Goal: Task Accomplishment & Management: Manage account settings

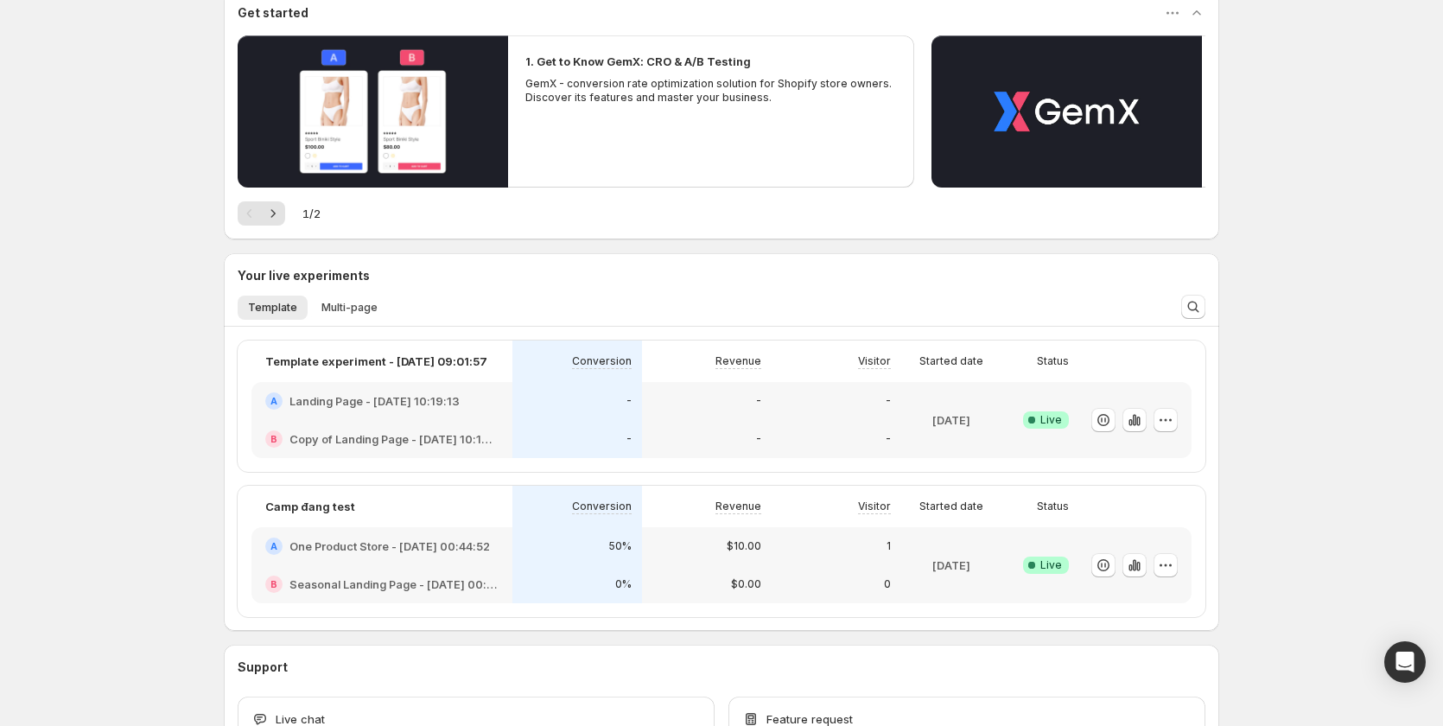
scroll to position [259, 0]
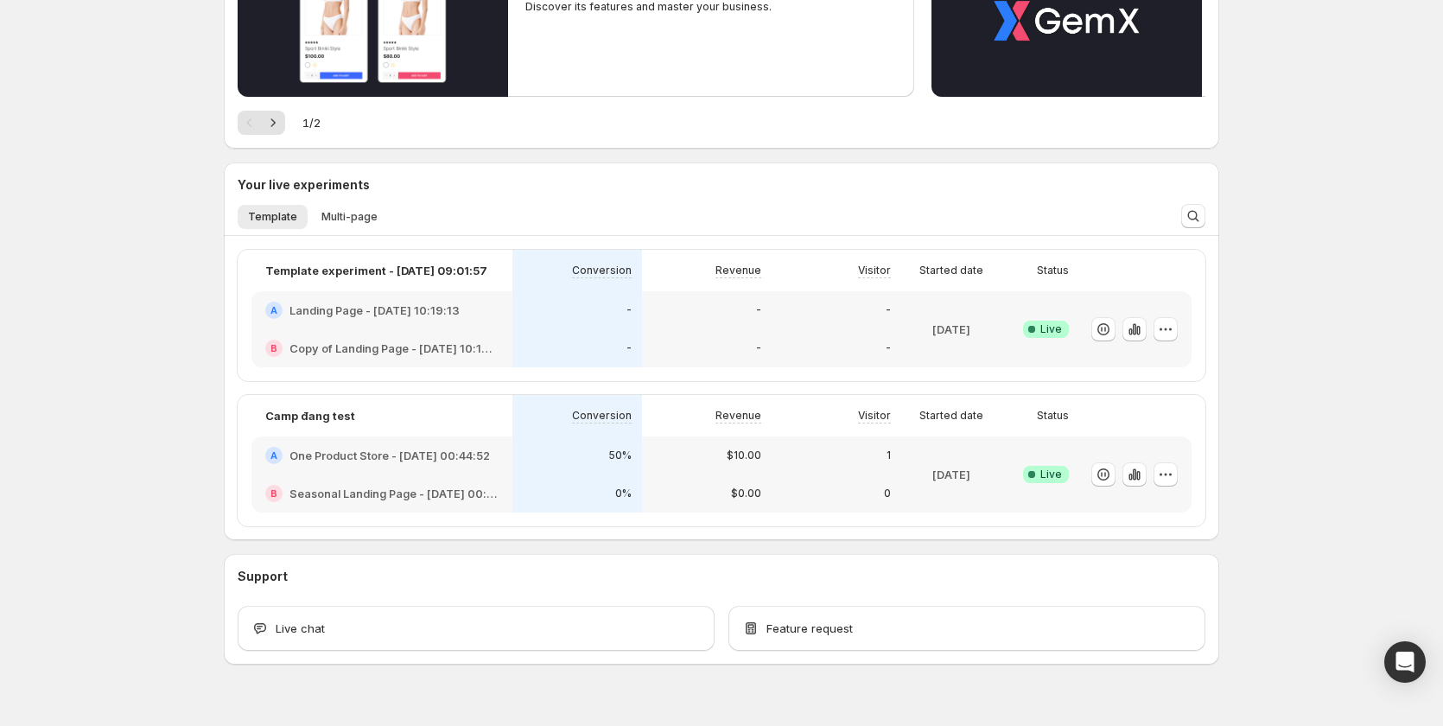
click at [545, 483] on div "0%" at bounding box center [577, 493] width 130 height 38
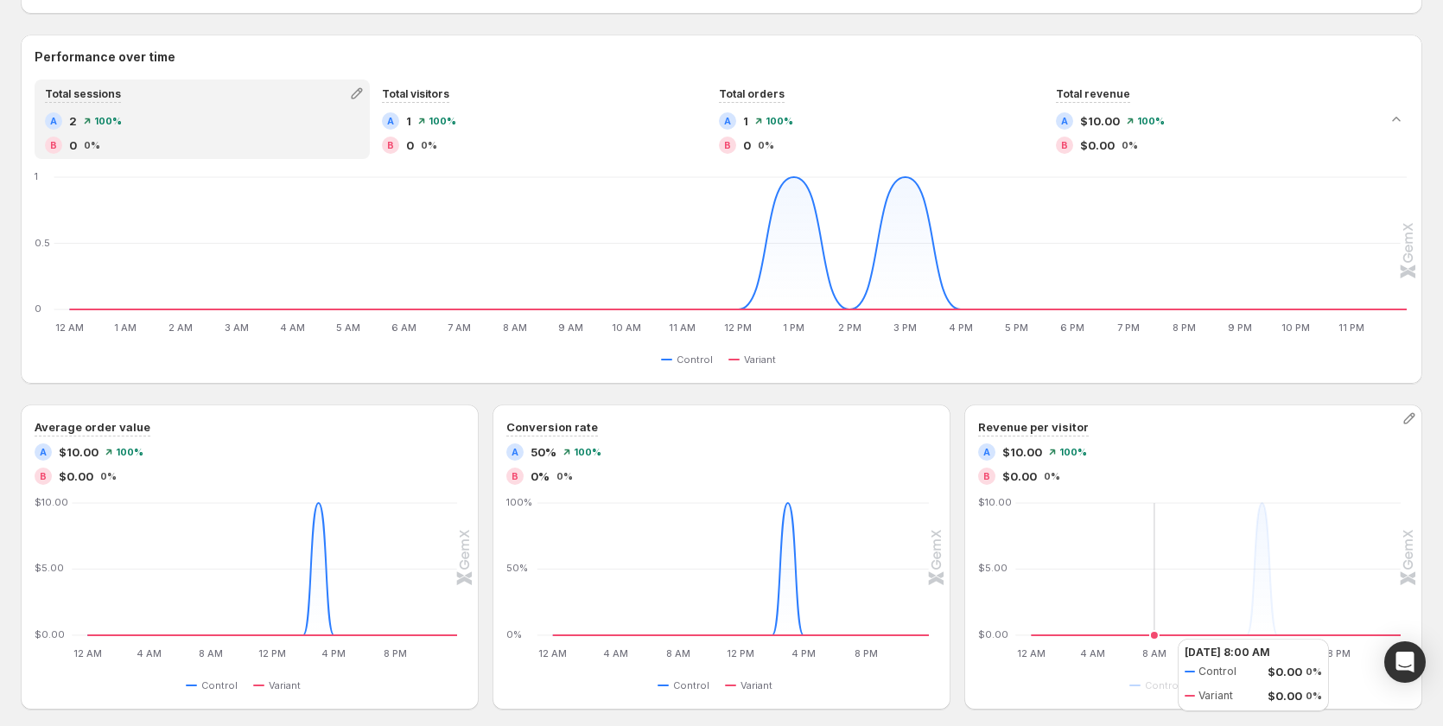
scroll to position [762, 0]
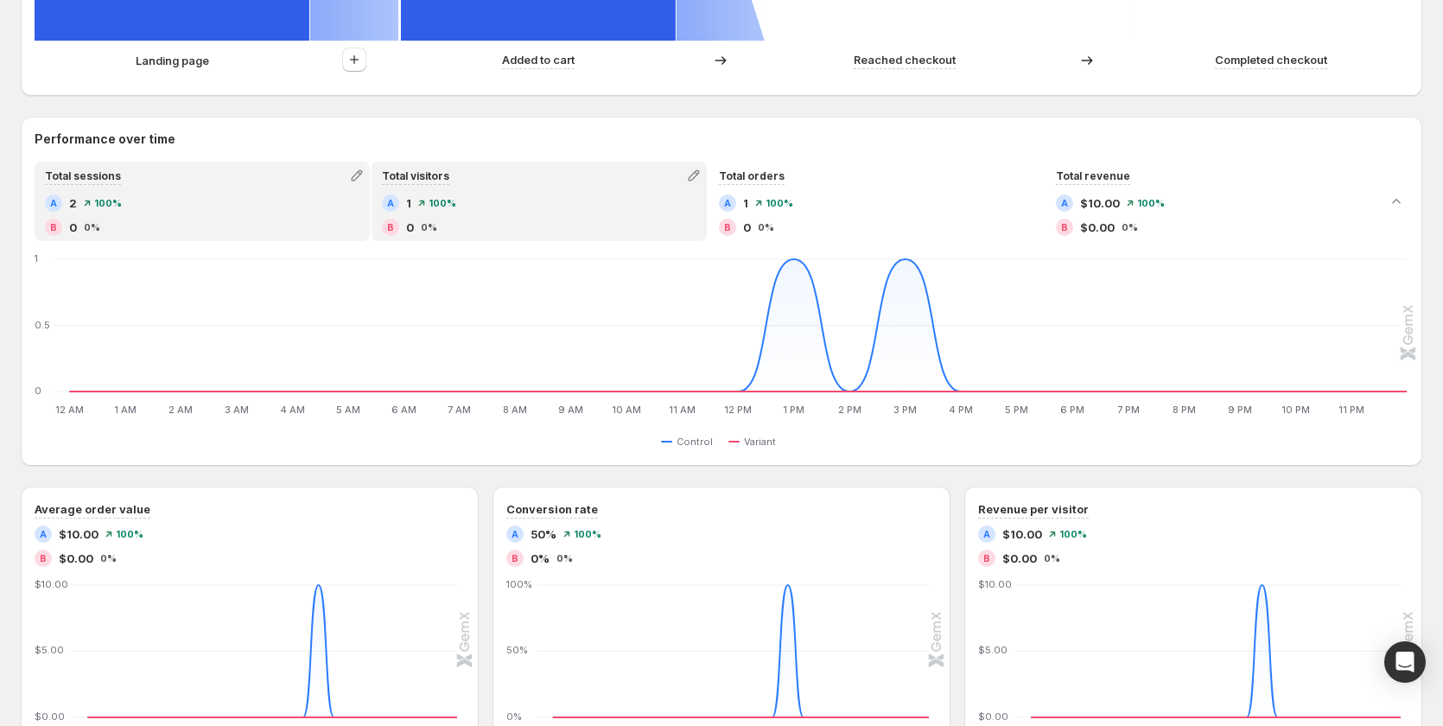
click at [485, 188] on div "Total visitors A 1 100% B 0 0%" at bounding box center [539, 201] width 332 height 76
click at [215, 190] on div "Total sessions A 2 100% B 0 0%" at bounding box center [202, 201] width 332 height 76
click at [480, 180] on div "Total visitors" at bounding box center [539, 175] width 332 height 24
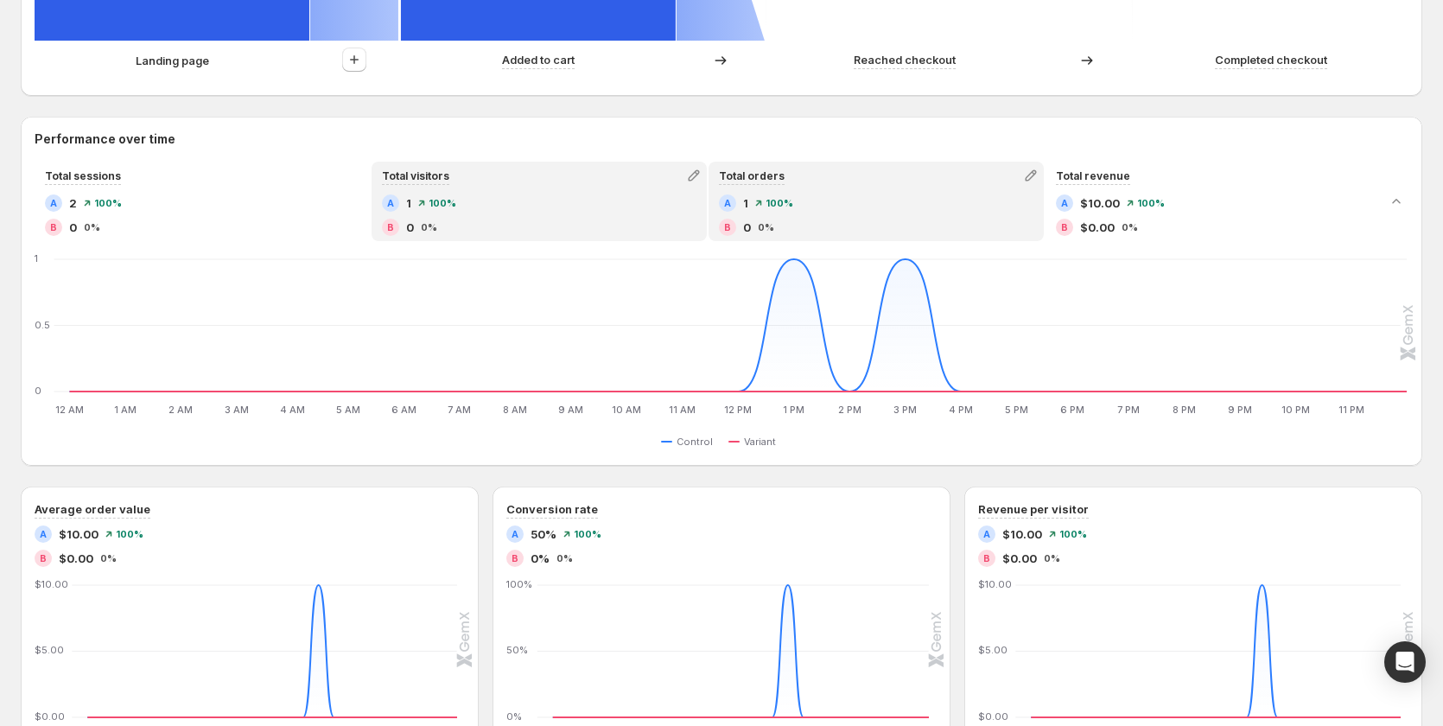
click at [829, 187] on div "Total orders" at bounding box center [876, 175] width 332 height 24
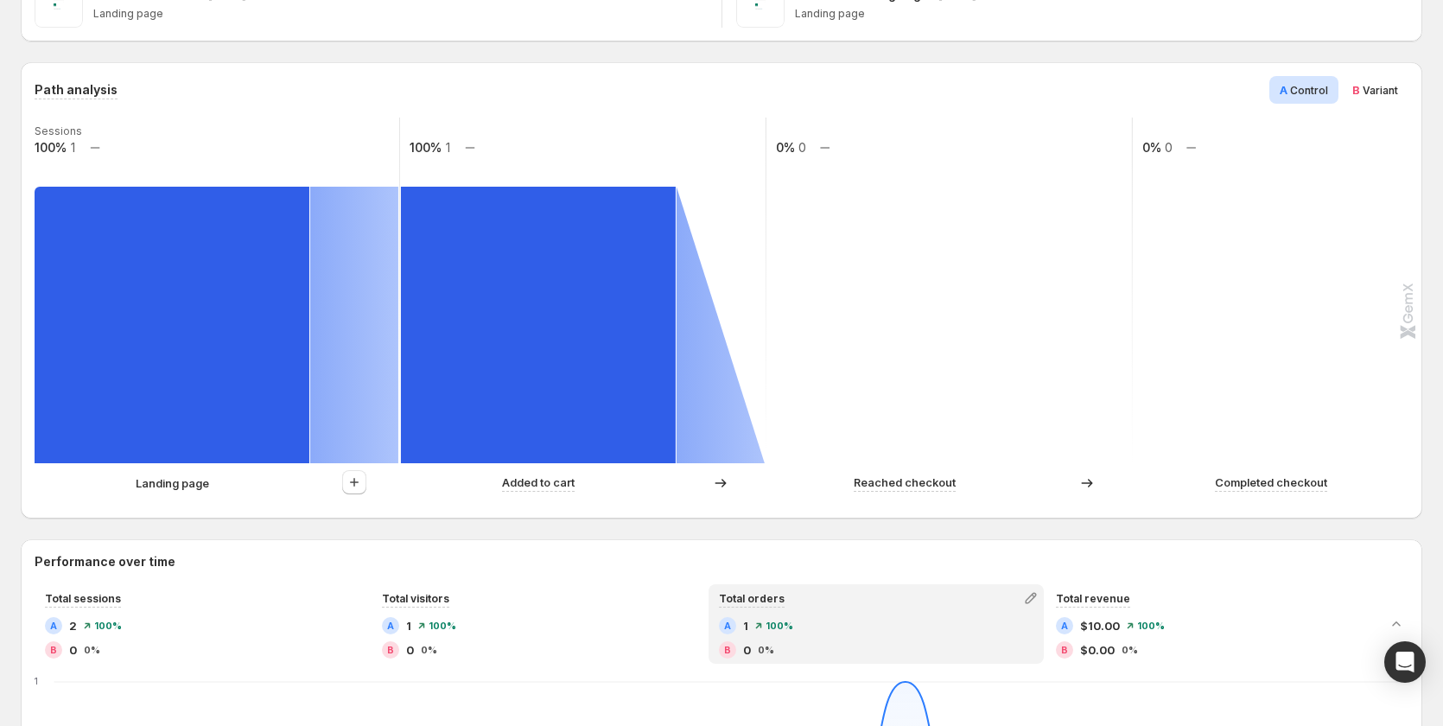
scroll to position [330, 0]
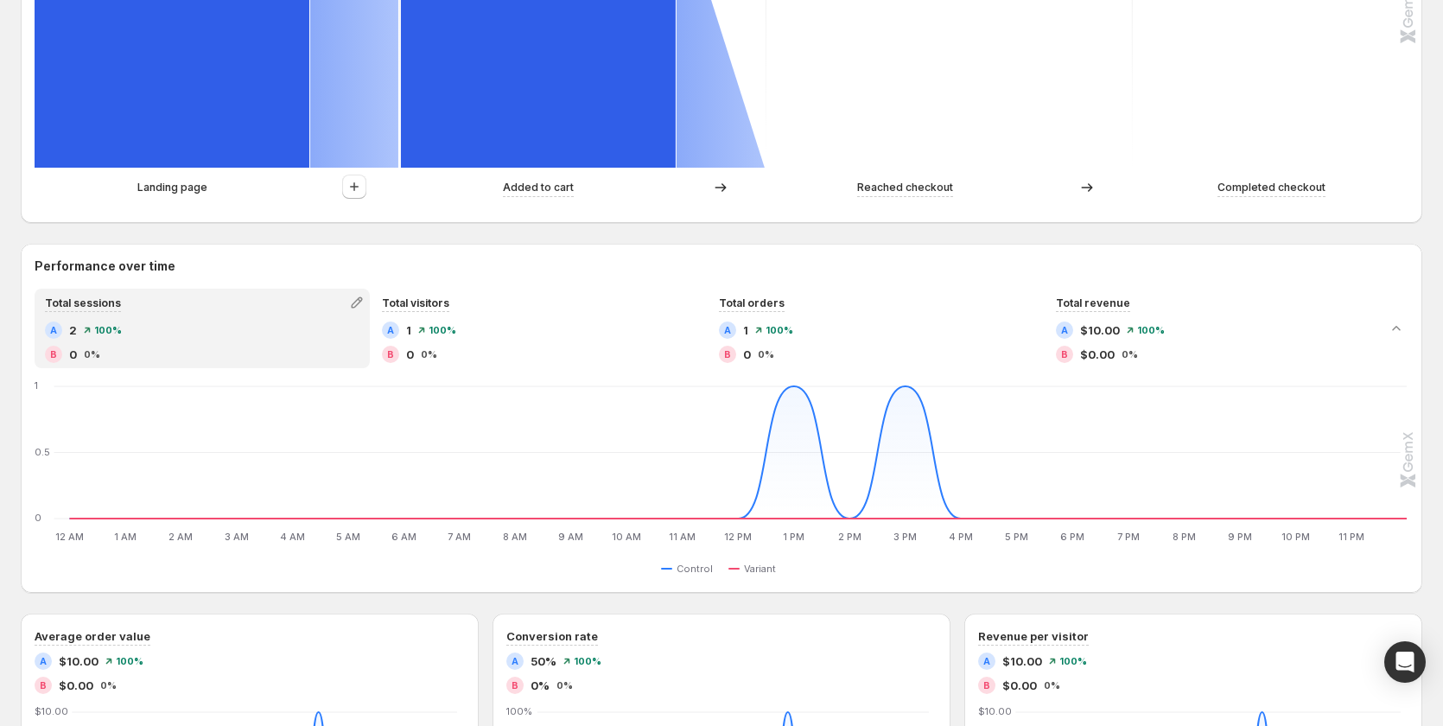
scroll to position [605, 0]
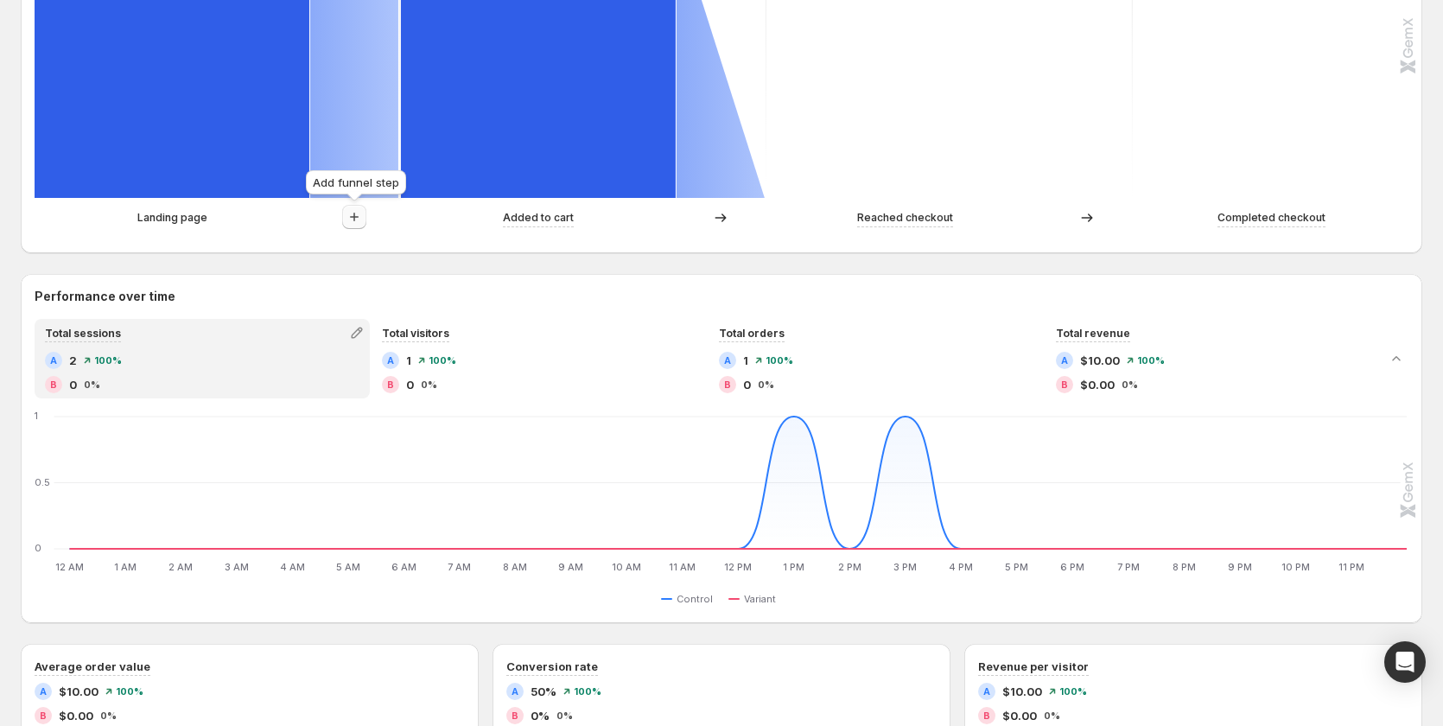
click at [352, 213] on icon "button" at bounding box center [354, 216] width 17 height 17
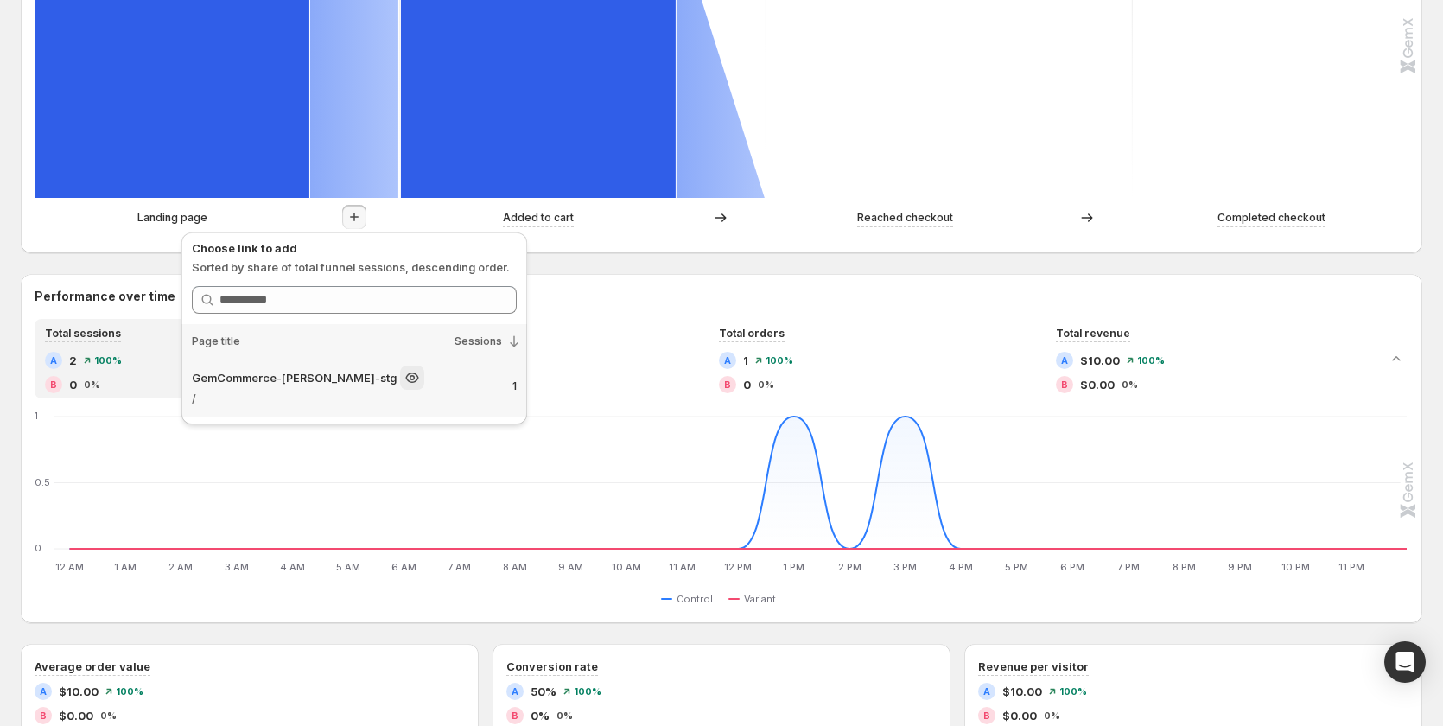
click at [394, 382] on div "GemCommerce-sandy-stg" at bounding box center [345, 377] width 307 height 24
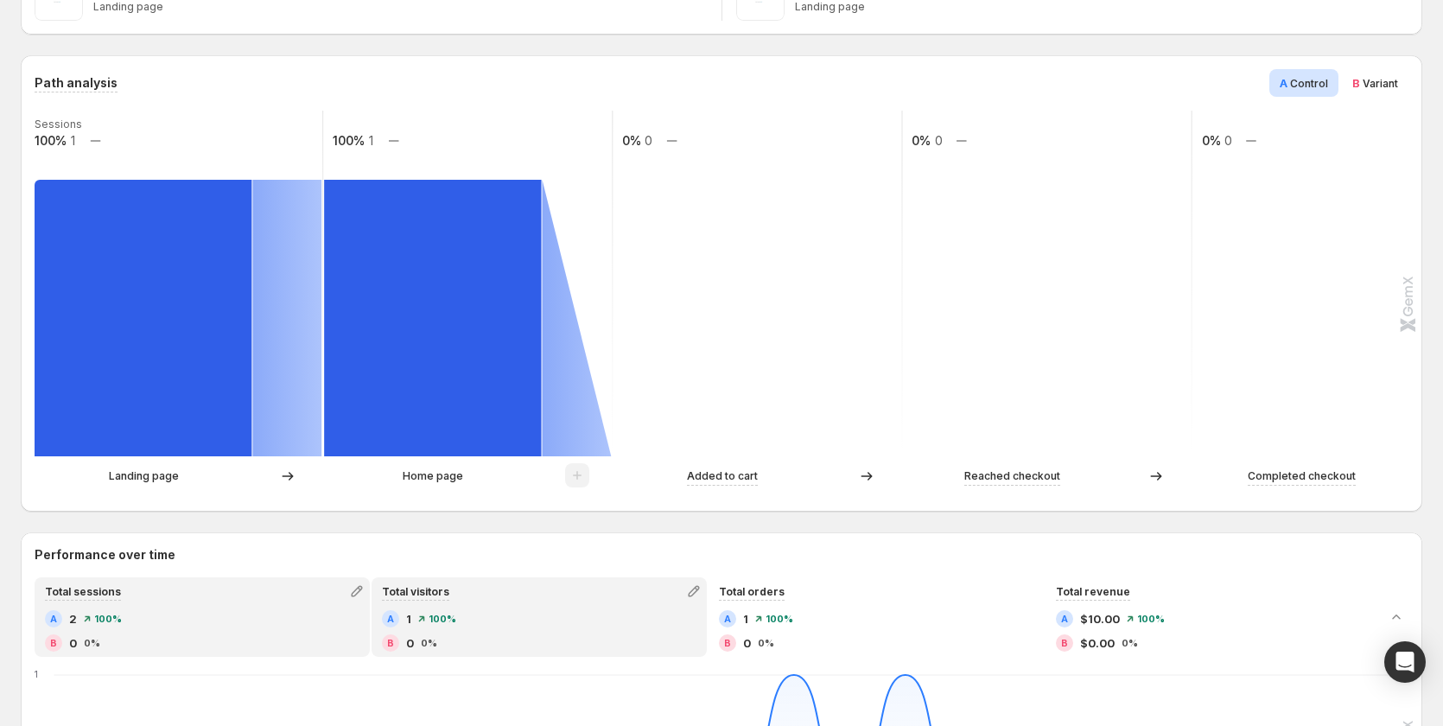
scroll to position [346, 0]
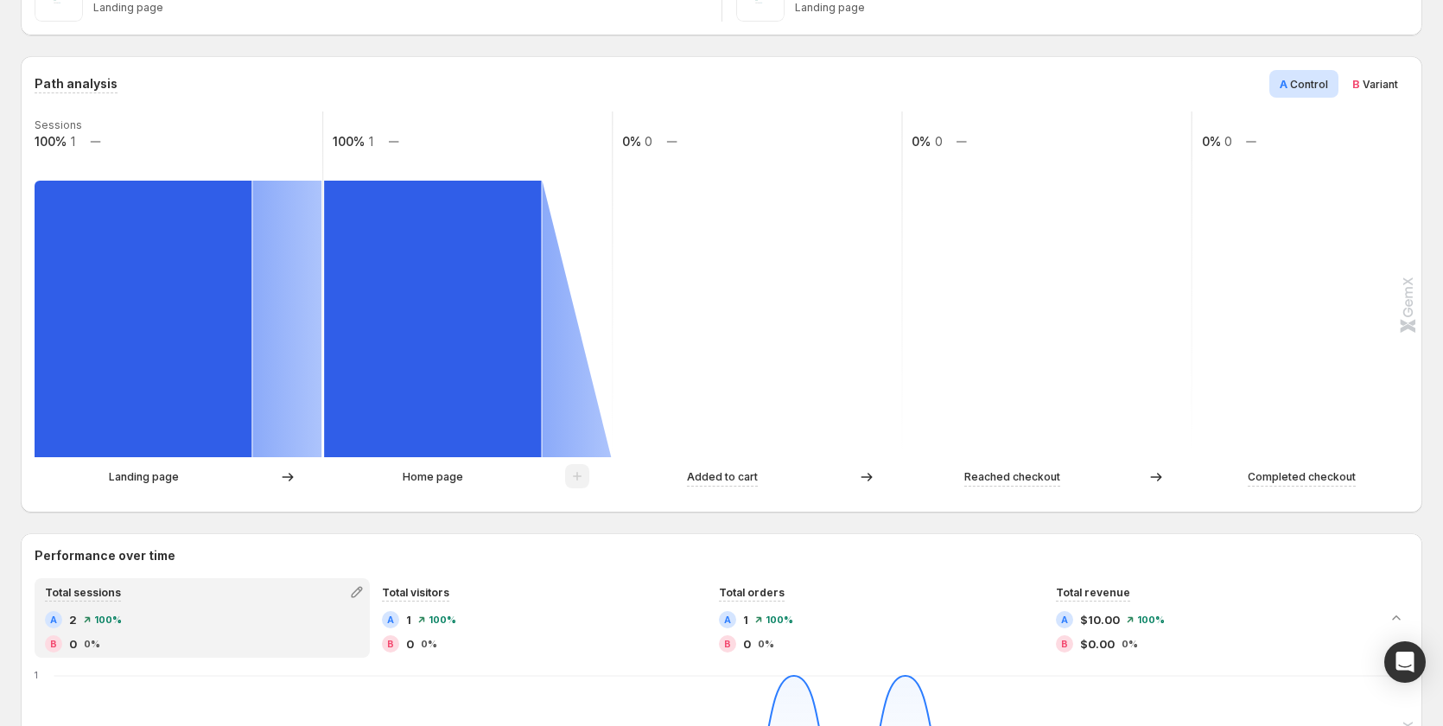
click at [1373, 98] on div "Path analysis A Control B Variant Sessions 100% 1 100% 1 0% 0 0% 0 0% 0 Landing…" at bounding box center [721, 284] width 1373 height 428
click at [1375, 92] on div "B Variant" at bounding box center [1375, 84] width 67 height 28
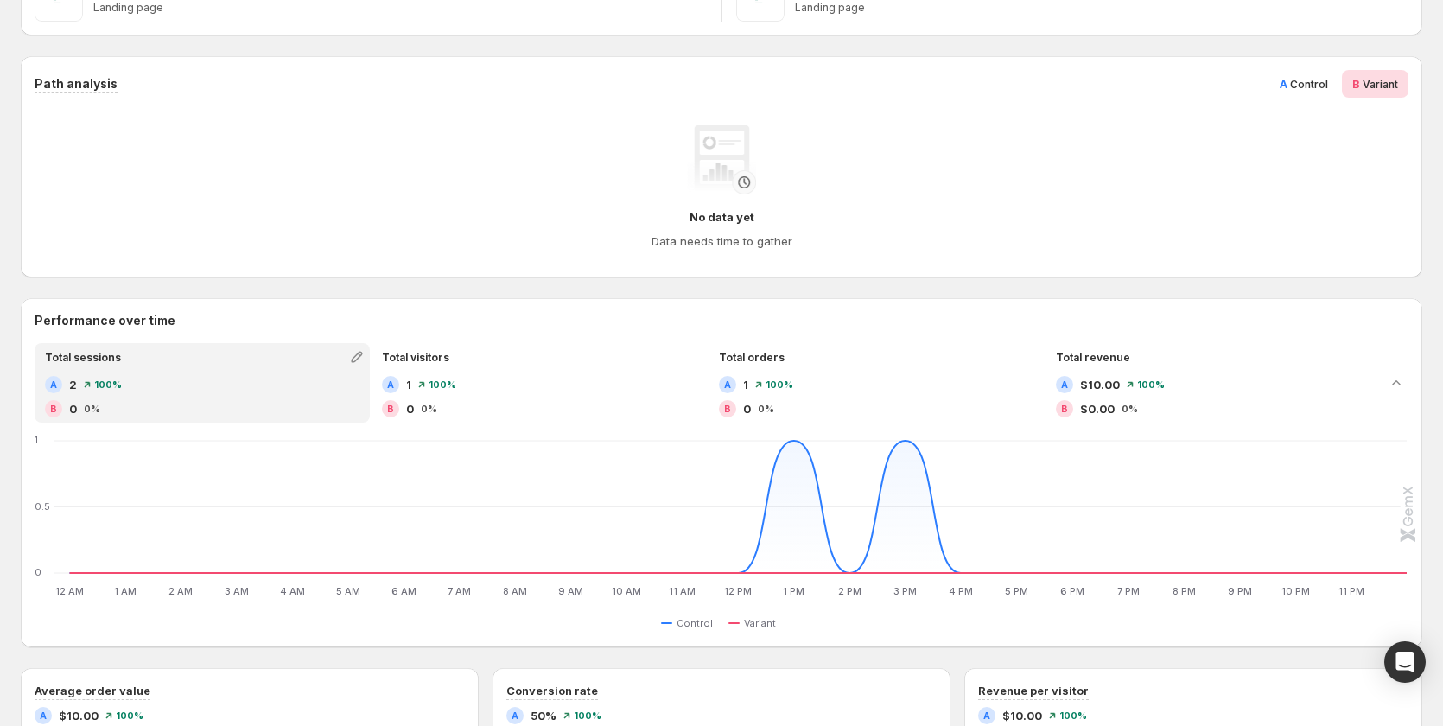
click at [1328, 79] on span "Control" at bounding box center [1309, 84] width 38 height 13
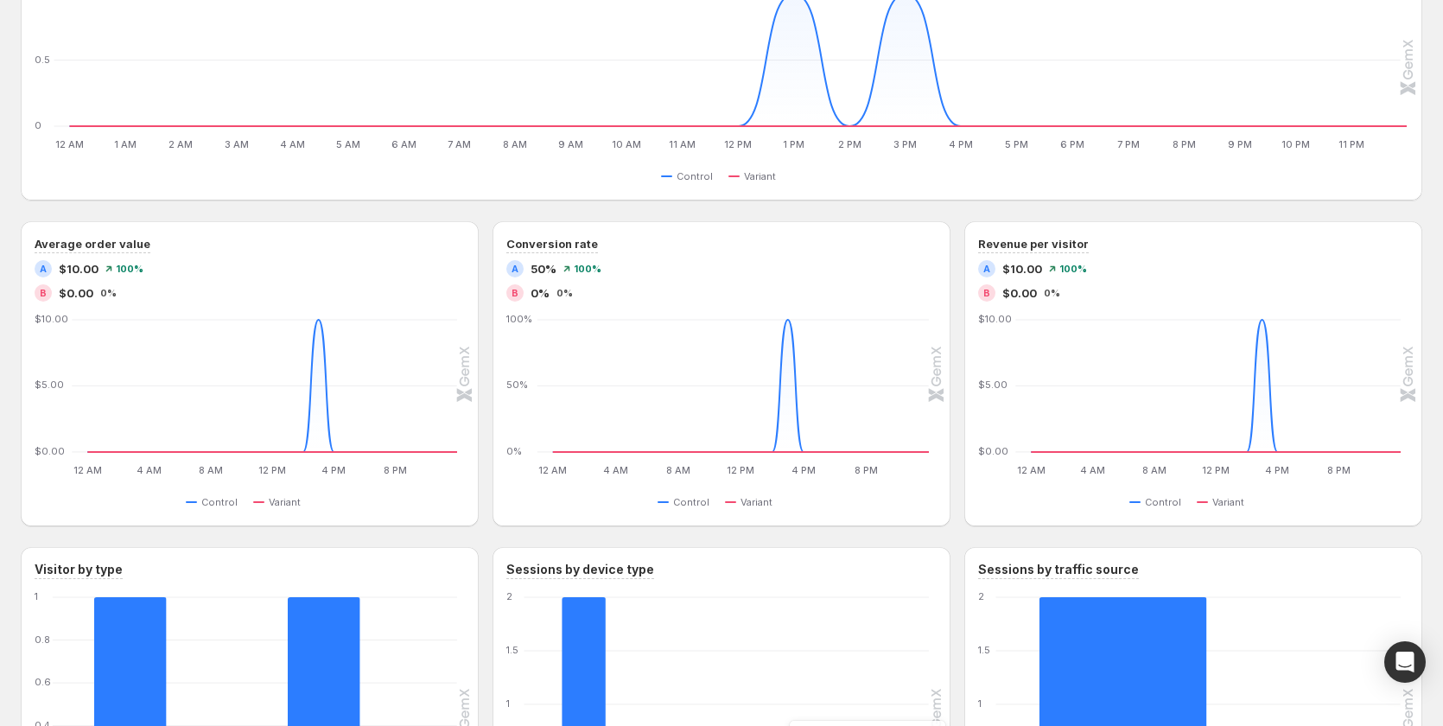
scroll to position [935, 0]
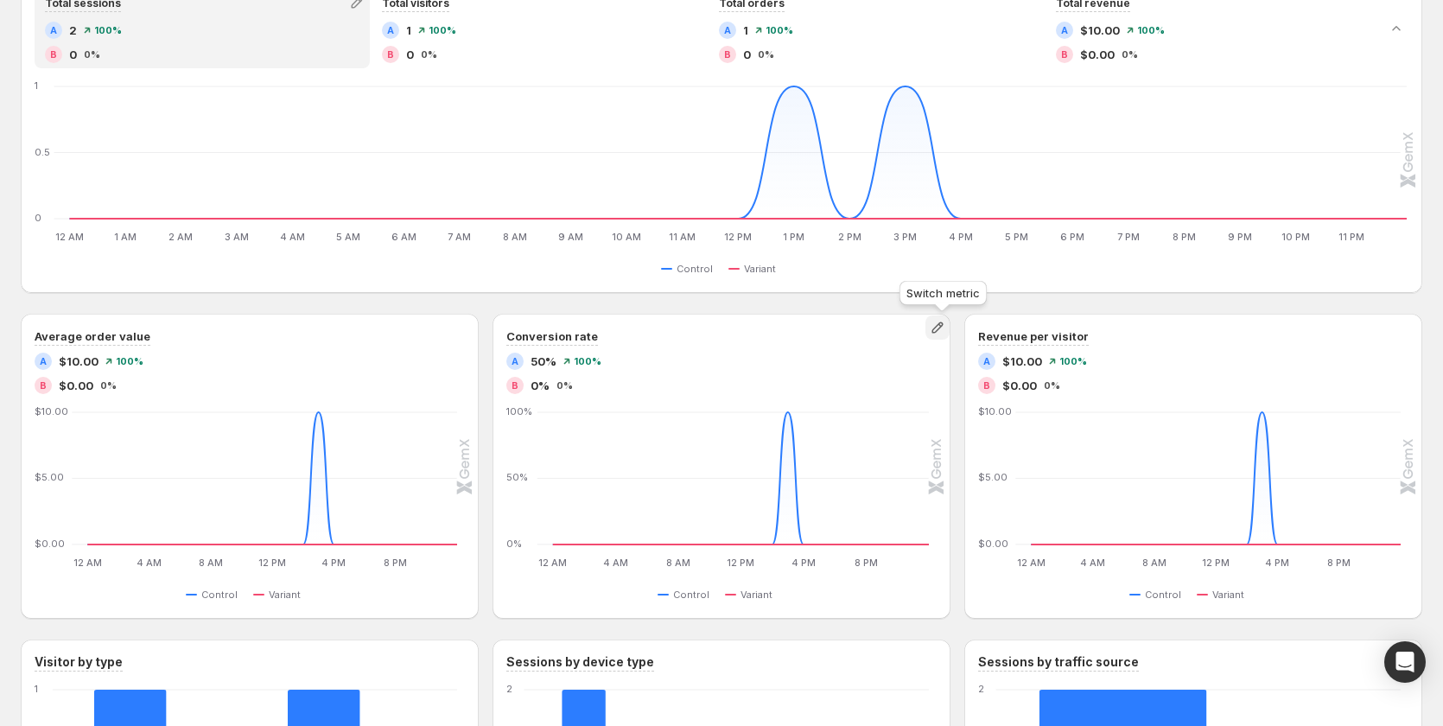
click at [937, 337] on button "button" at bounding box center [937, 327] width 24 height 24
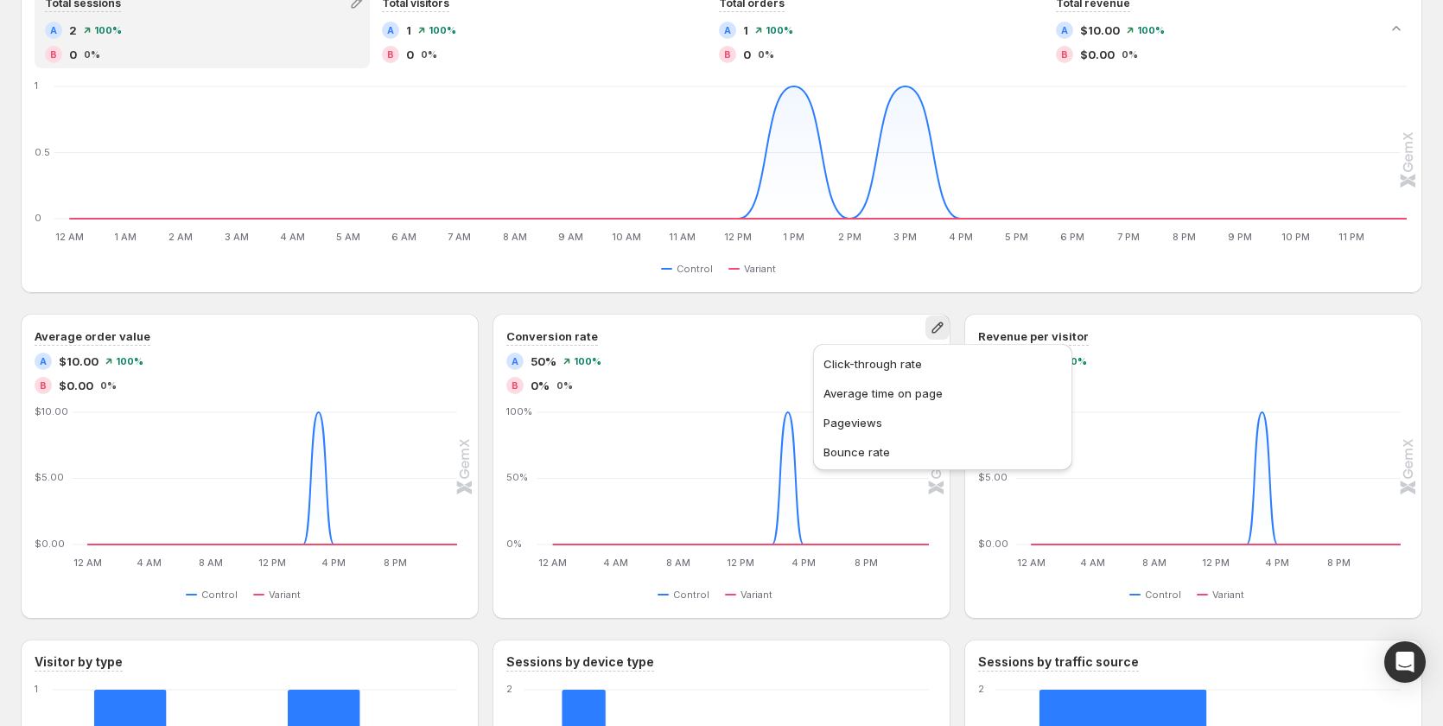
click at [803, 302] on div "Path analysis A Control B Variant Sessions 100% 1 100% 1 0% 0 0% 0 Landing page…" at bounding box center [721, 222] width 1401 height 1511
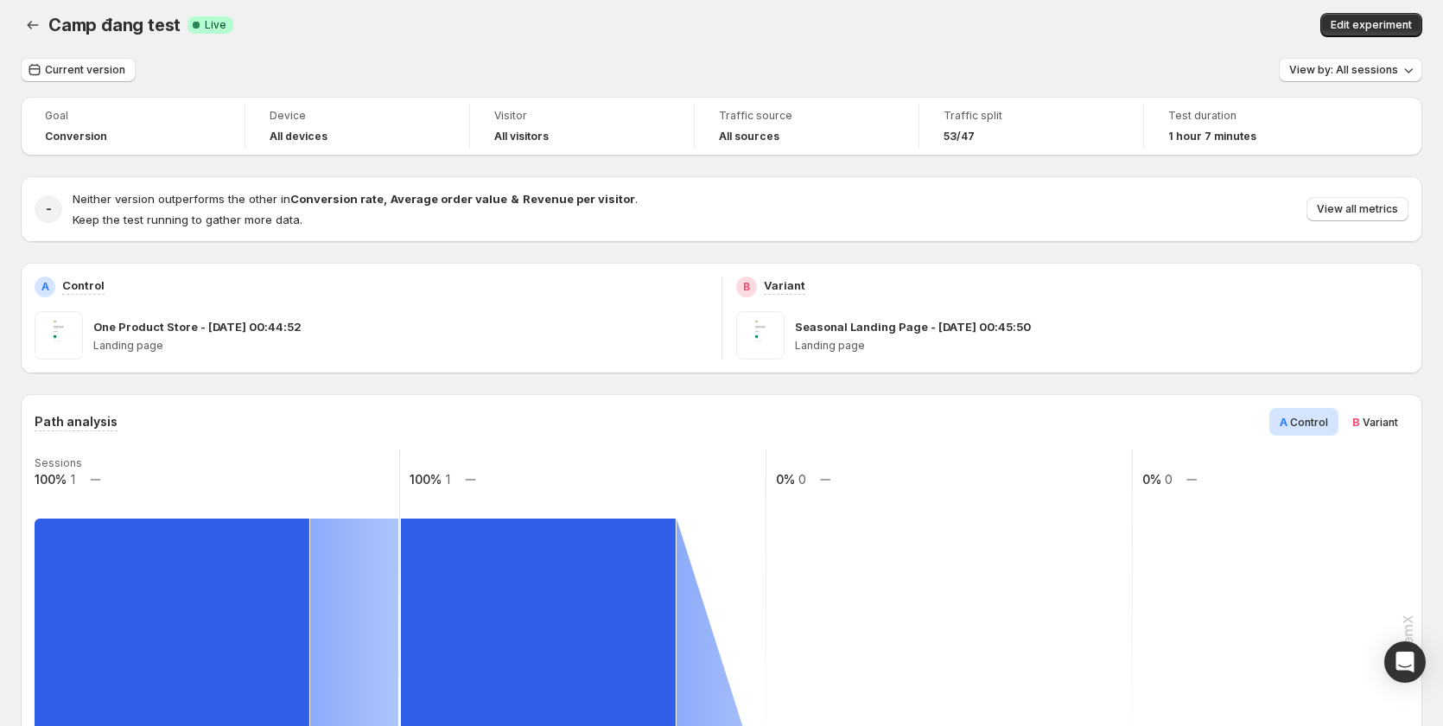
scroll to position [0, 0]
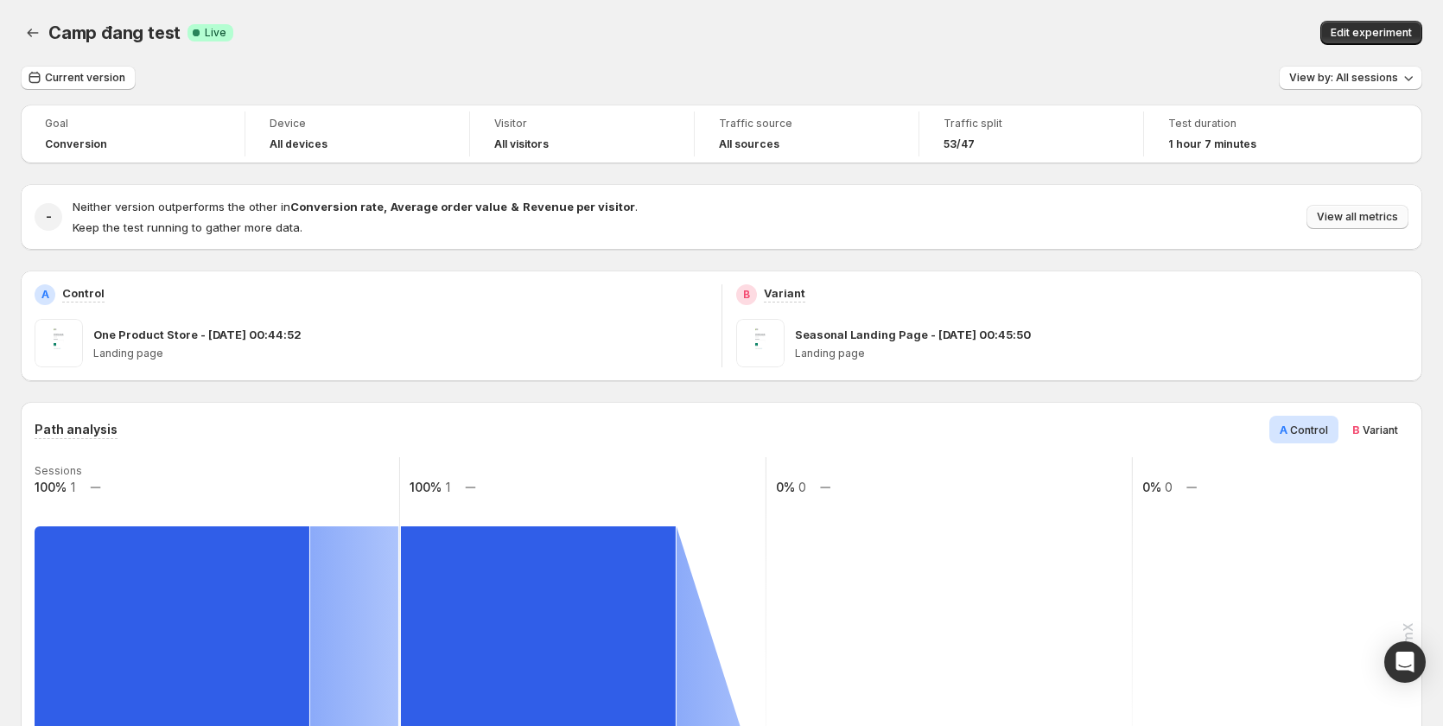
click at [1332, 209] on button "View all metrics" at bounding box center [1357, 217] width 102 height 24
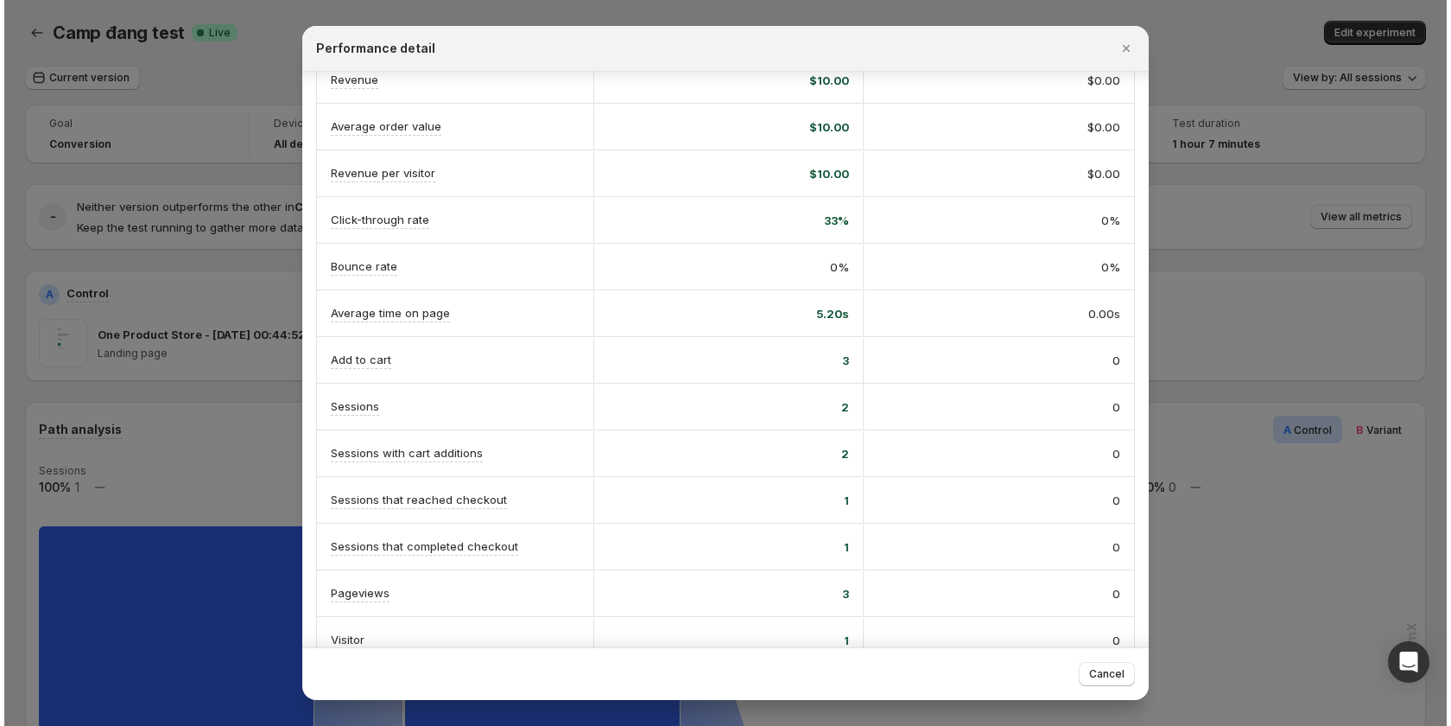
scroll to position [199, 0]
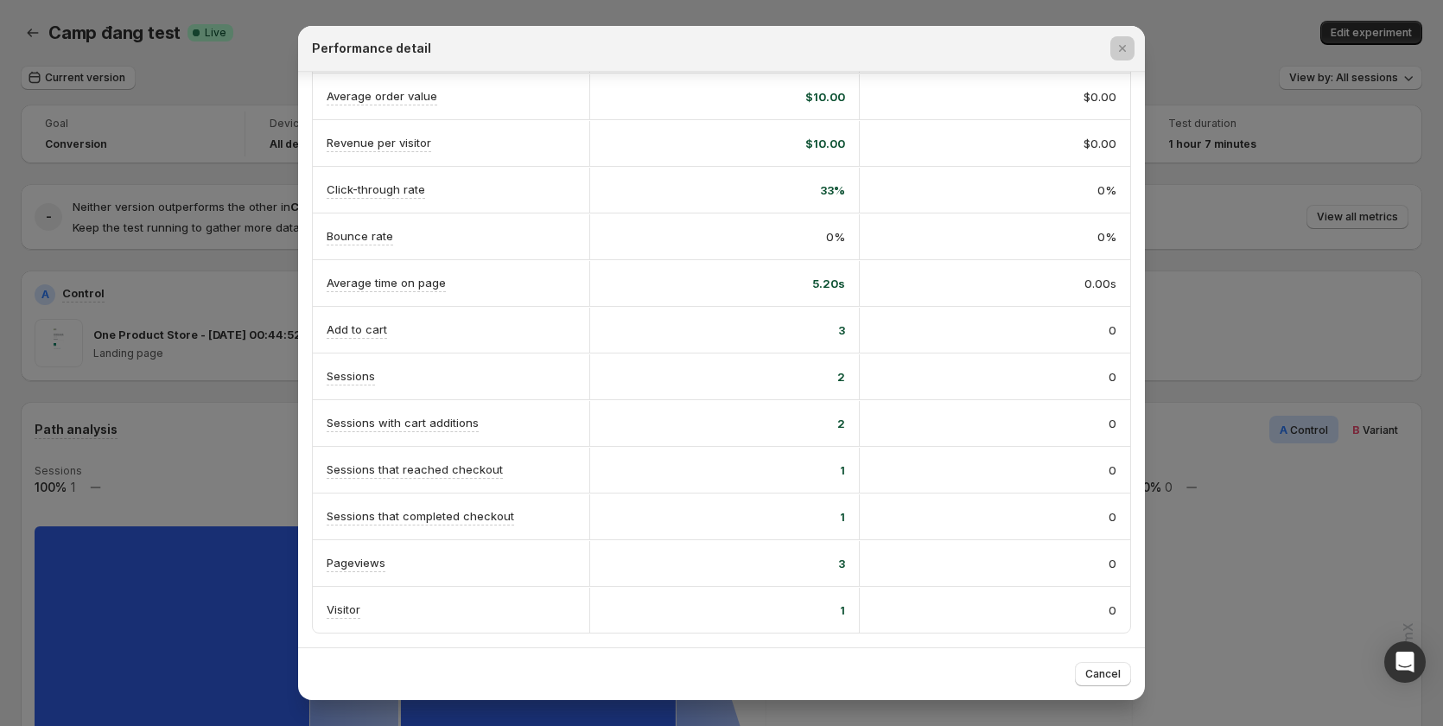
click at [1349, 428] on div at bounding box center [721, 363] width 1443 height 726
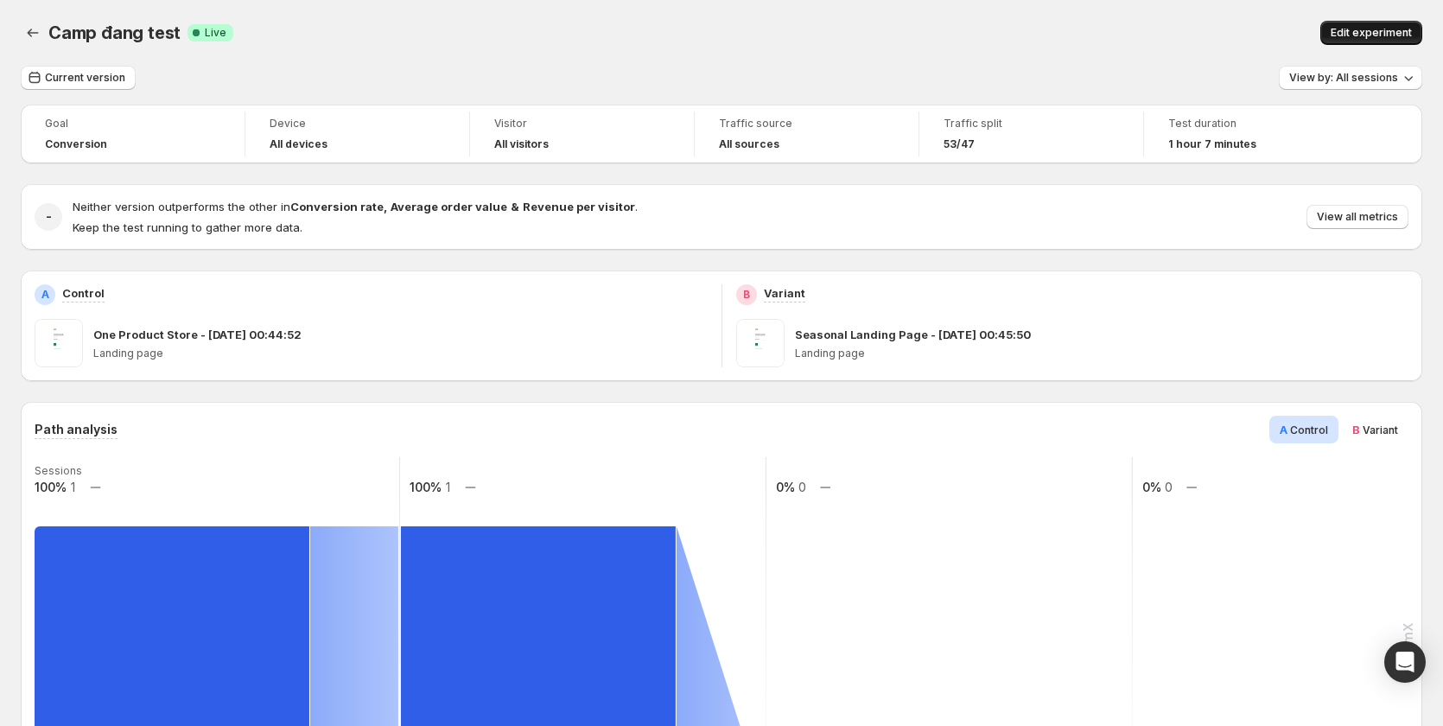
click at [1394, 29] on span "Edit experiment" at bounding box center [1370, 33] width 81 height 14
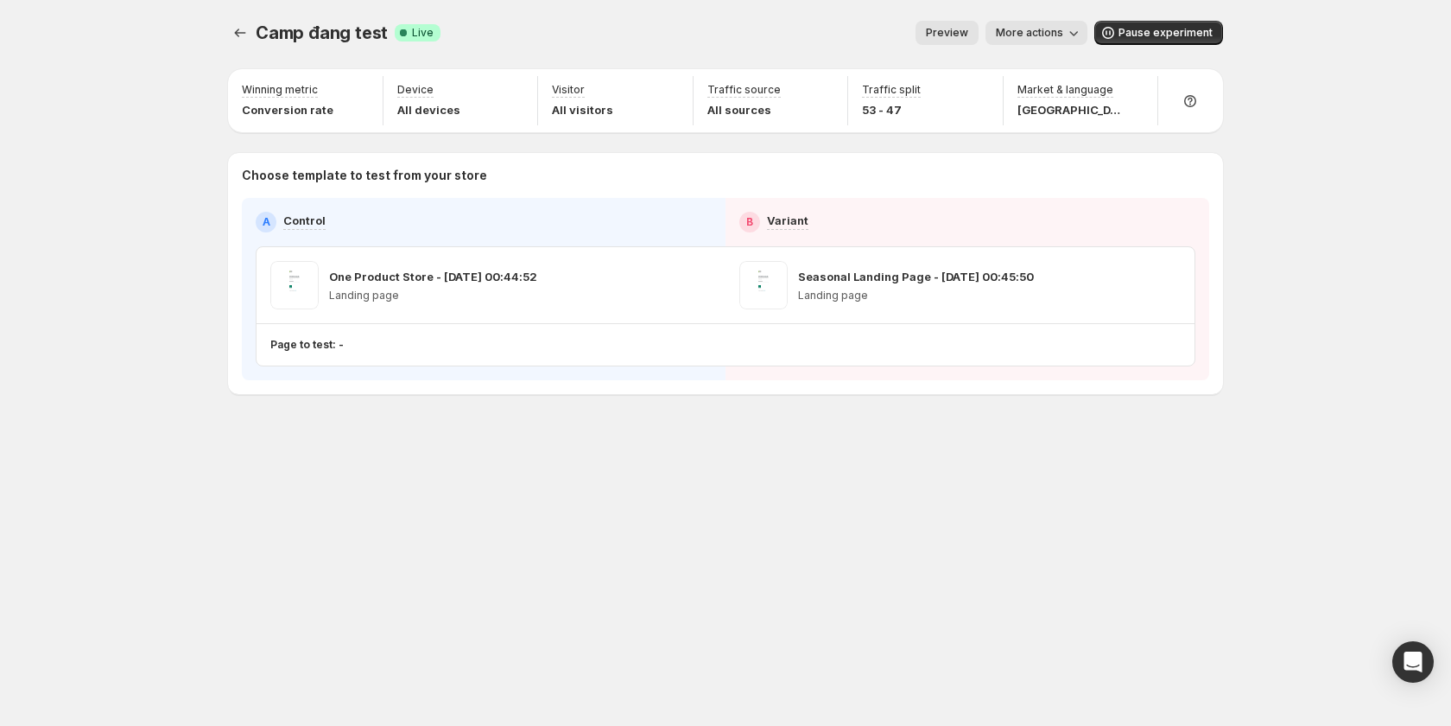
click at [1050, 29] on span "More actions" at bounding box center [1029, 33] width 67 height 14
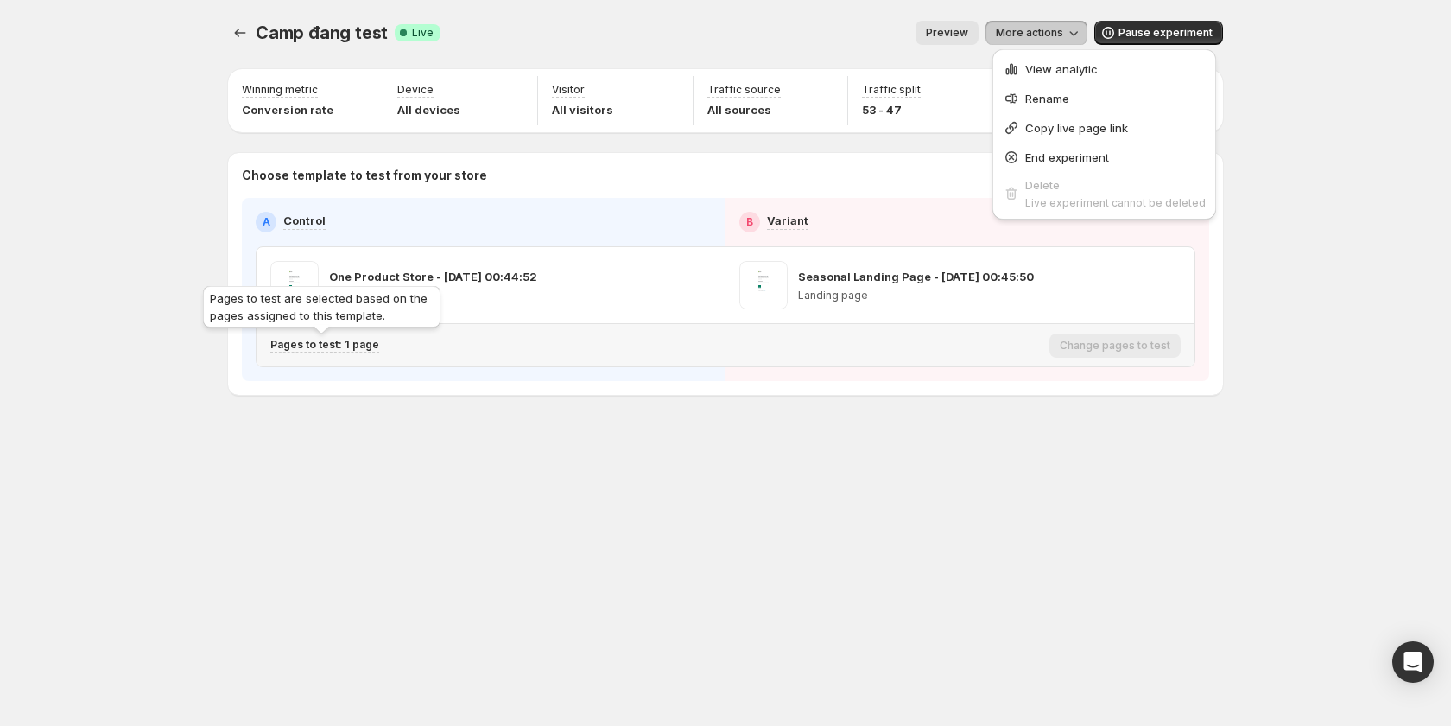
click at [359, 345] on p "Pages to test: 1 page" at bounding box center [324, 345] width 109 height 14
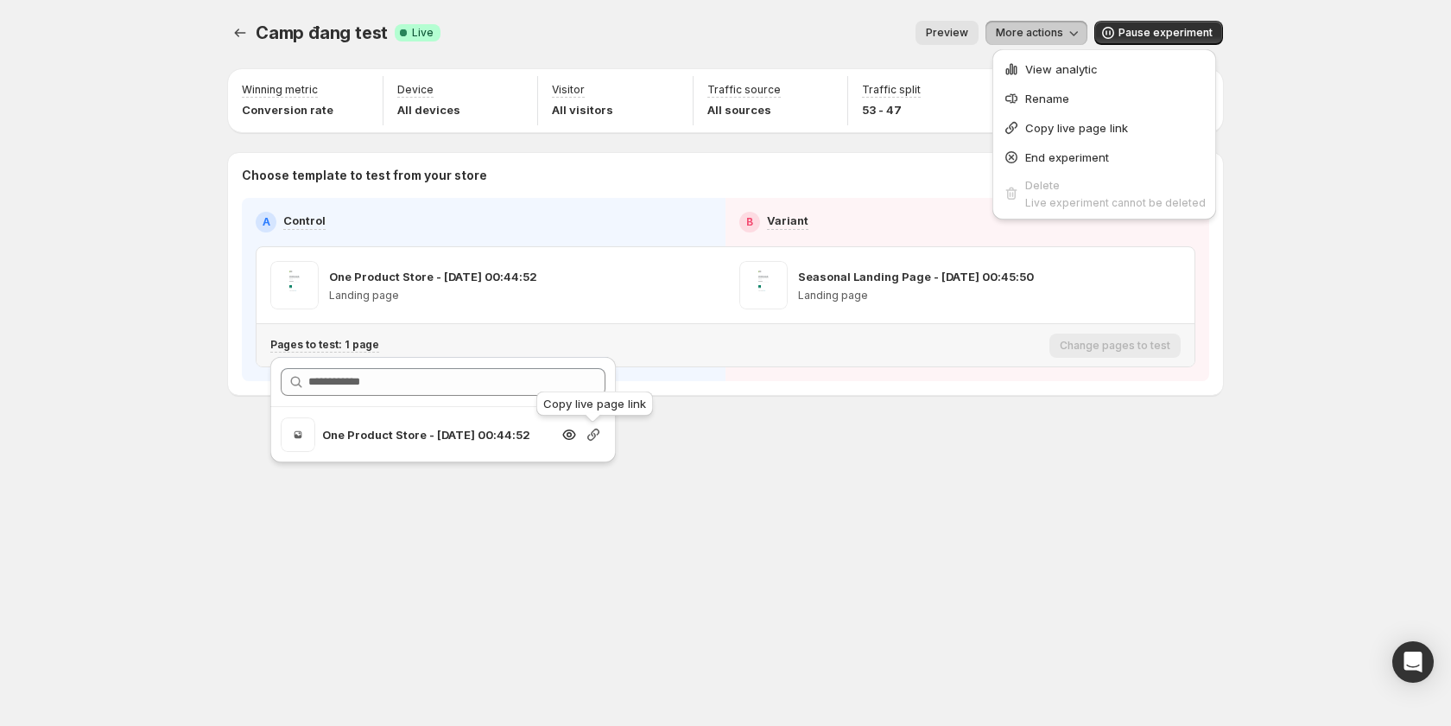
click at [591, 438] on icon "button" at bounding box center [593, 434] width 17 height 17
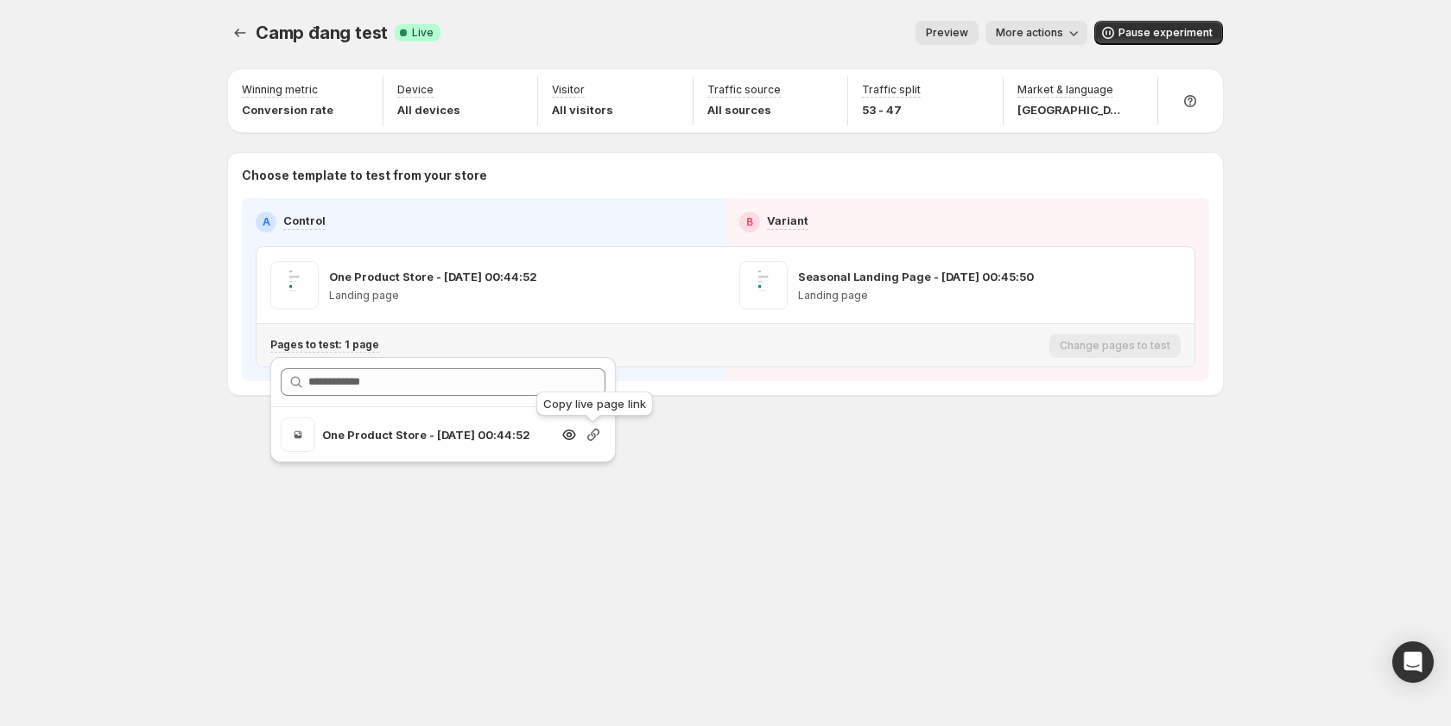
click at [590, 439] on icon "button" at bounding box center [593, 434] width 17 height 17
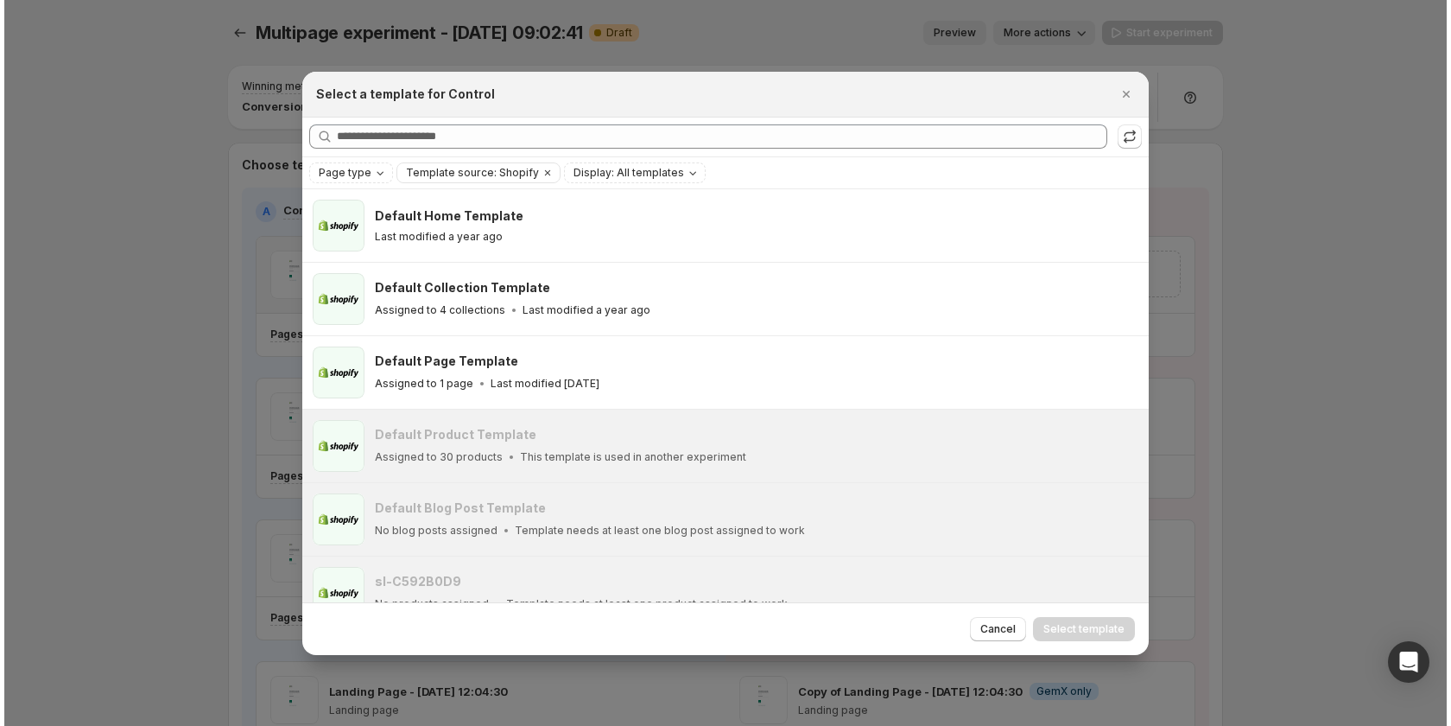
scroll to position [101, 0]
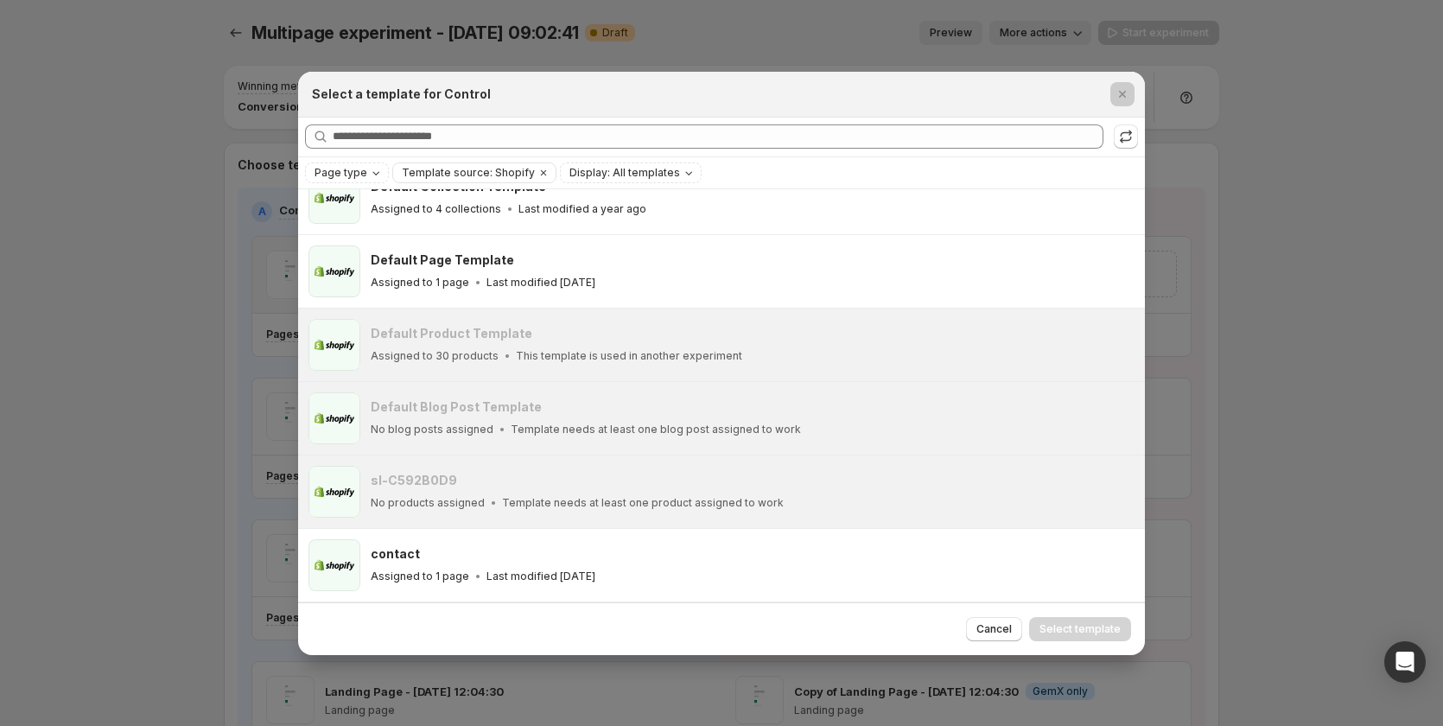
click at [199, 396] on div at bounding box center [721, 363] width 1443 height 726
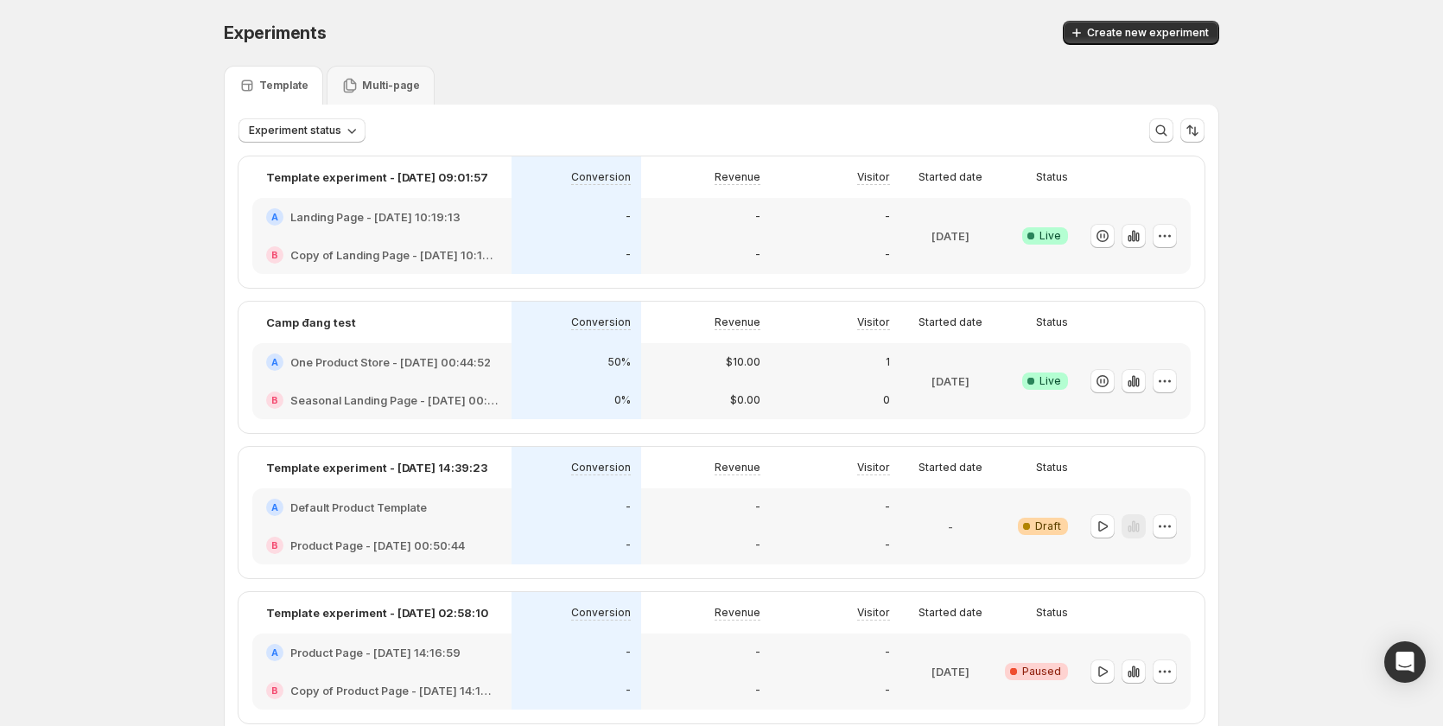
click at [498, 342] on div "Camp đang test" at bounding box center [381, 321] width 259 height 41
click at [521, 371] on div "50%" at bounding box center [576, 362] width 130 height 38
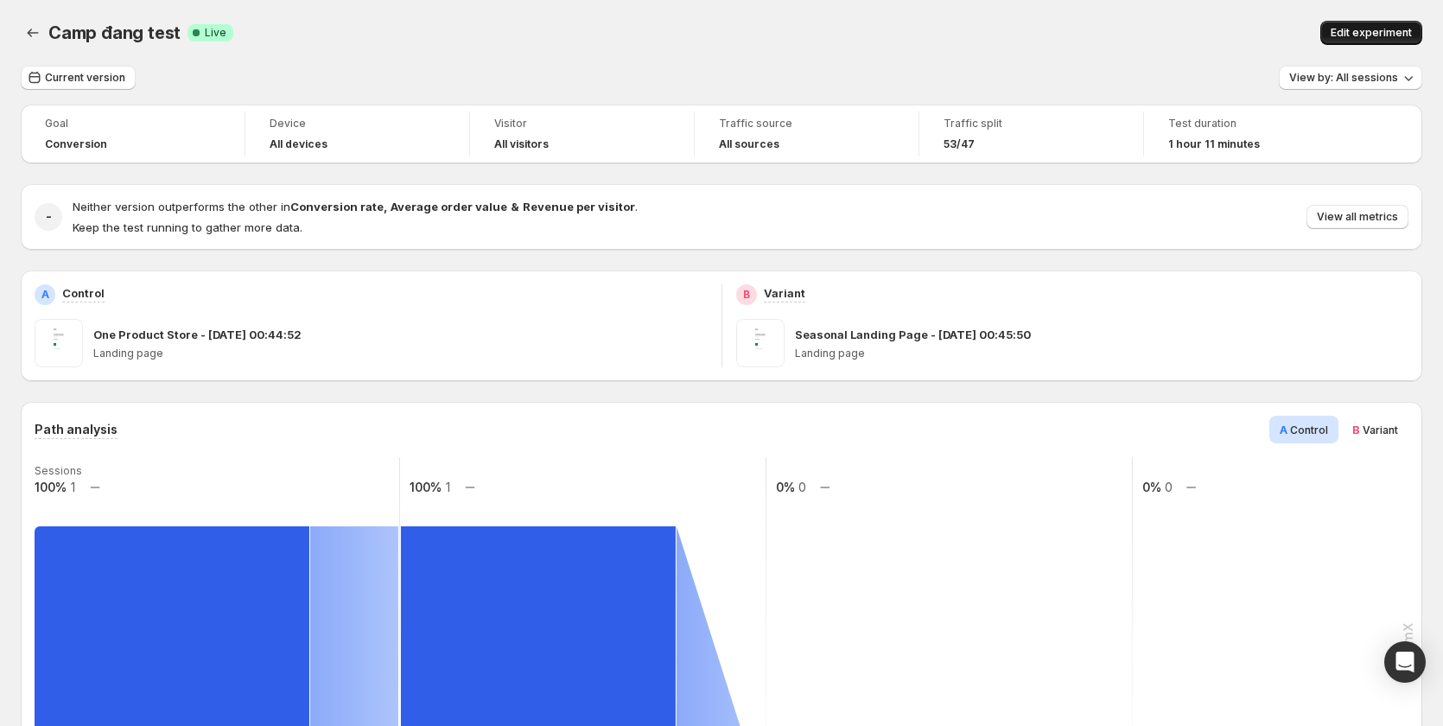
click at [1380, 34] on span "Edit experiment" at bounding box center [1370, 33] width 81 height 14
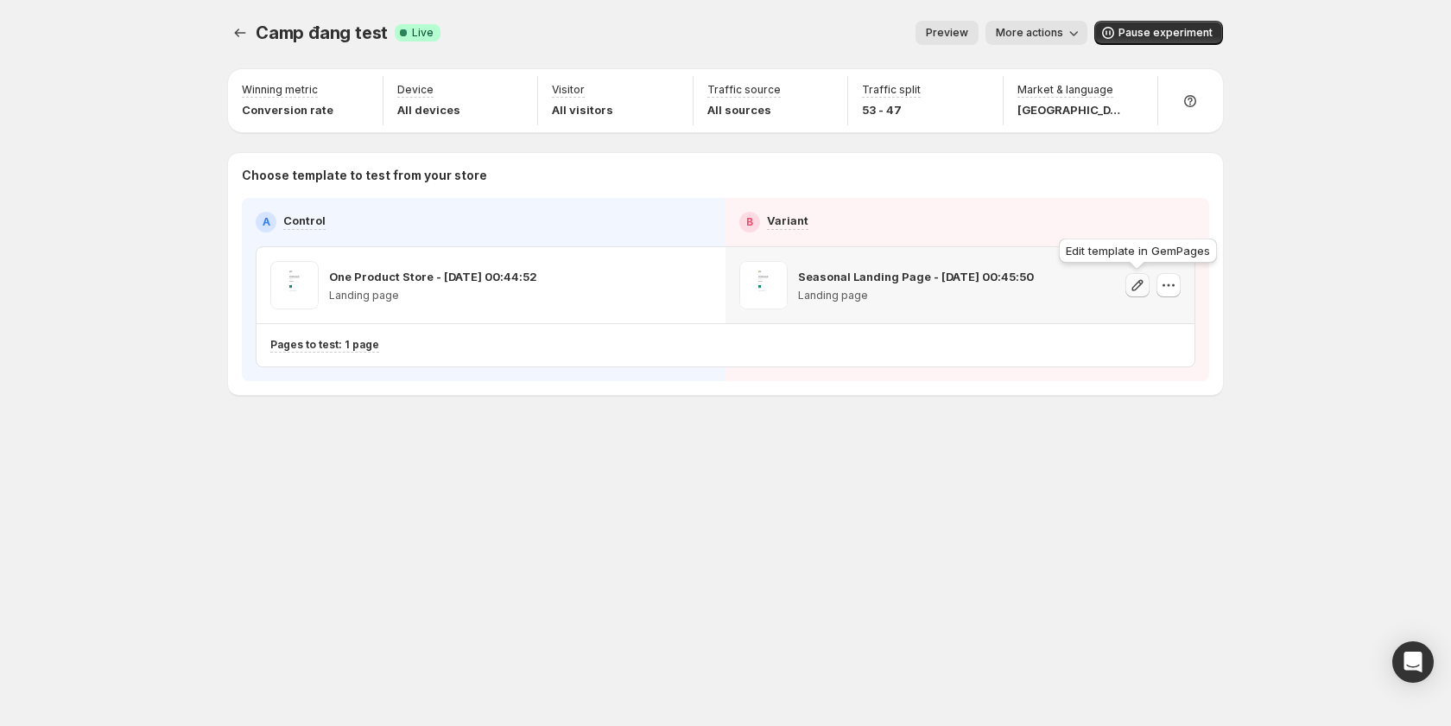
click at [1143, 284] on icon "button" at bounding box center [1137, 284] width 17 height 17
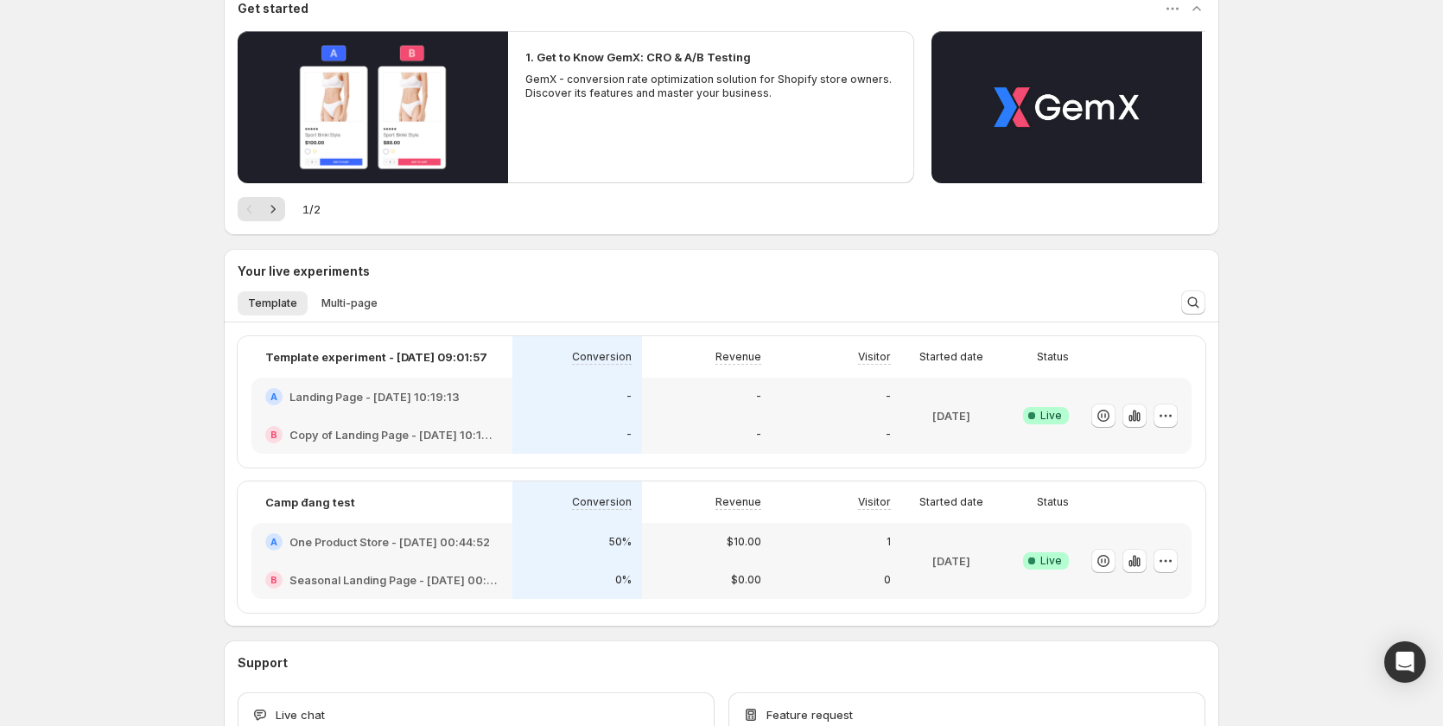
scroll to position [259, 0]
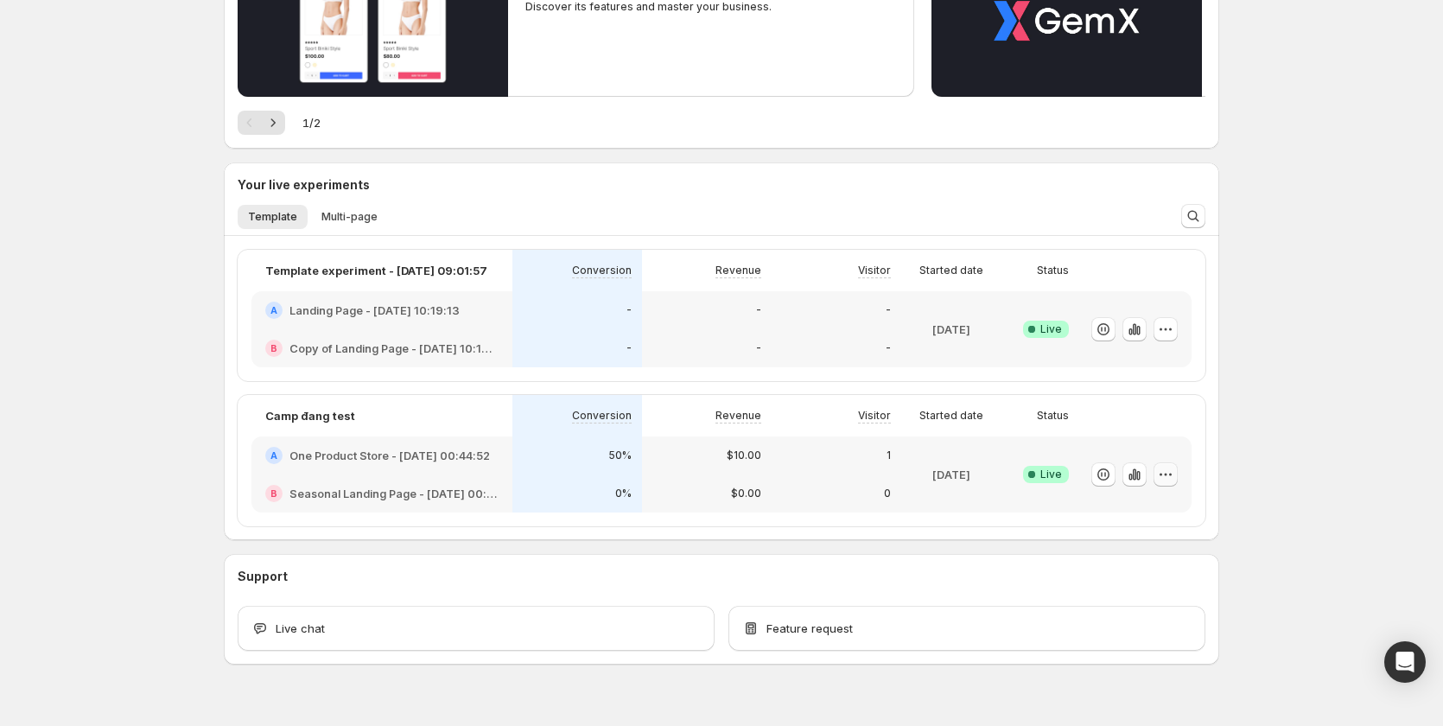
click at [1173, 471] on icon "button" at bounding box center [1165, 474] width 17 height 17
click at [1160, 501] on span "Edit" at bounding box center [1185, 509] width 181 height 17
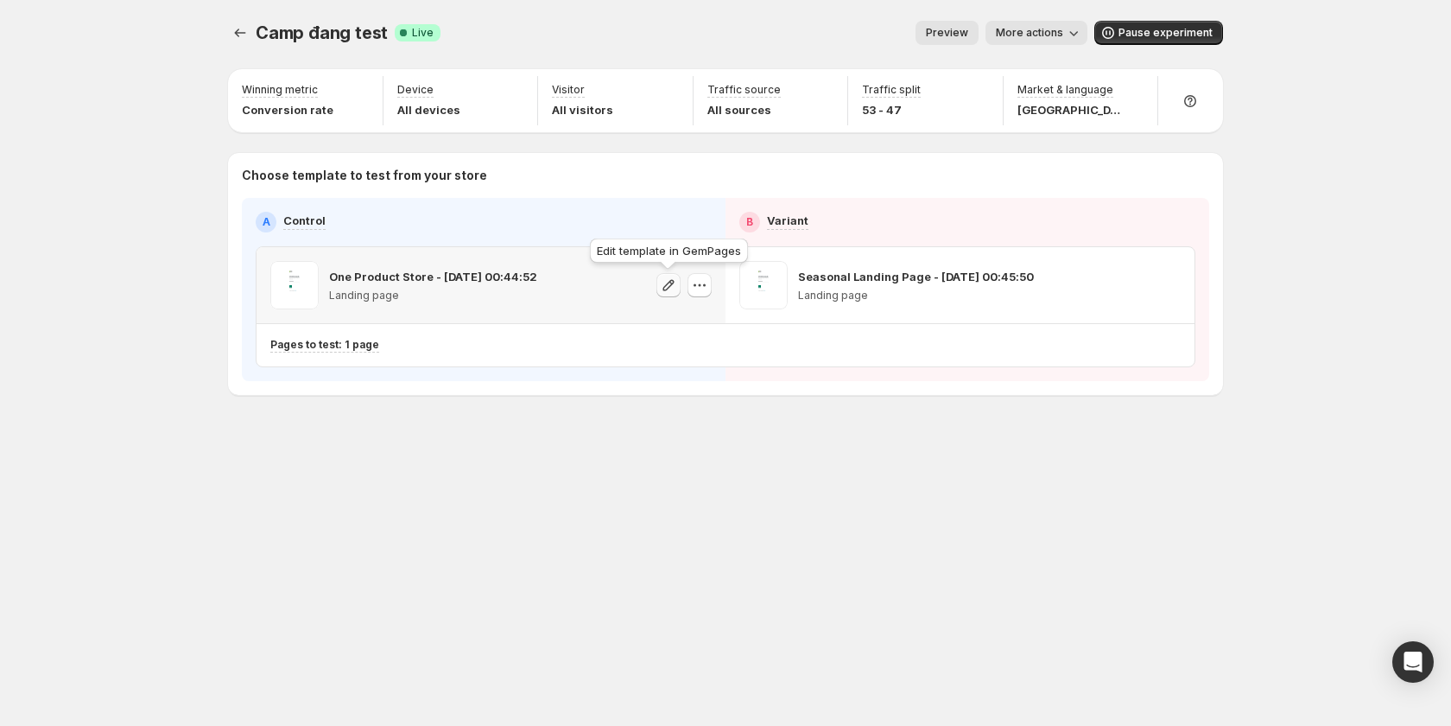
click at [673, 288] on icon "button" at bounding box center [668, 284] width 17 height 17
drag, startPoint x: 237, startPoint y: 551, endPoint x: 213, endPoint y: 625, distance: 77.3
click at [237, 552] on div "Camp đang test. This page is ready Camp đang test Success Complete Live Preview…" at bounding box center [725, 363] width 1037 height 726
click at [1010, 40] on button "More actions" at bounding box center [1037, 33] width 102 height 24
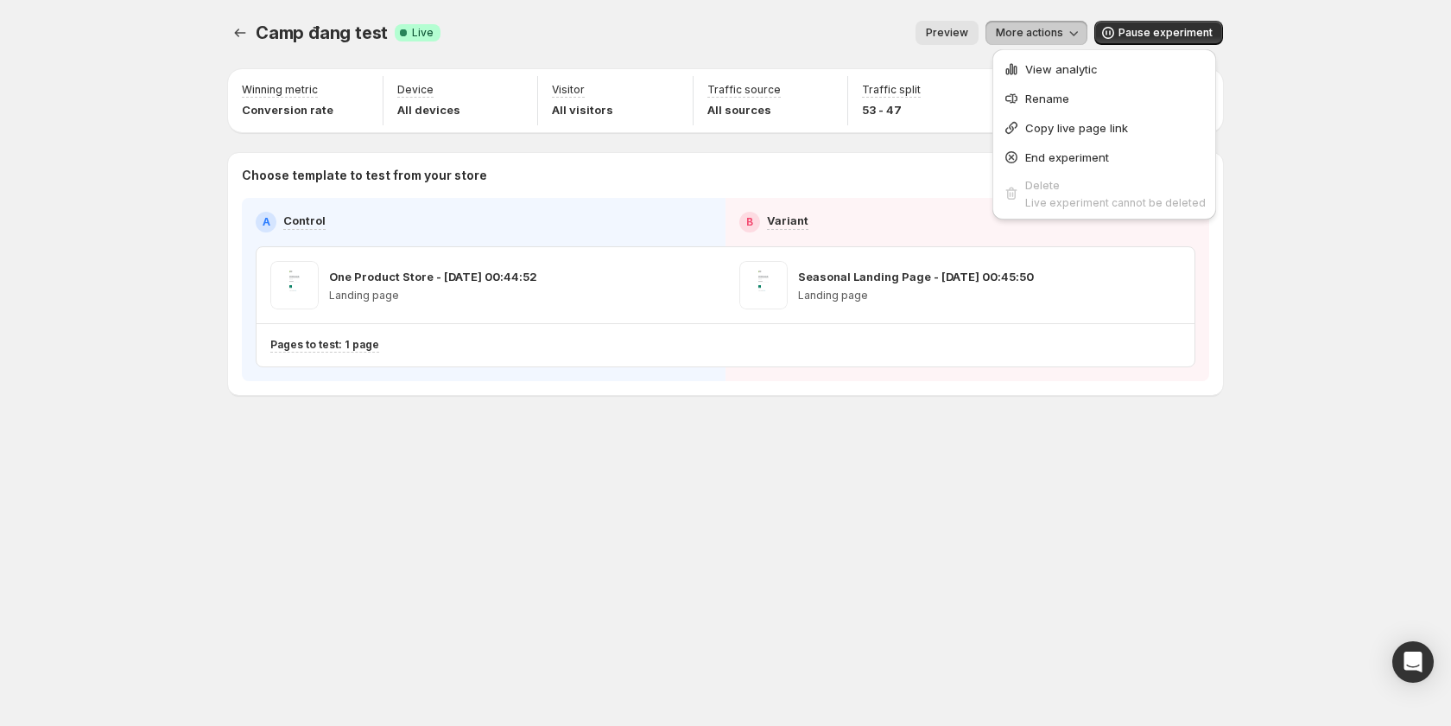
click at [1013, 69] on icon "button" at bounding box center [1011, 68] width 3 height 11
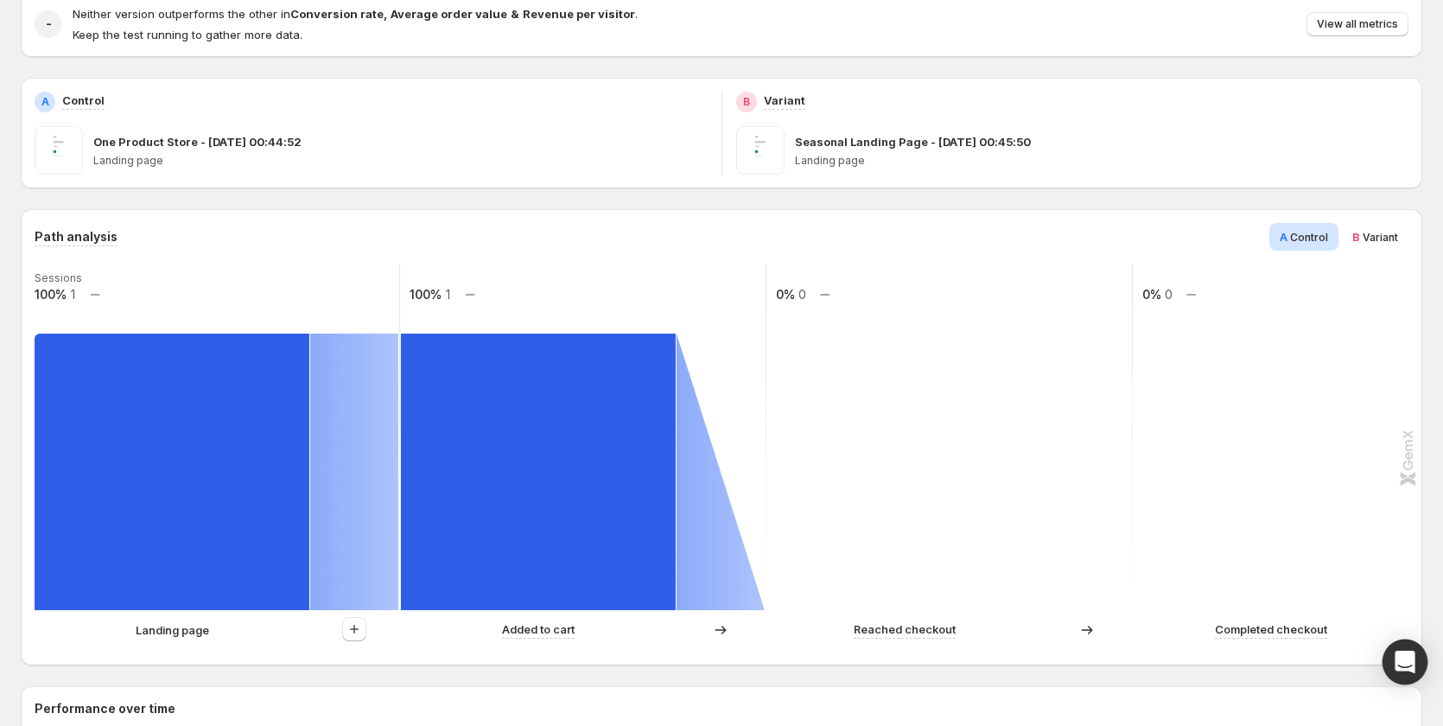
scroll to position [86, 0]
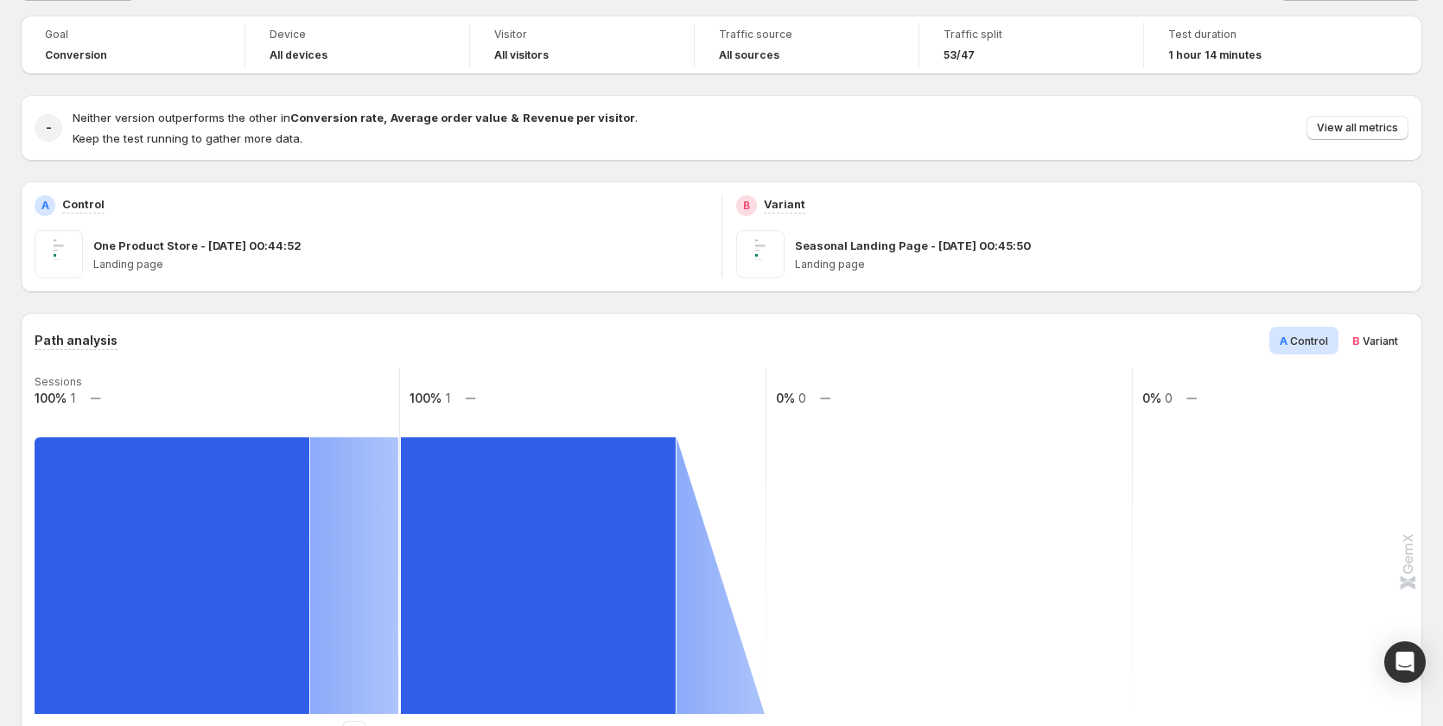
scroll to position [71, 0]
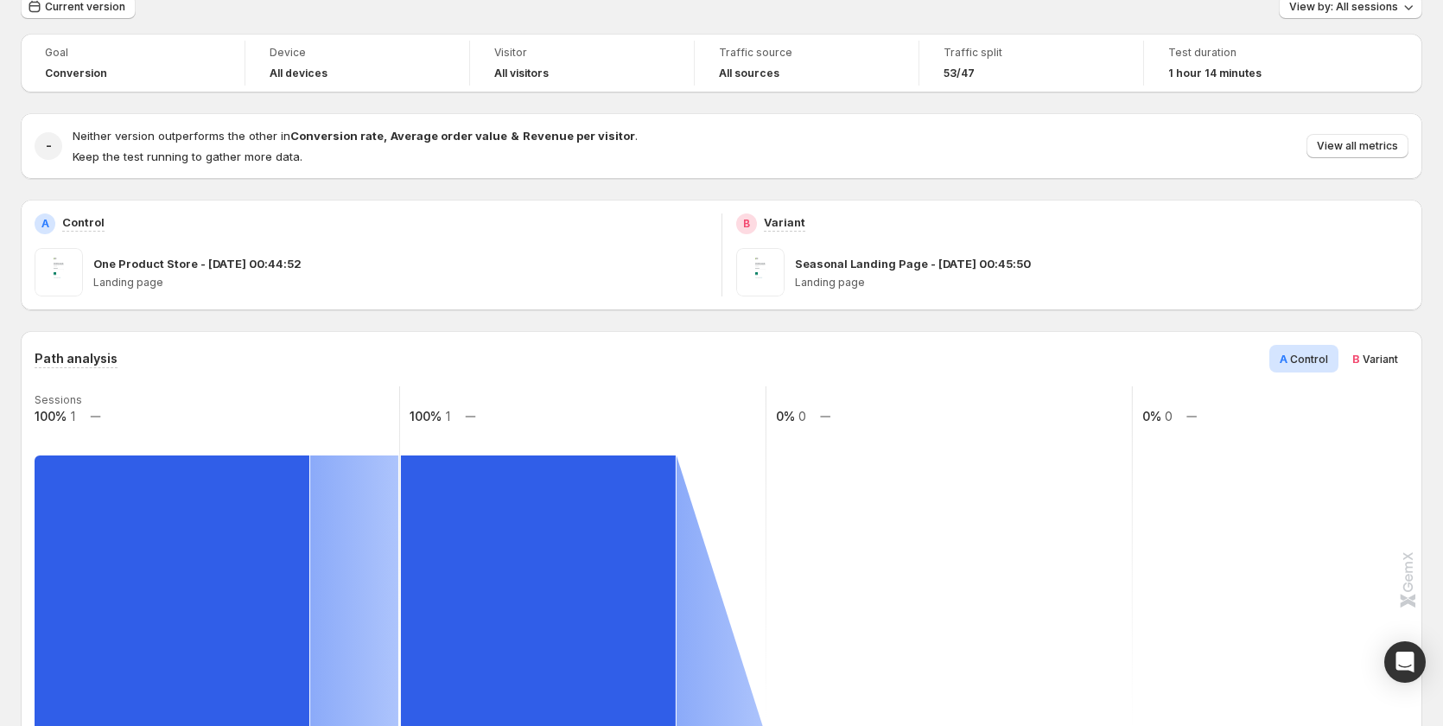
click at [1216, 481] on rect at bounding box center [1316, 559] width 368 height 346
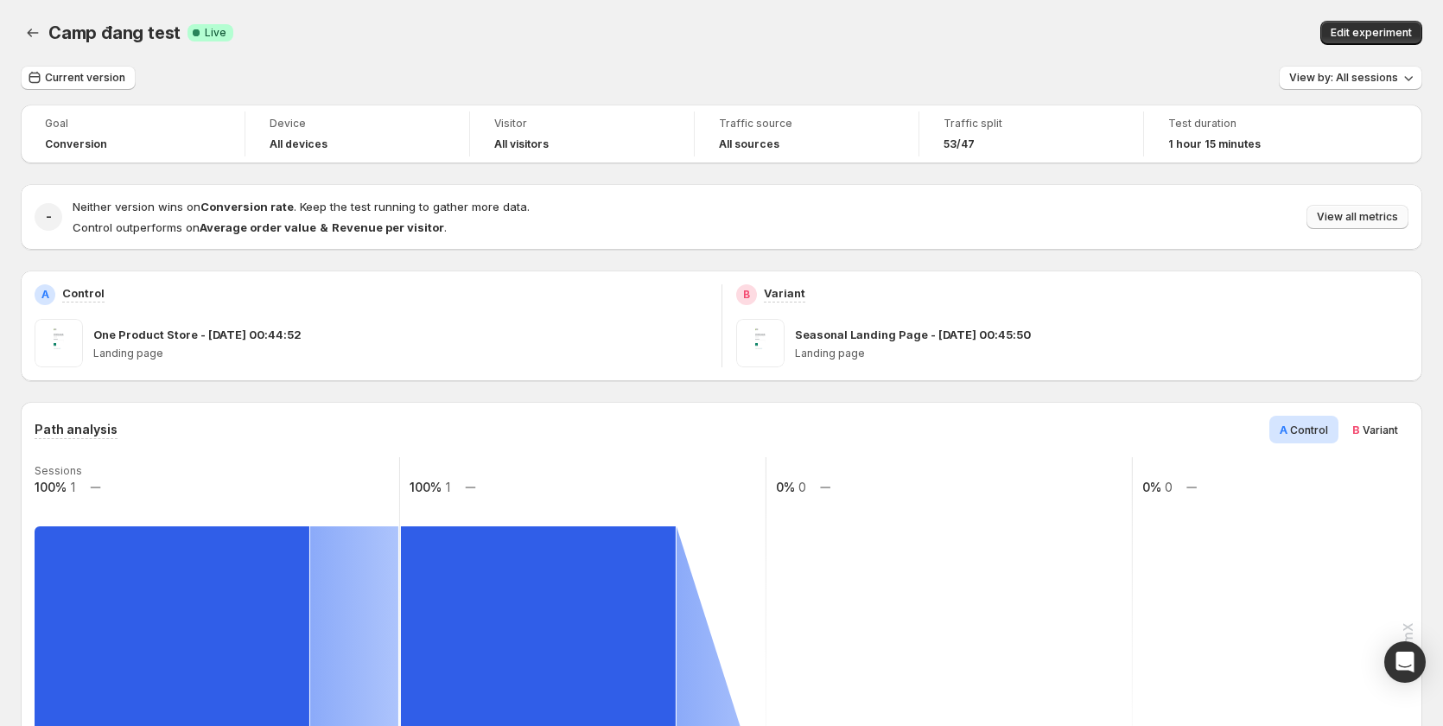
click at [1349, 212] on span "View all metrics" at bounding box center [1356, 217] width 81 height 14
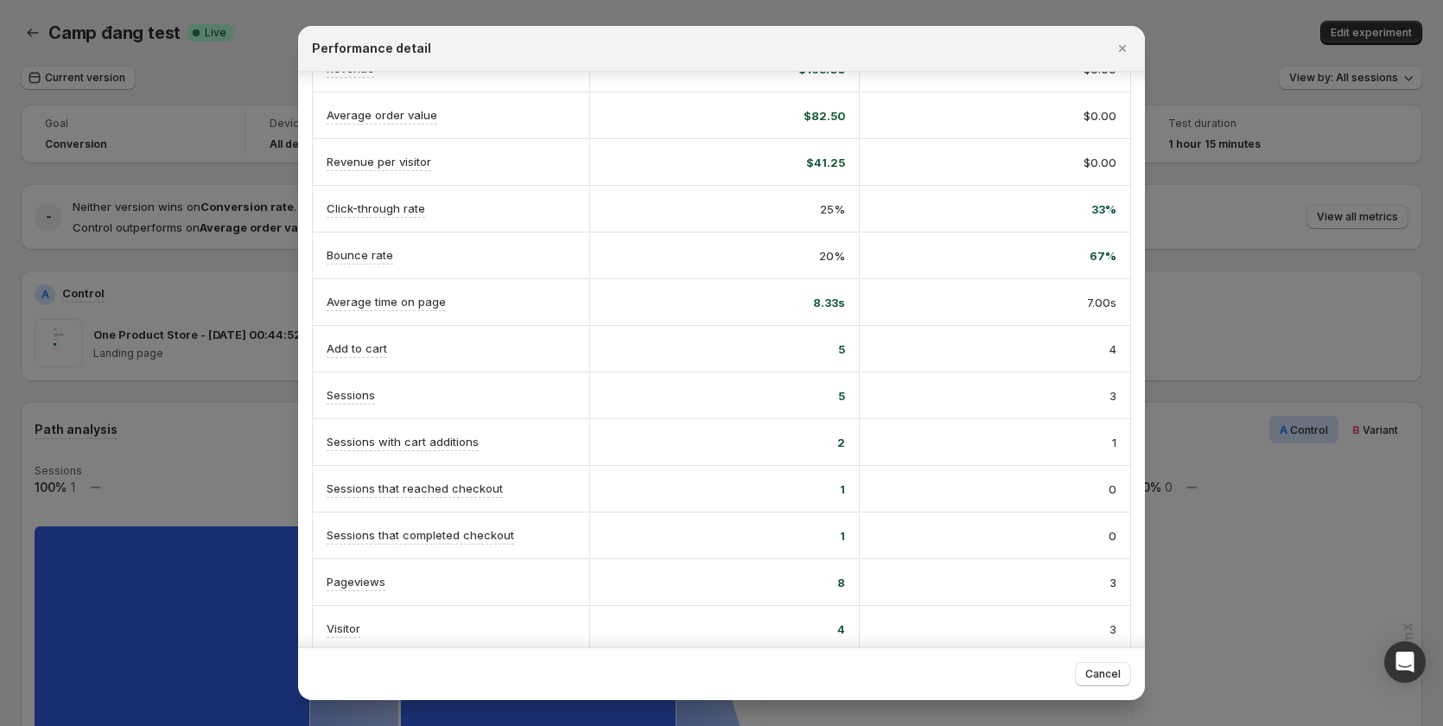
scroll to position [201, 0]
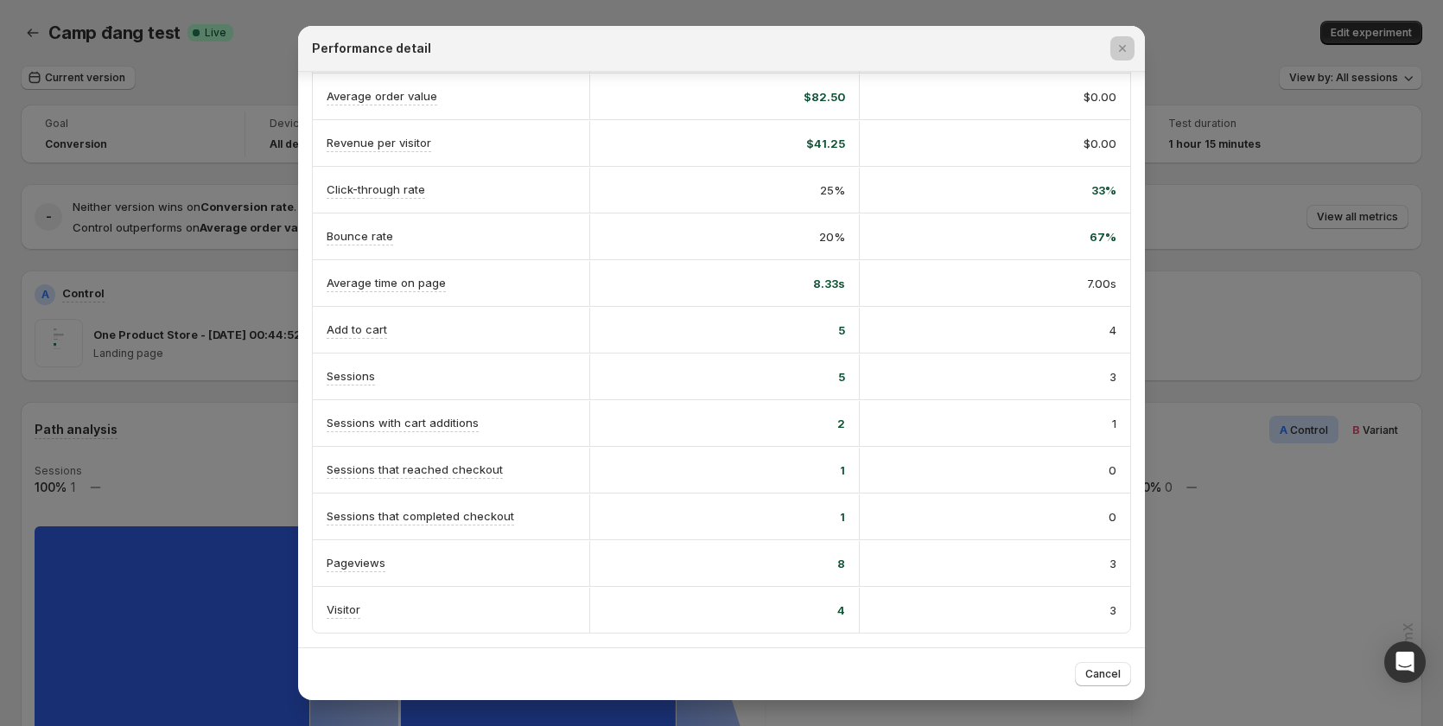
click at [1219, 452] on div at bounding box center [721, 363] width 1443 height 726
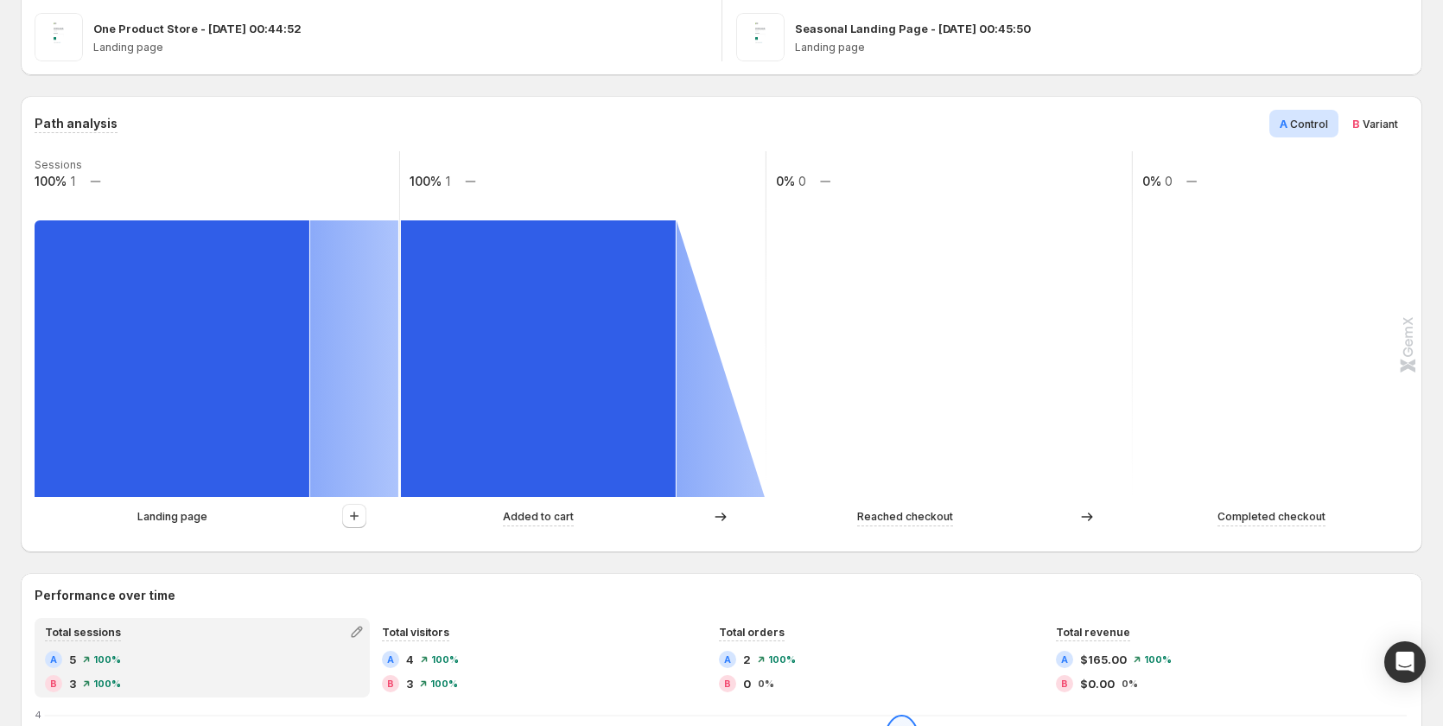
scroll to position [346, 0]
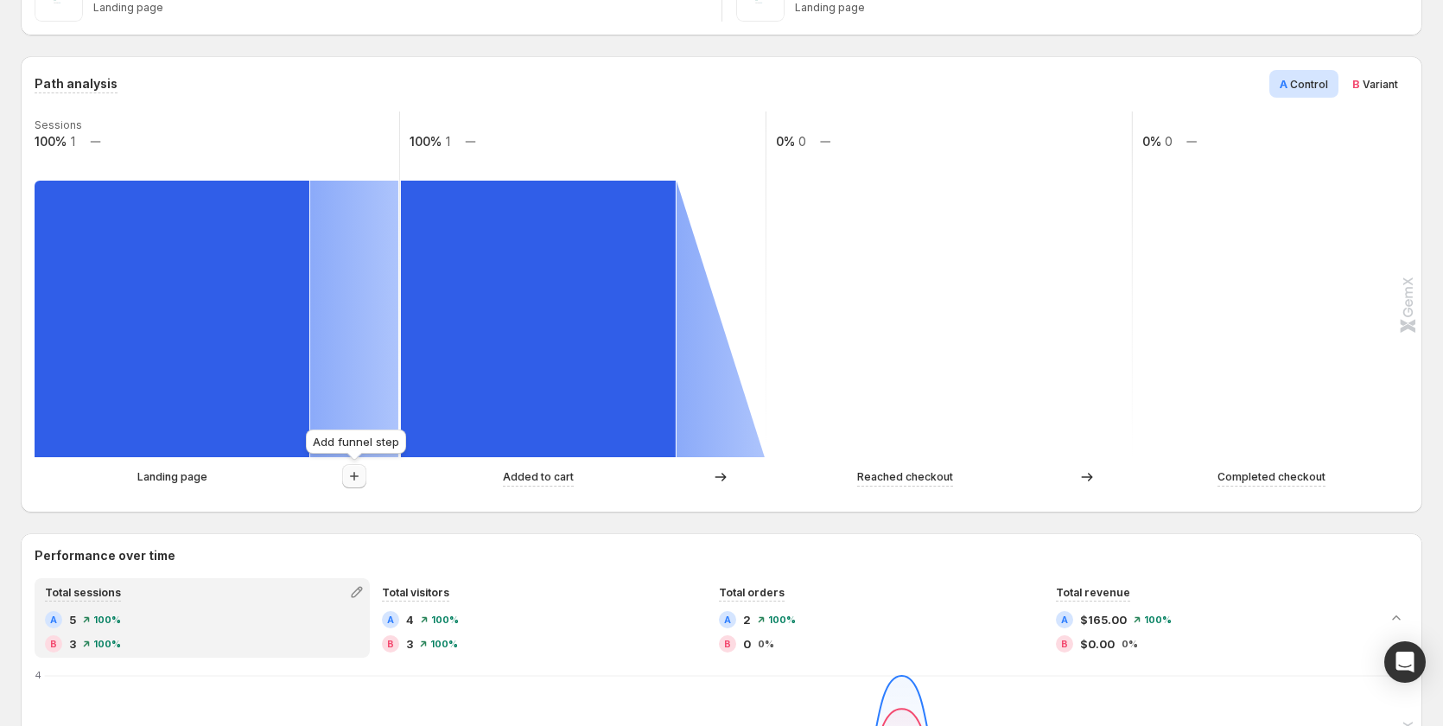
click at [352, 487] on button "button" at bounding box center [354, 476] width 24 height 24
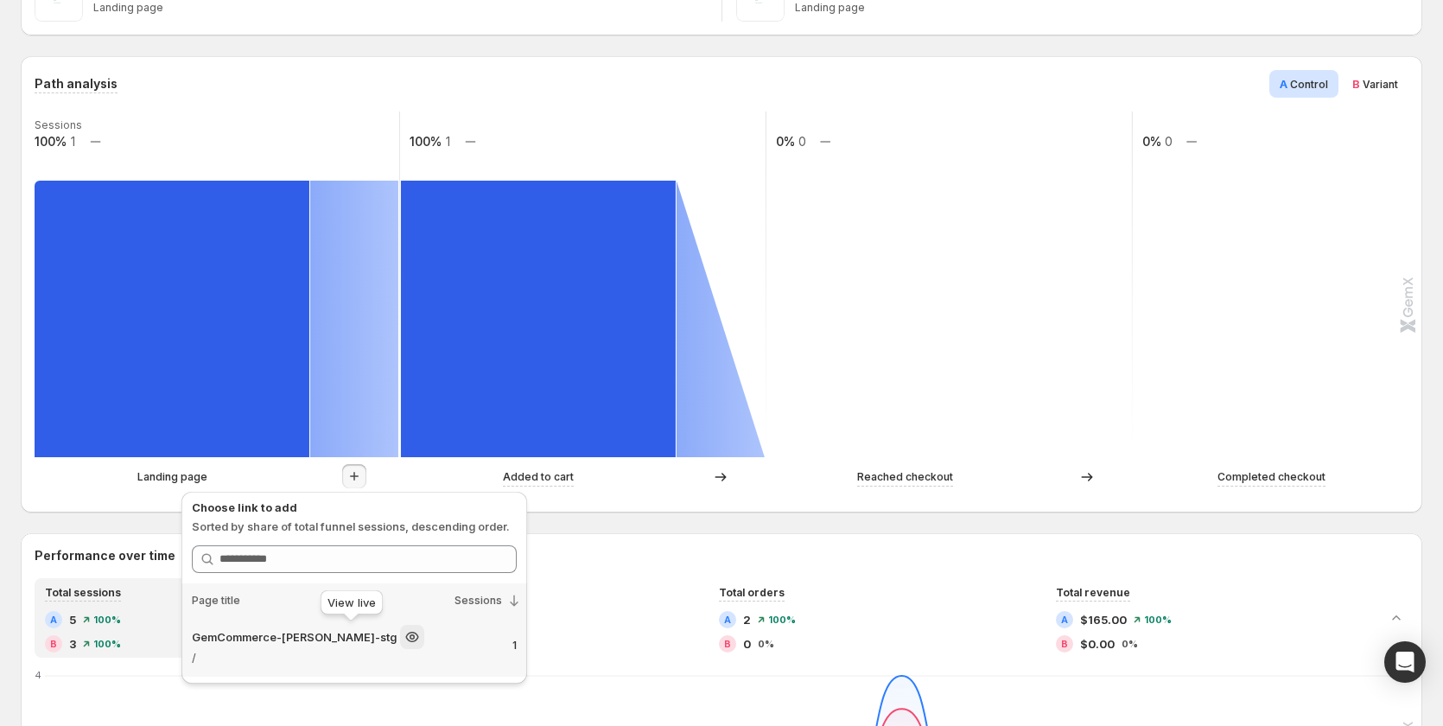
click at [400, 645] on div at bounding box center [412, 637] width 24 height 24
click at [260, 636] on p "GemCommerce-[PERSON_NAME]-stg" at bounding box center [294, 636] width 205 height 17
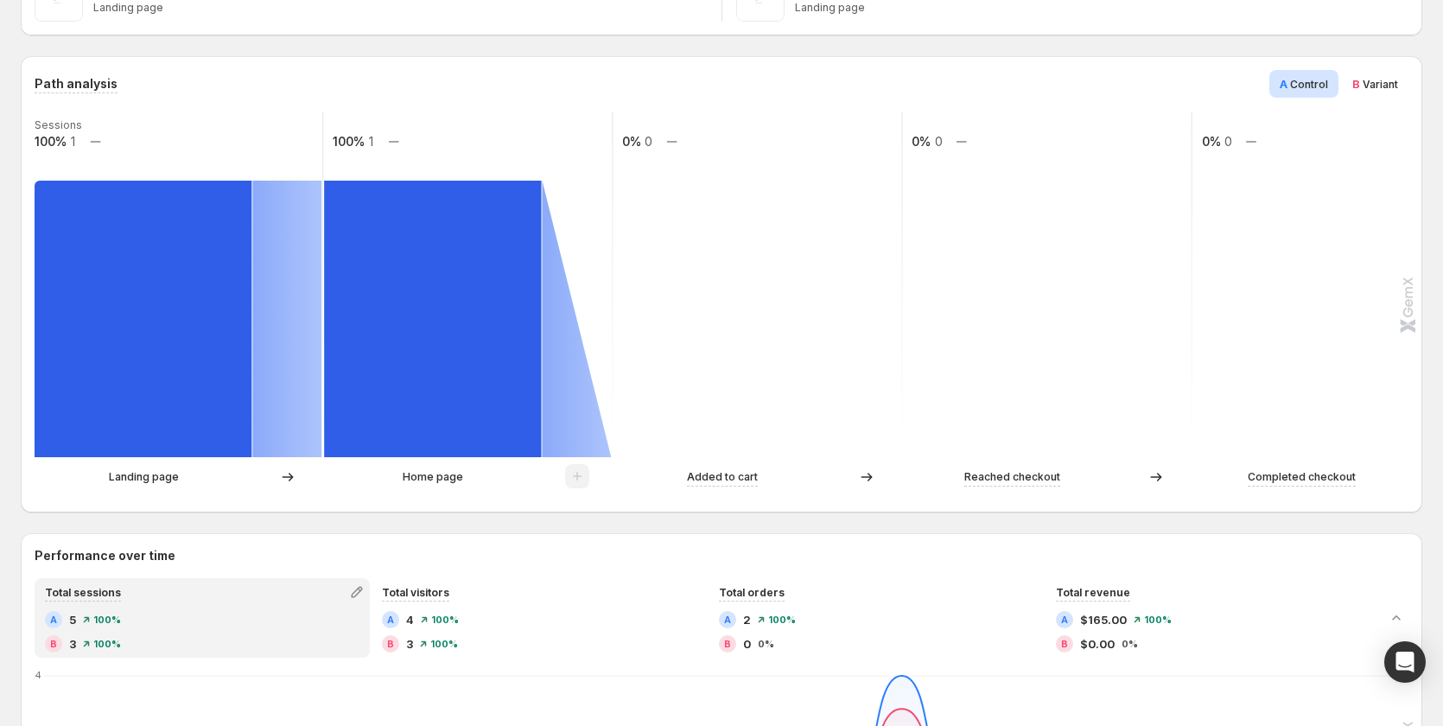
click at [1372, 93] on div "B Variant" at bounding box center [1375, 84] width 67 height 28
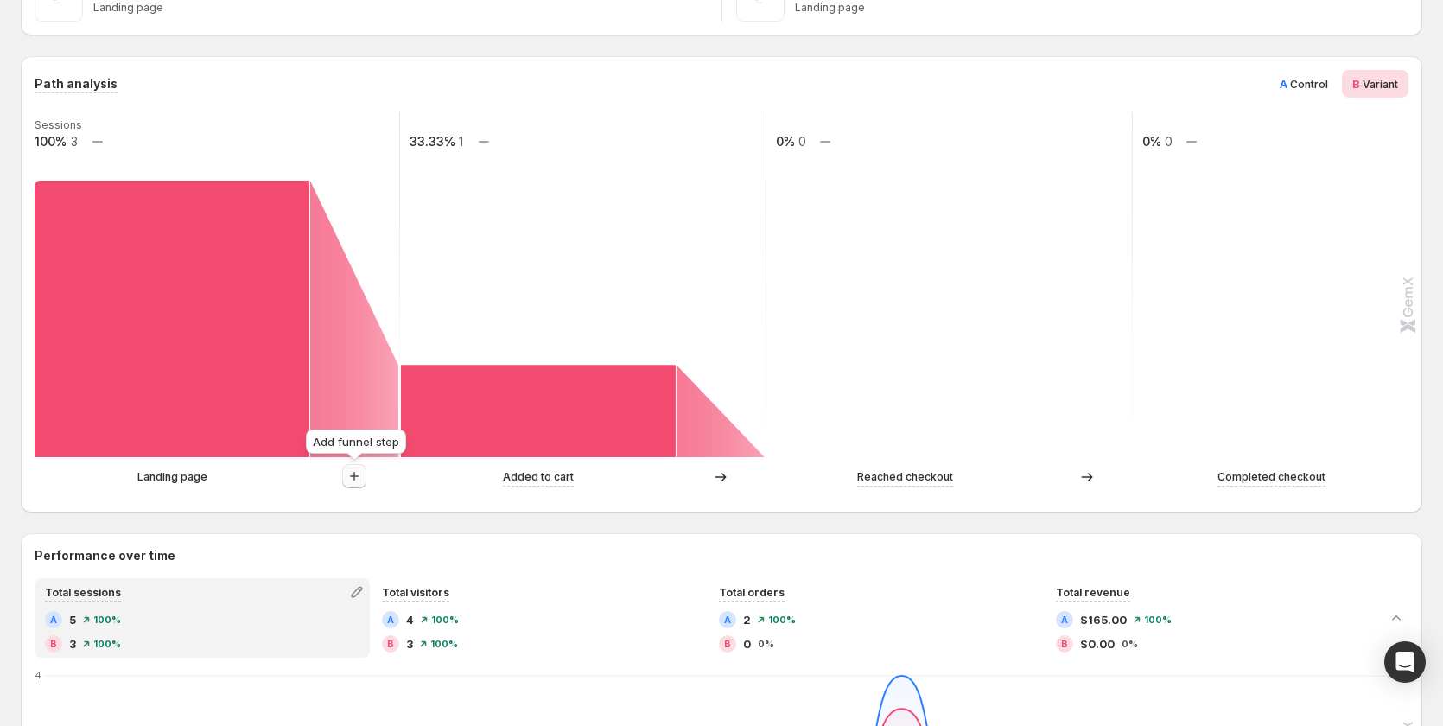
click at [361, 468] on icon "button" at bounding box center [354, 475] width 17 height 17
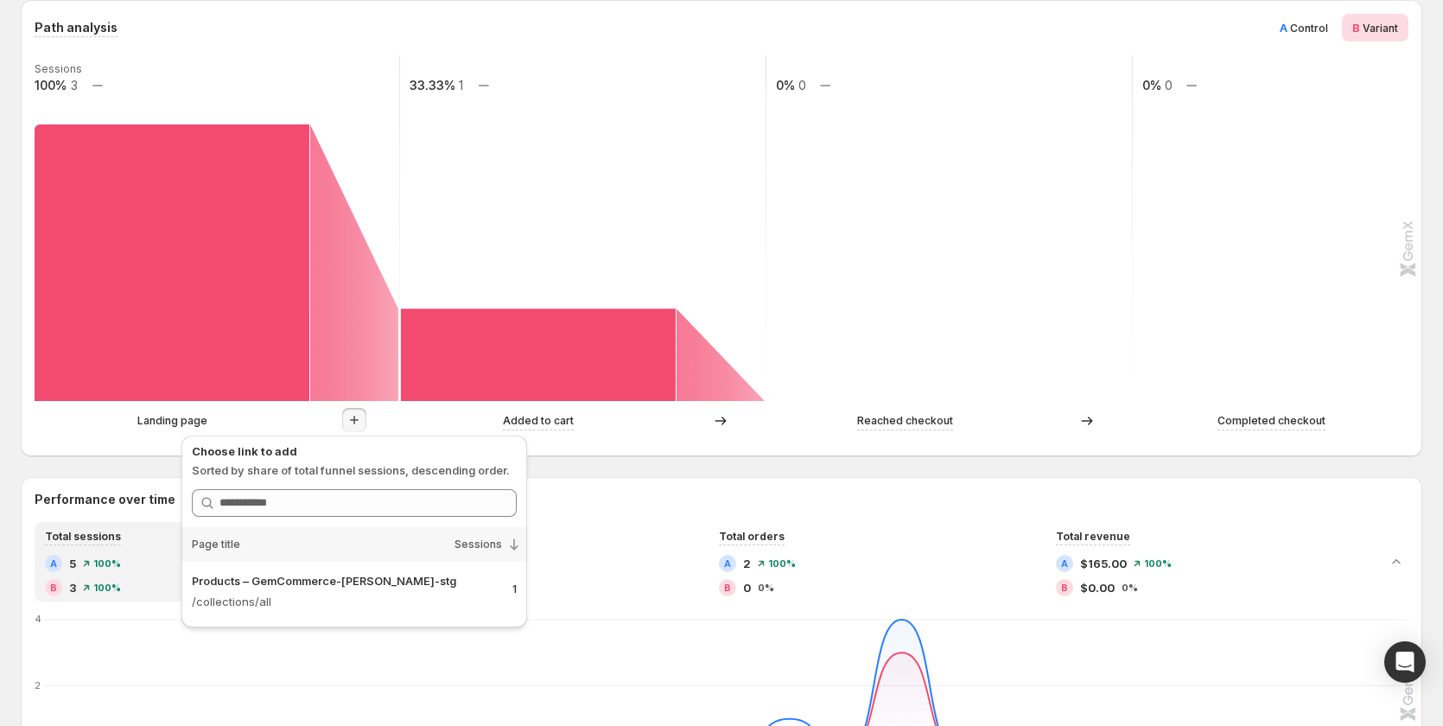
scroll to position [432, 0]
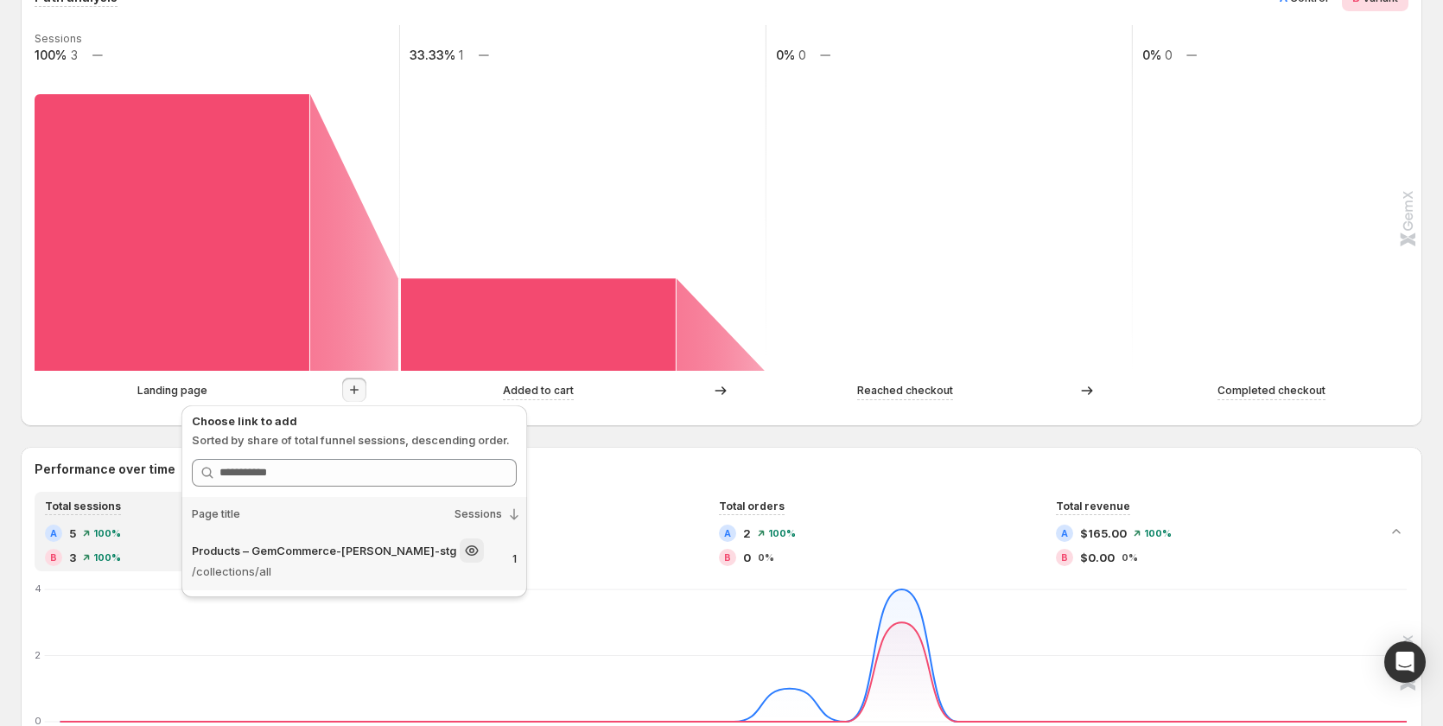
click at [327, 555] on p "Products – GemCommerce-[PERSON_NAME]-stg" at bounding box center [324, 550] width 264 height 17
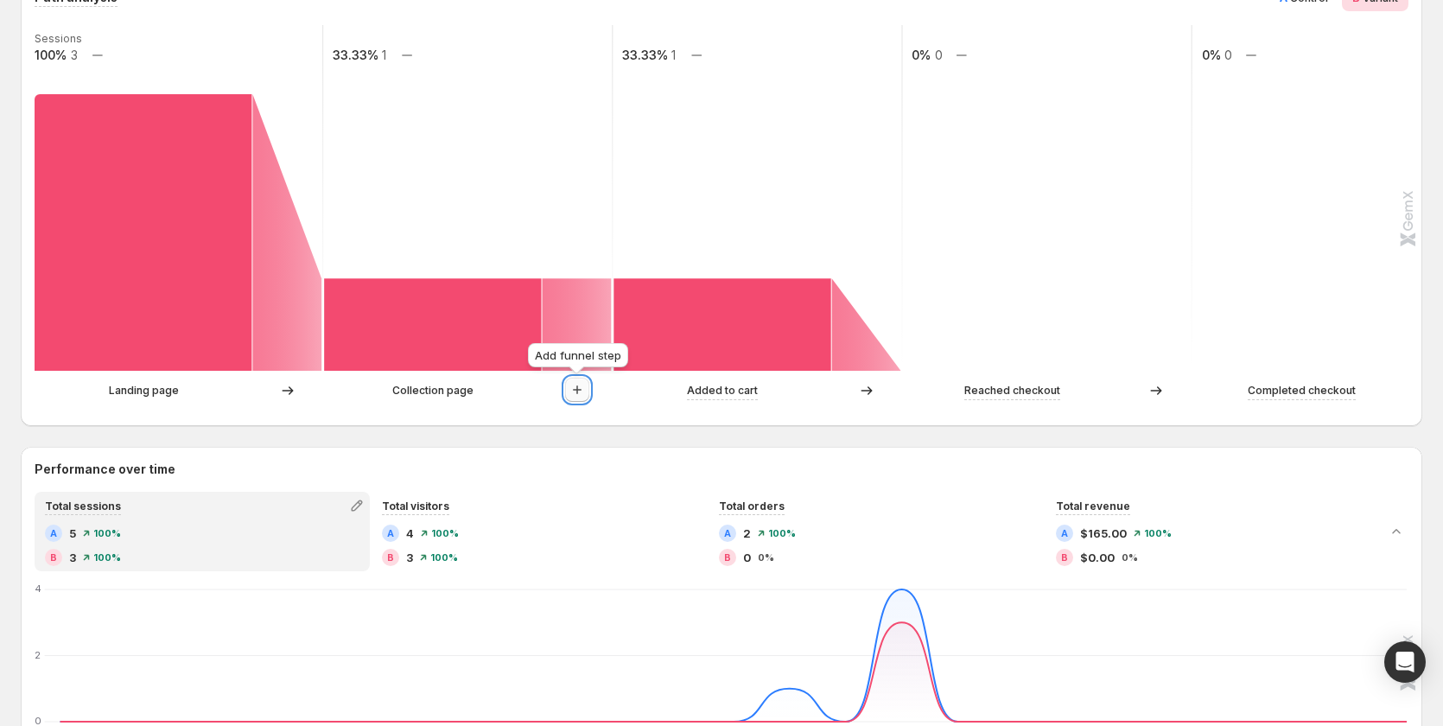
click at [568, 390] on icon "button" at bounding box center [576, 389] width 17 height 17
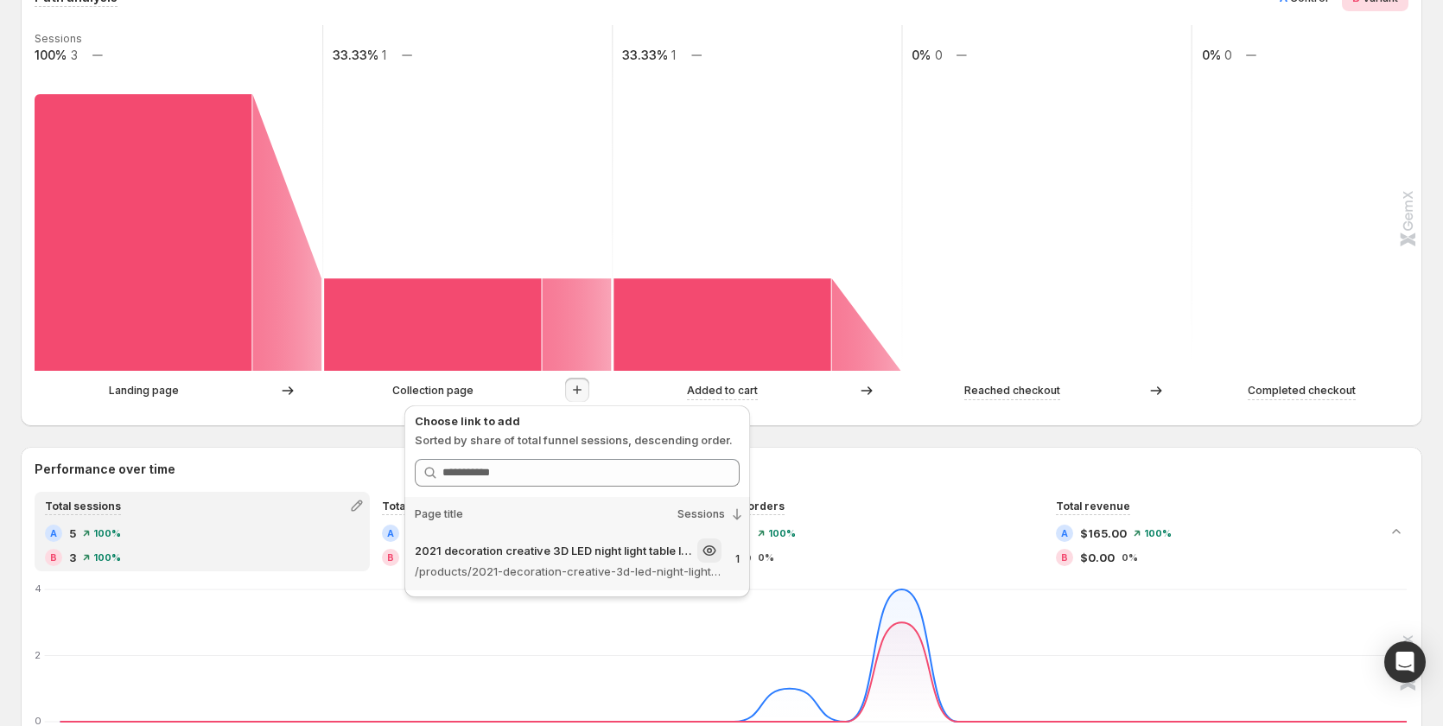
click at [608, 561] on div "2021 decoration creative 3D LED night light table lamp children bedroo – GemCom…" at bounding box center [568, 550] width 307 height 24
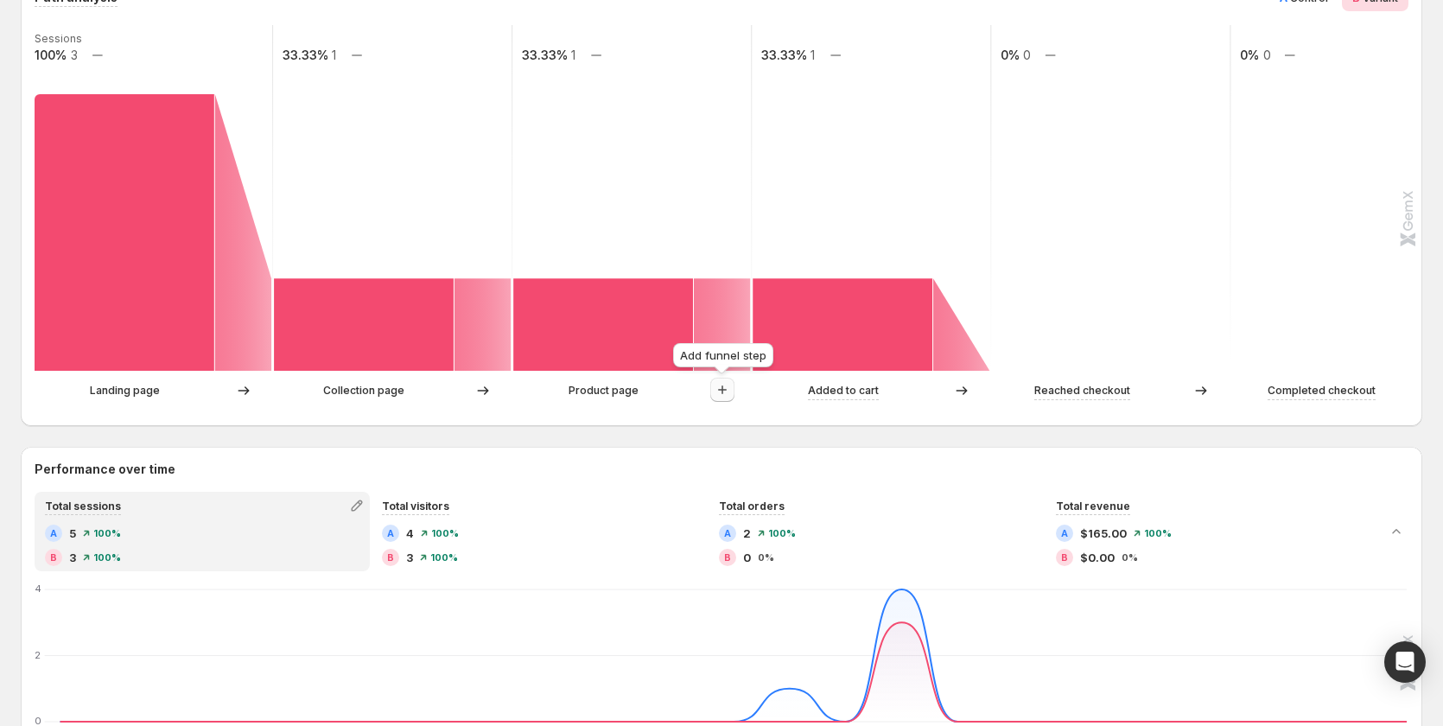
click at [726, 387] on icon "button" at bounding box center [722, 389] width 17 height 17
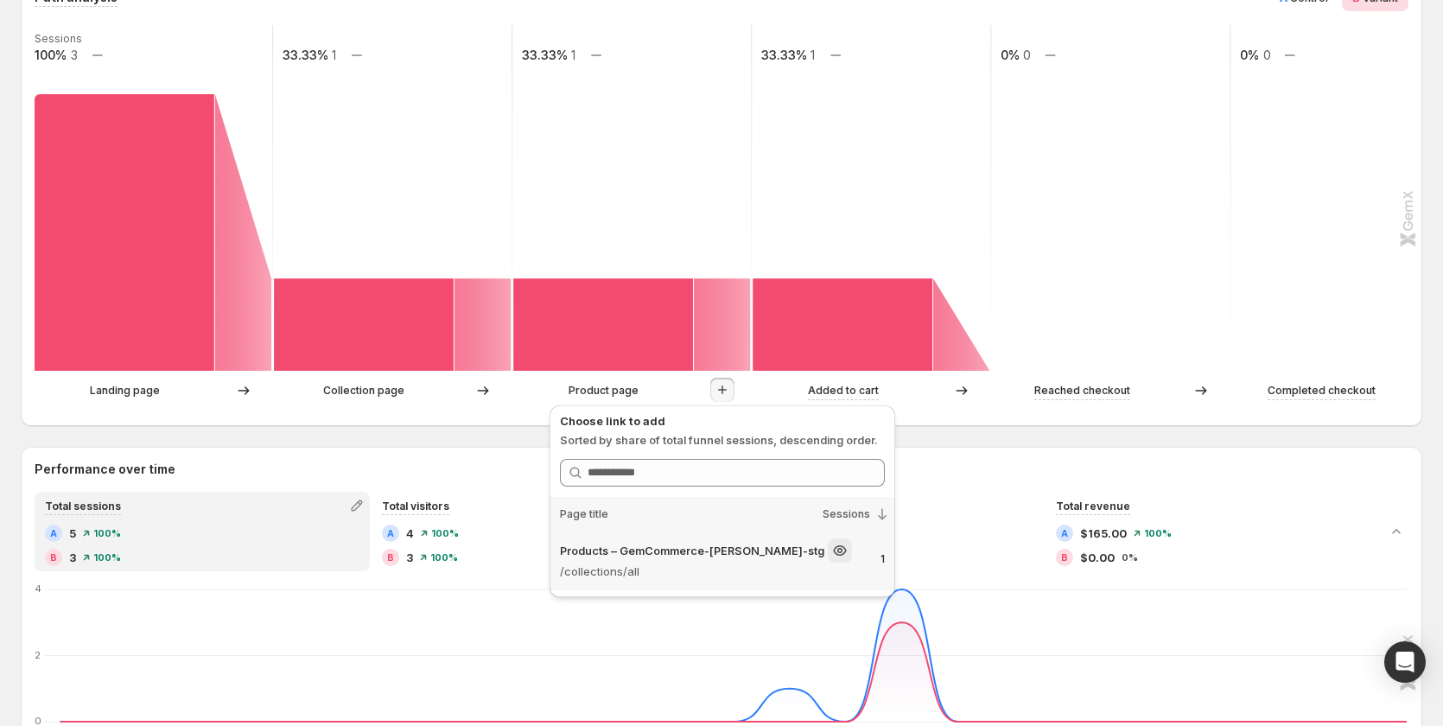
click at [697, 561] on div "Products – GemCommerce-[PERSON_NAME]-stg" at bounding box center [713, 550] width 307 height 24
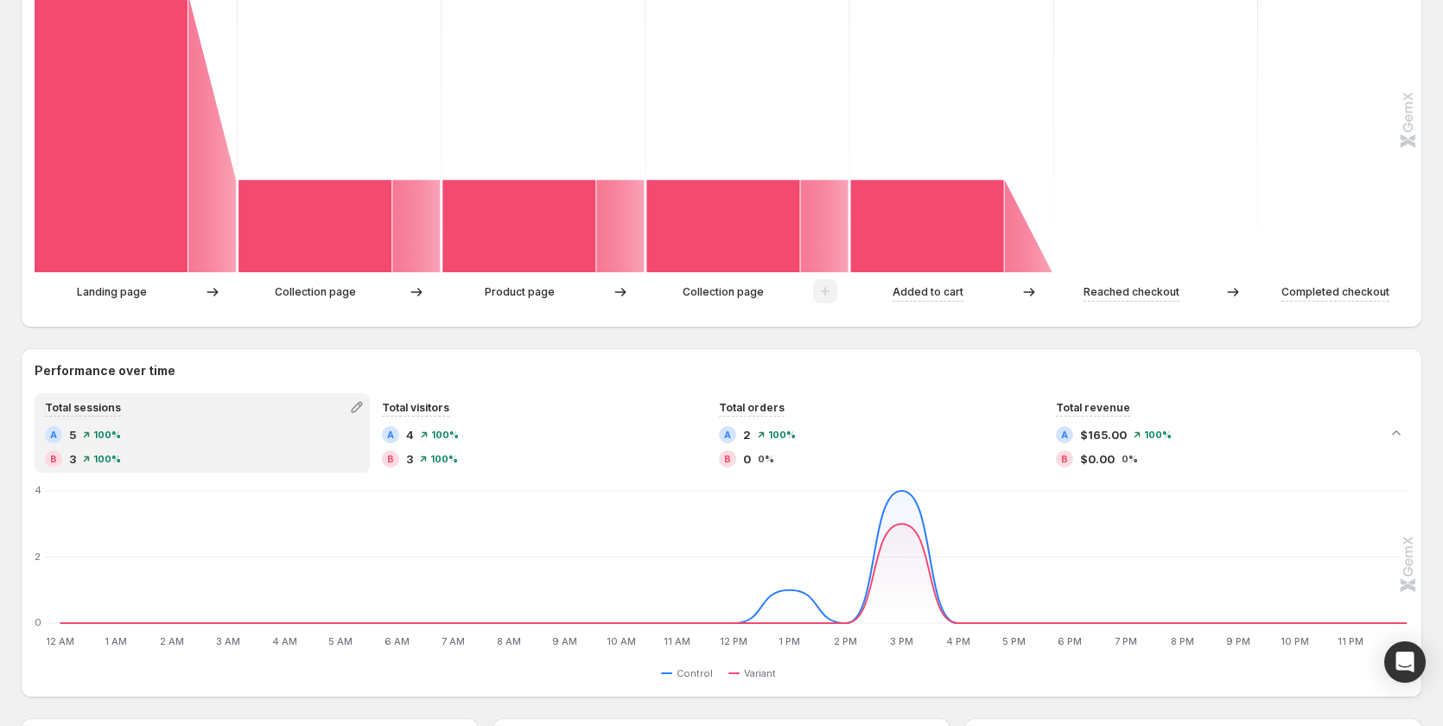
scroll to position [777, 0]
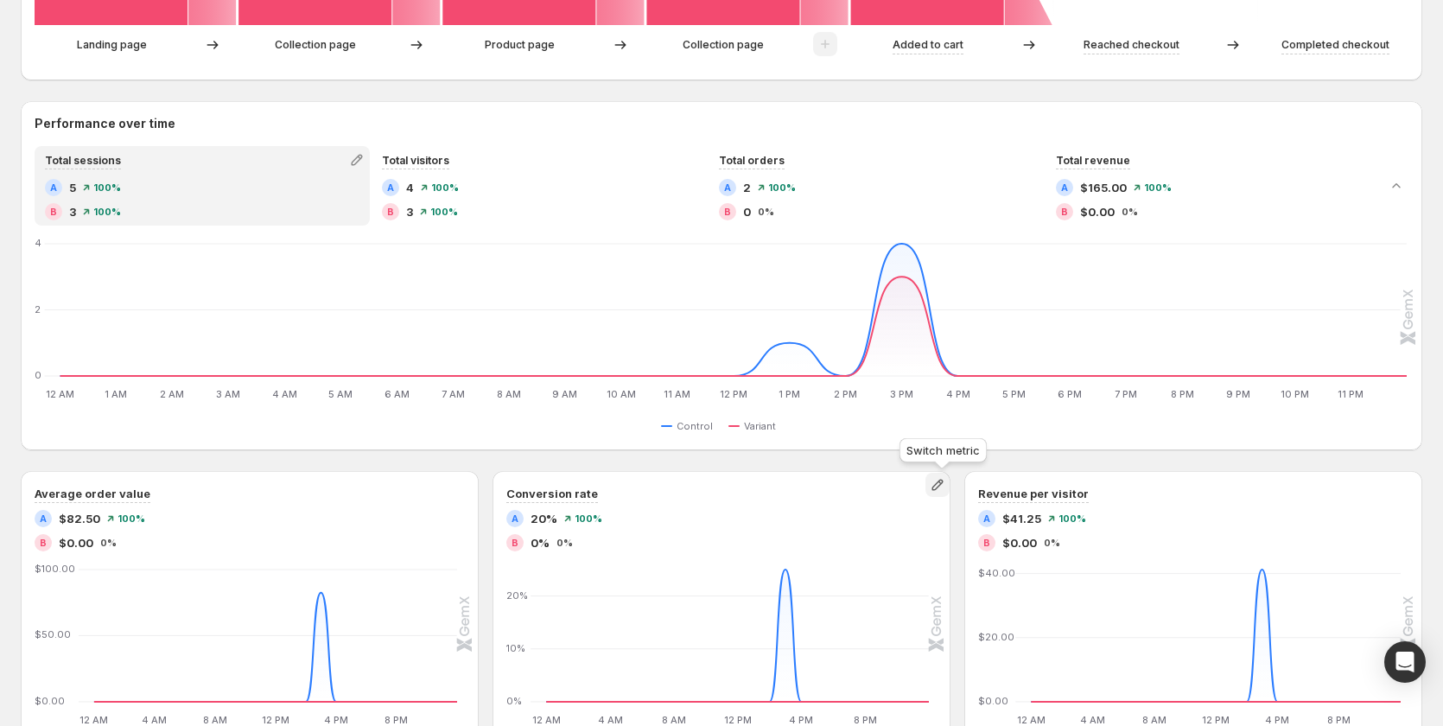
click at [942, 488] on icon "button" at bounding box center [936, 484] width 11 height 11
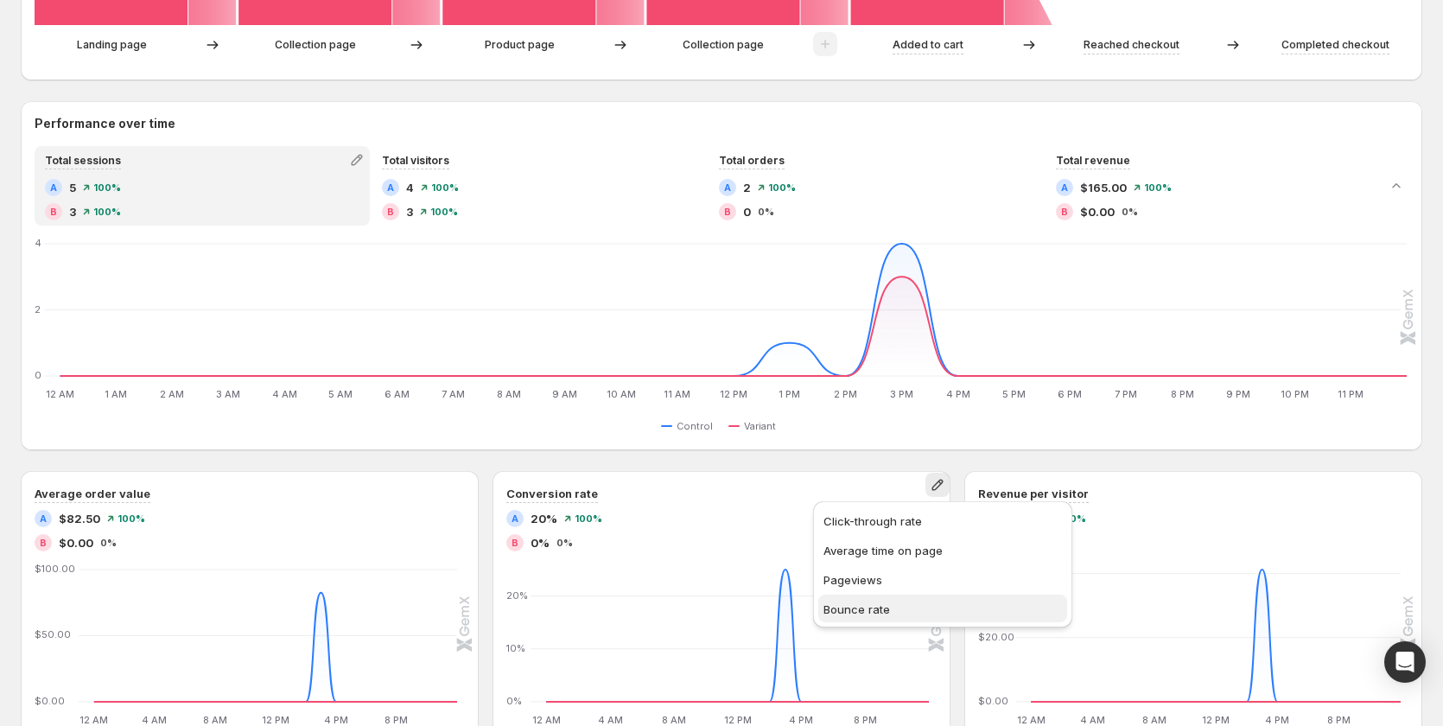
click at [933, 611] on span "Bounce rate" at bounding box center [942, 608] width 238 height 17
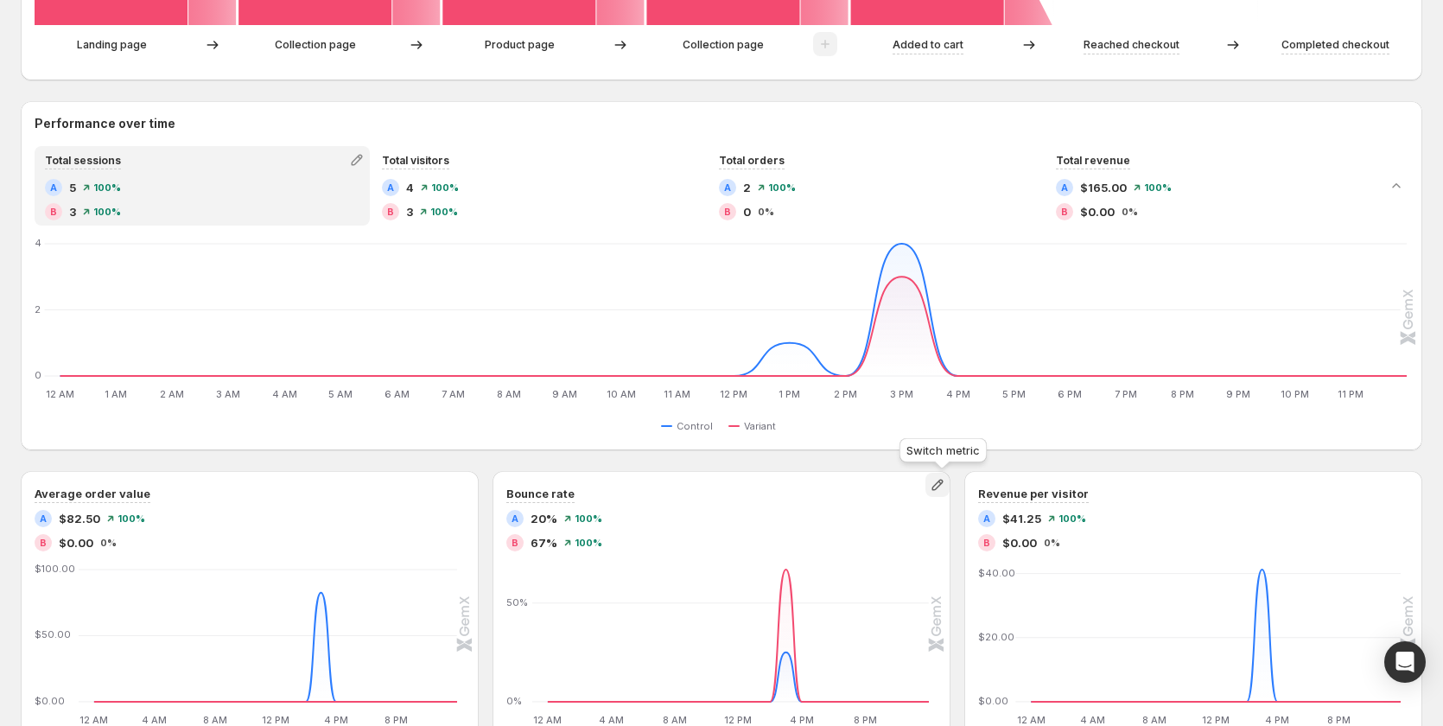
click at [944, 479] on icon "button" at bounding box center [937, 484] width 17 height 17
click at [823, 446] on div "Performance over time Total sessions A 5 100% B 3 100% Total visitors A 4 100% …" at bounding box center [721, 275] width 1401 height 349
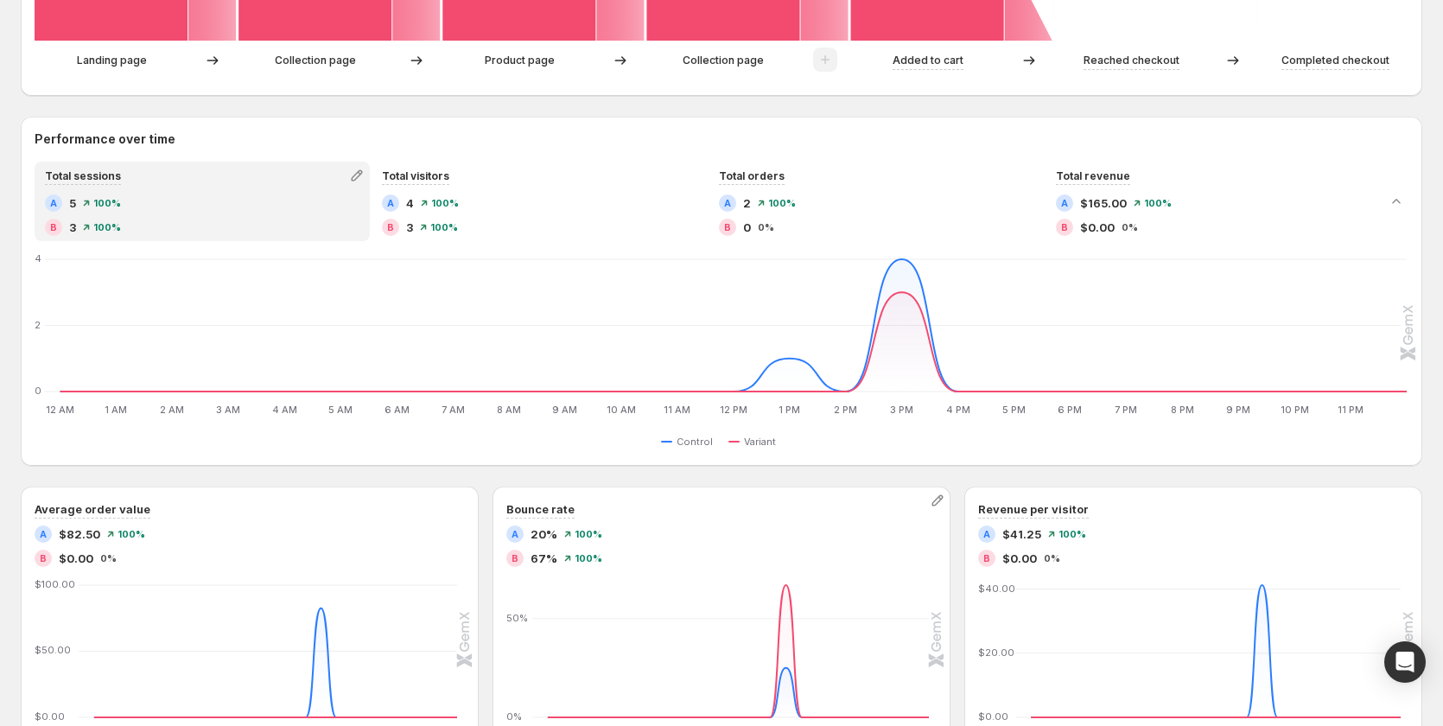
scroll to position [676, 0]
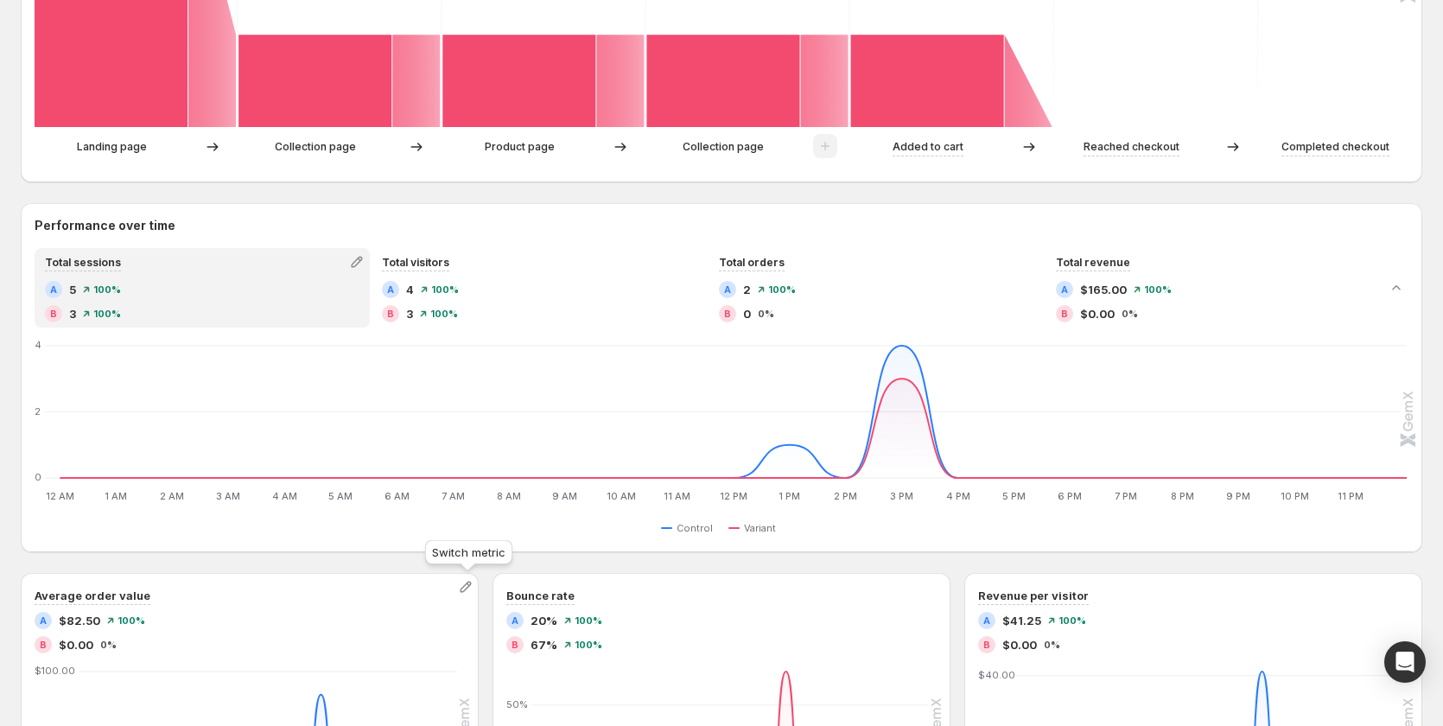
click at [468, 587] on icon "button" at bounding box center [465, 586] width 17 height 17
click at [448, 554] on span "Pageviews" at bounding box center [468, 551] width 238 height 17
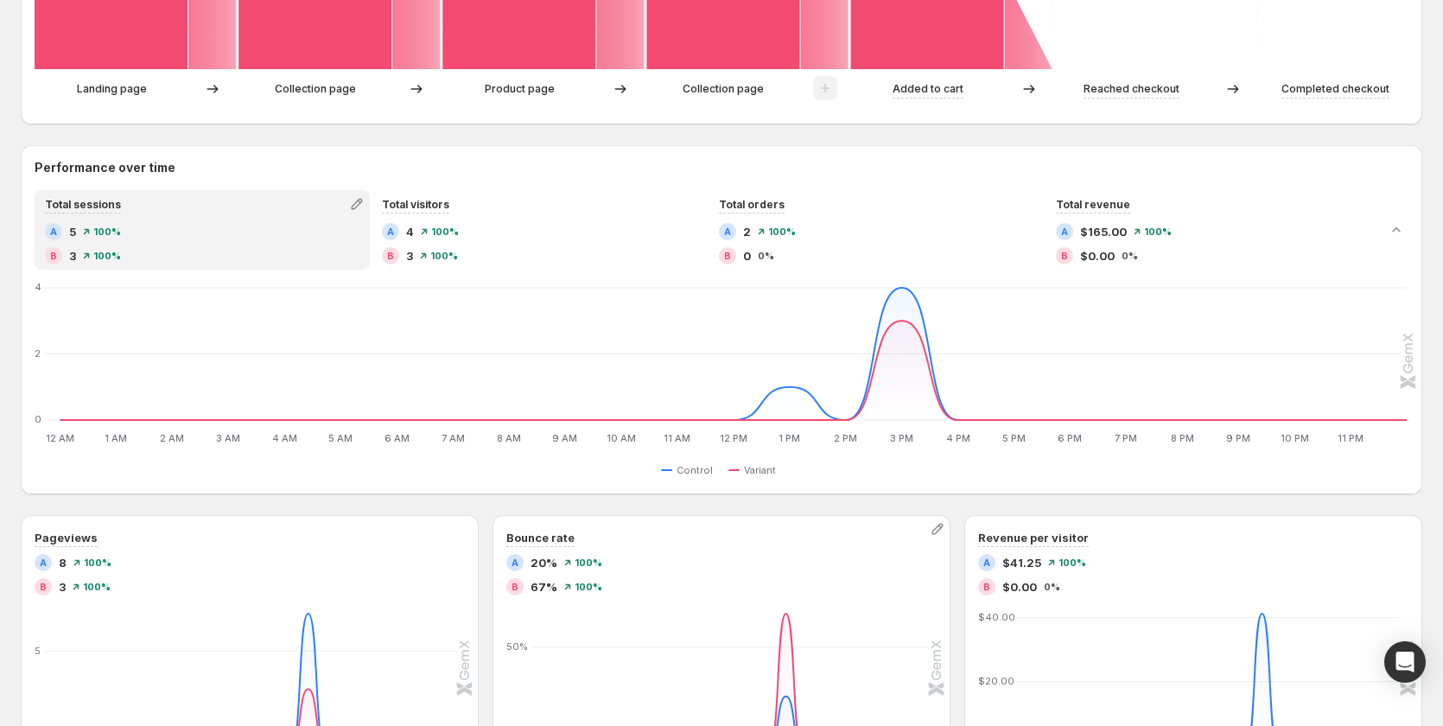
scroll to position [762, 0]
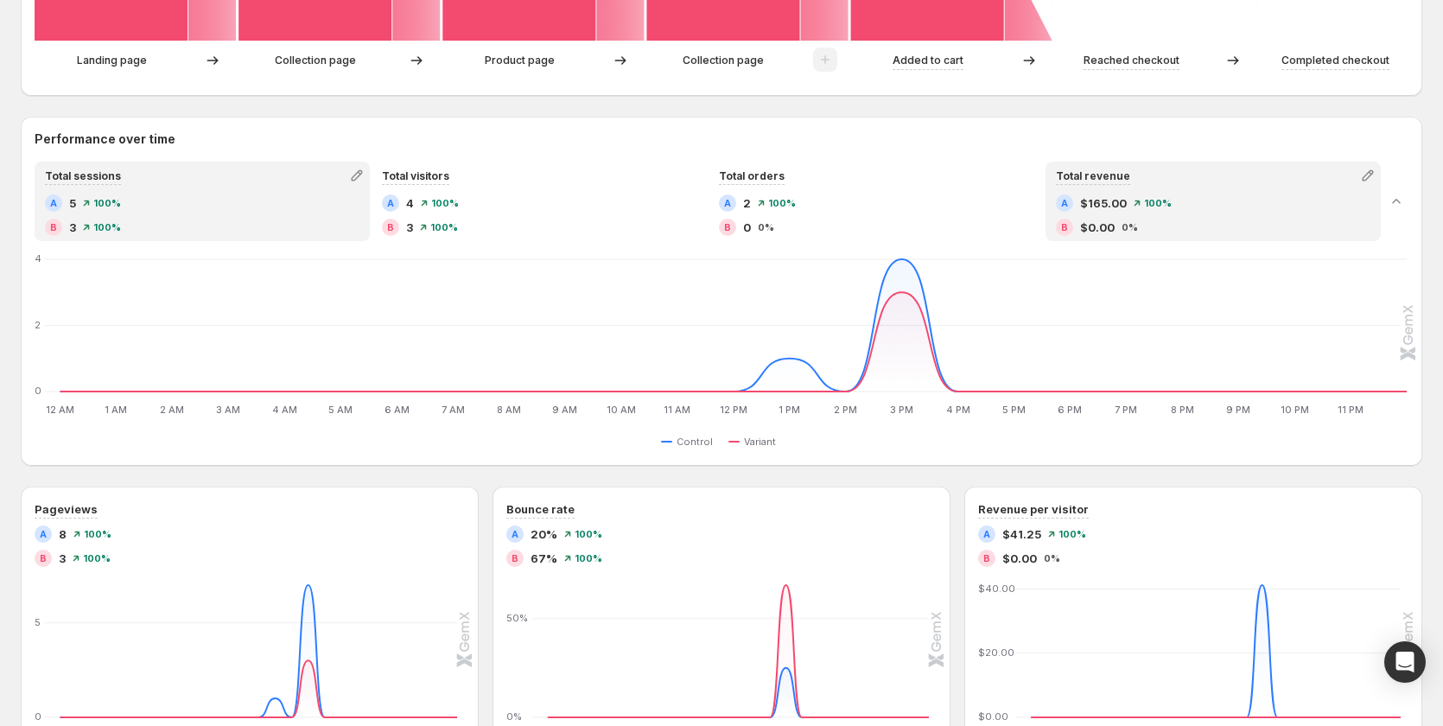
click at [1186, 230] on div "B $0.00 0%" at bounding box center [1213, 227] width 314 height 17
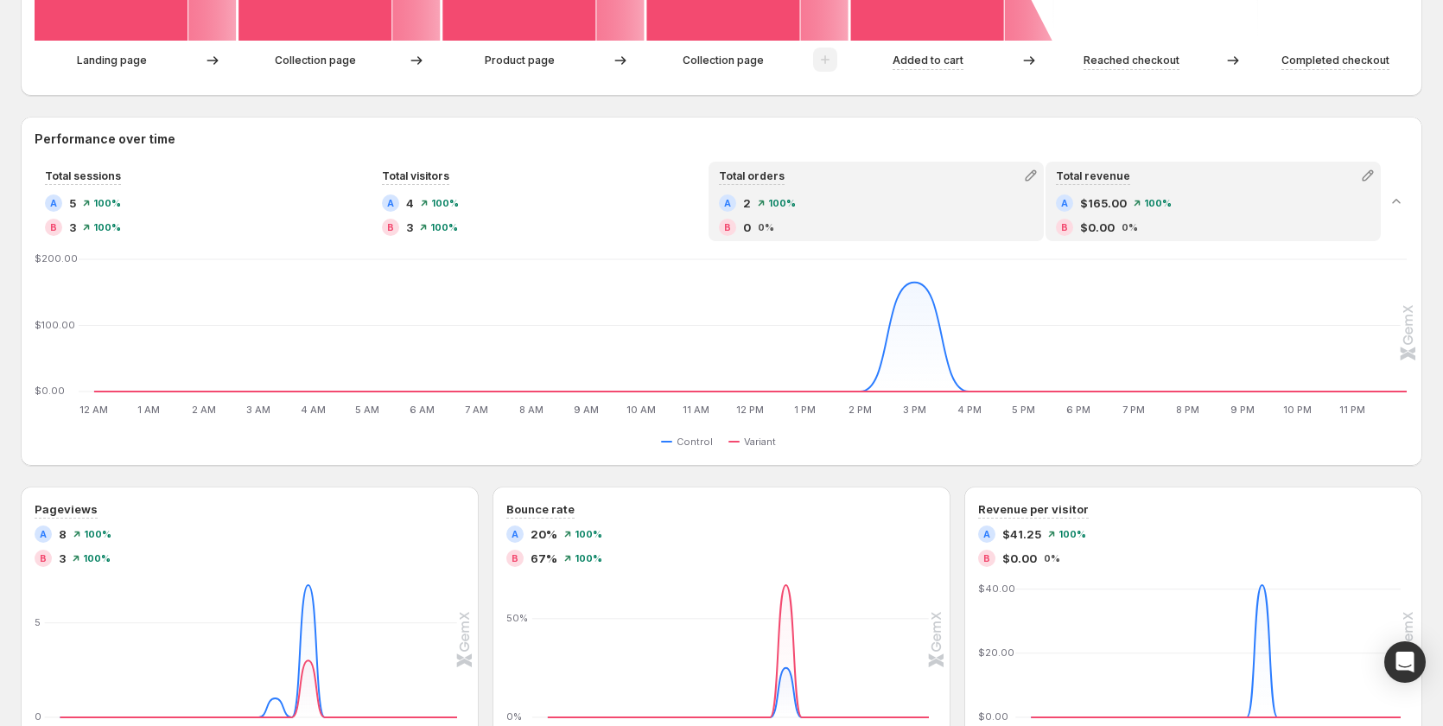
click at [888, 234] on div "B 0 0%" at bounding box center [876, 227] width 314 height 17
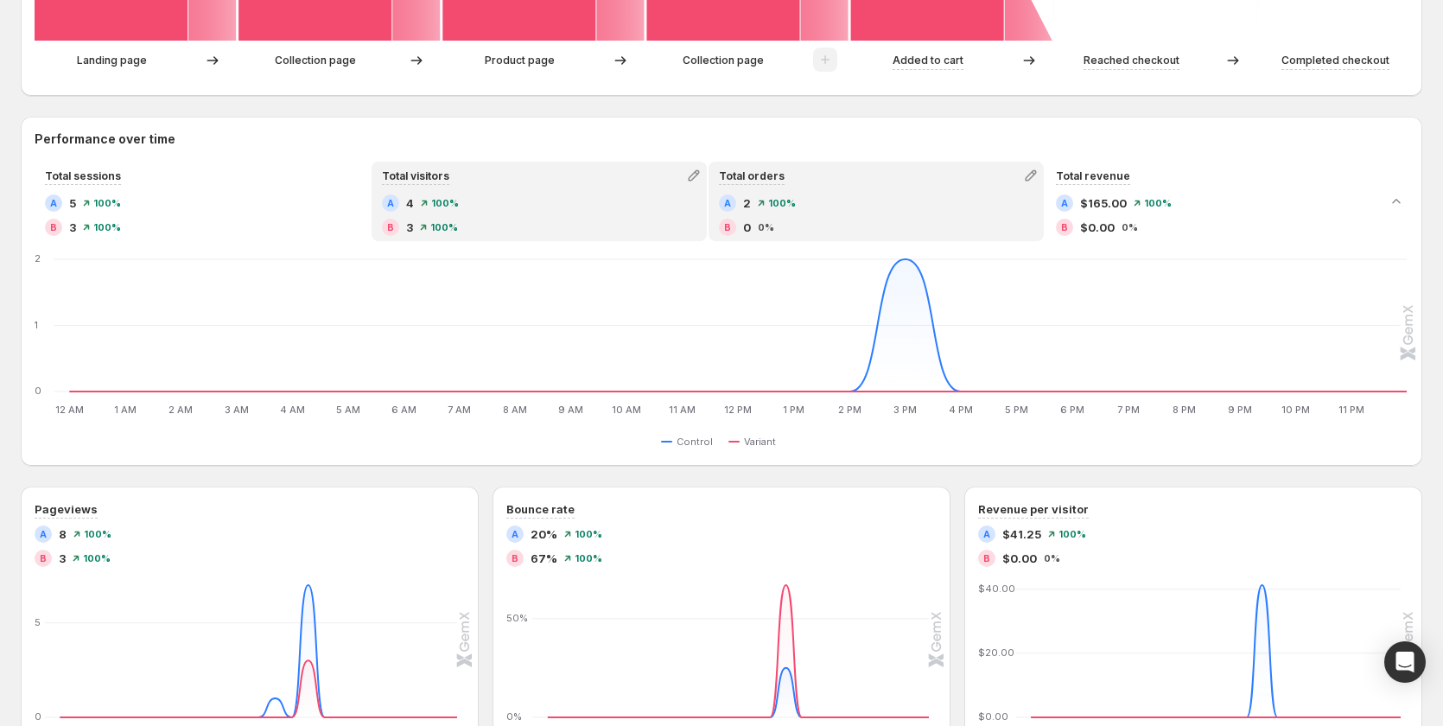
click at [498, 237] on div "A 4 100% B 3 100%" at bounding box center [539, 216] width 332 height 45
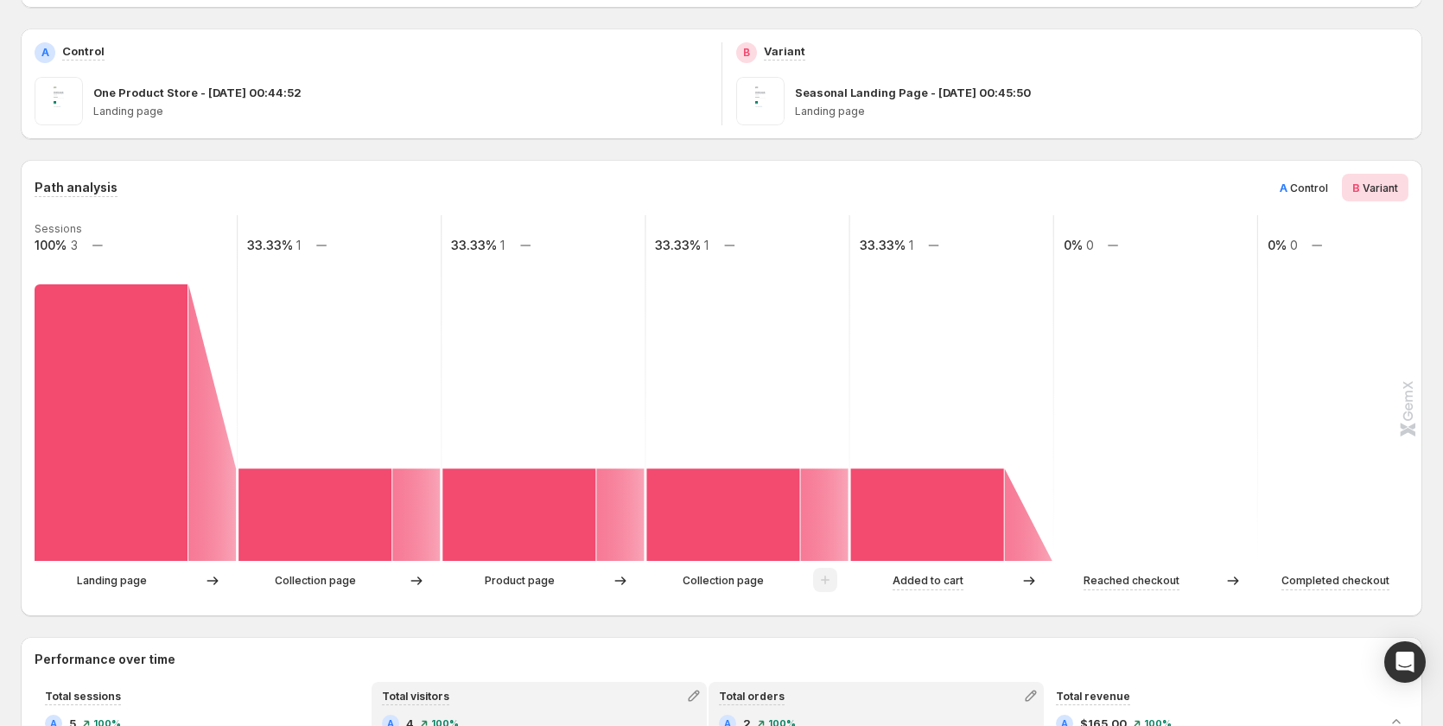
scroll to position [691, 0]
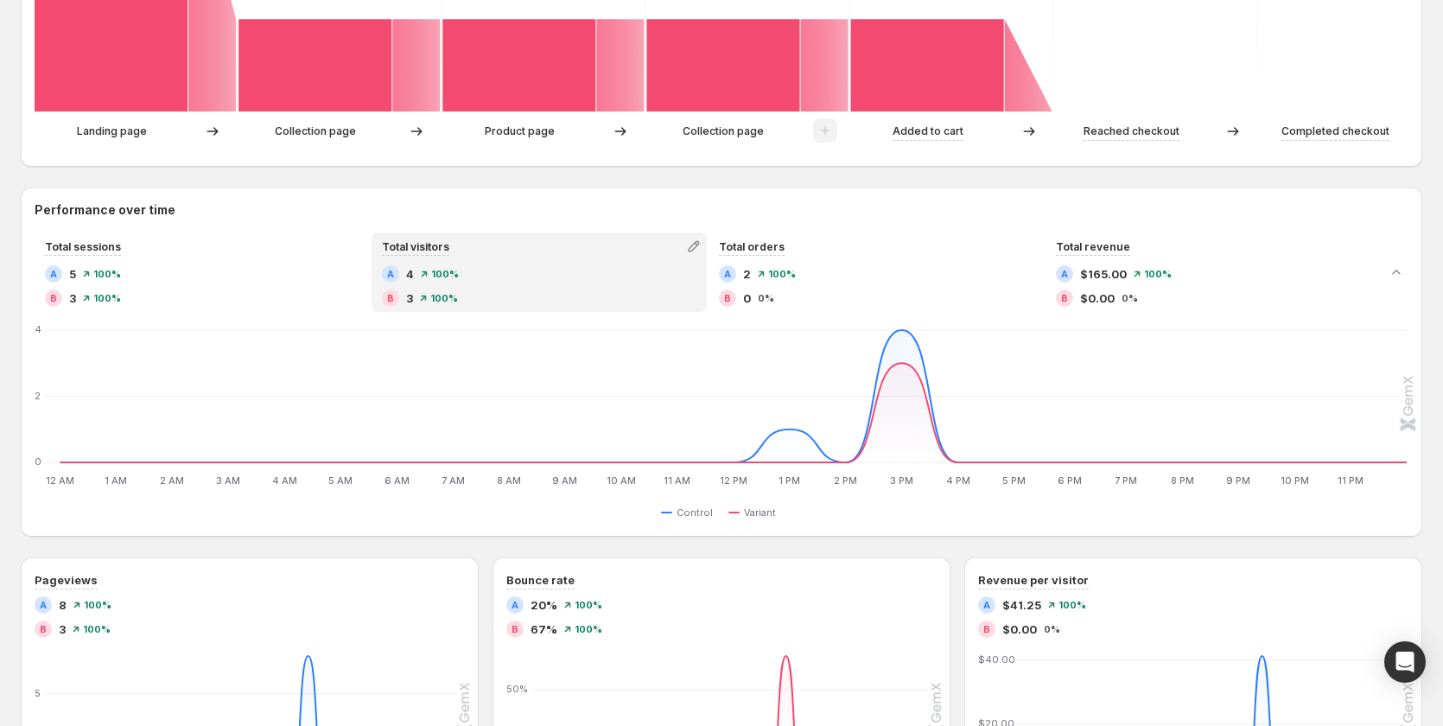
click at [501, 293] on div "B 3 100%" at bounding box center [539, 297] width 314 height 17
click at [538, 247] on div "Total visitors" at bounding box center [539, 246] width 332 height 24
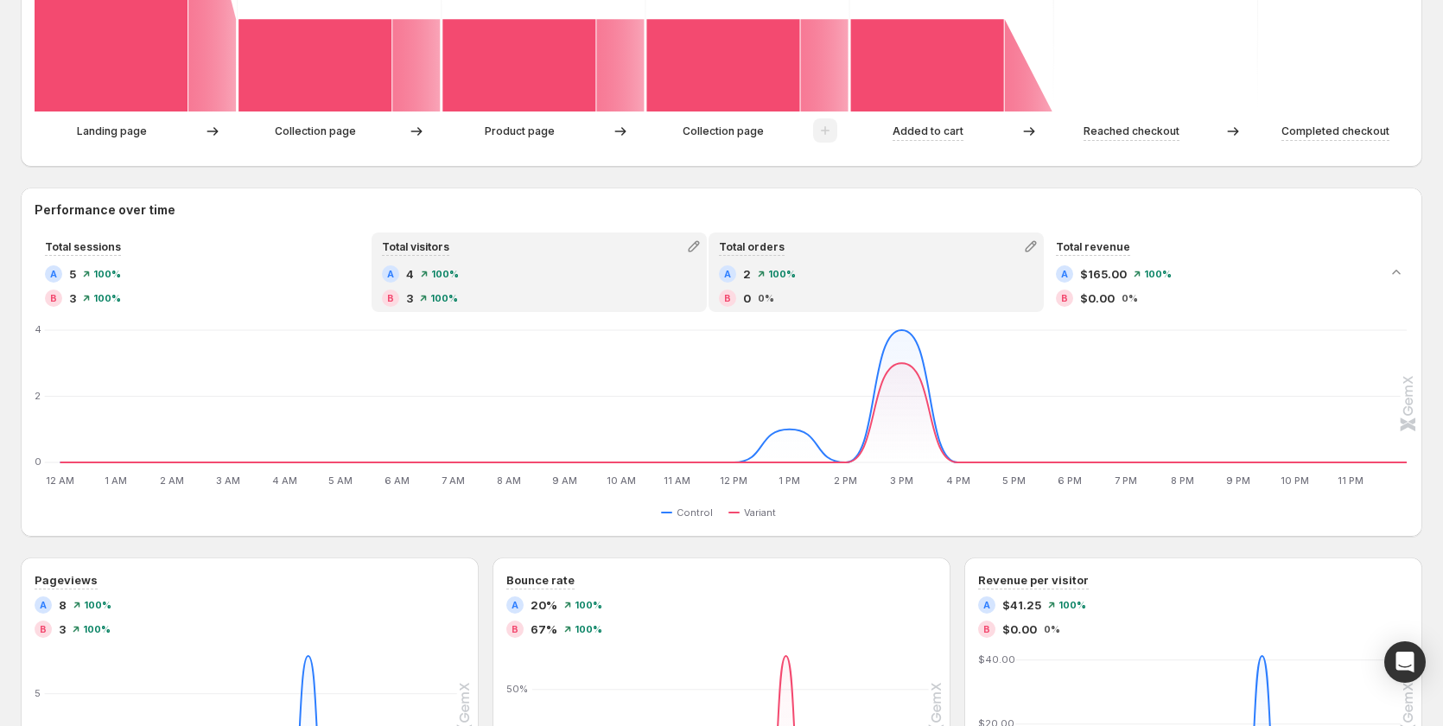
click at [777, 275] on span "100%" at bounding box center [782, 274] width 28 height 10
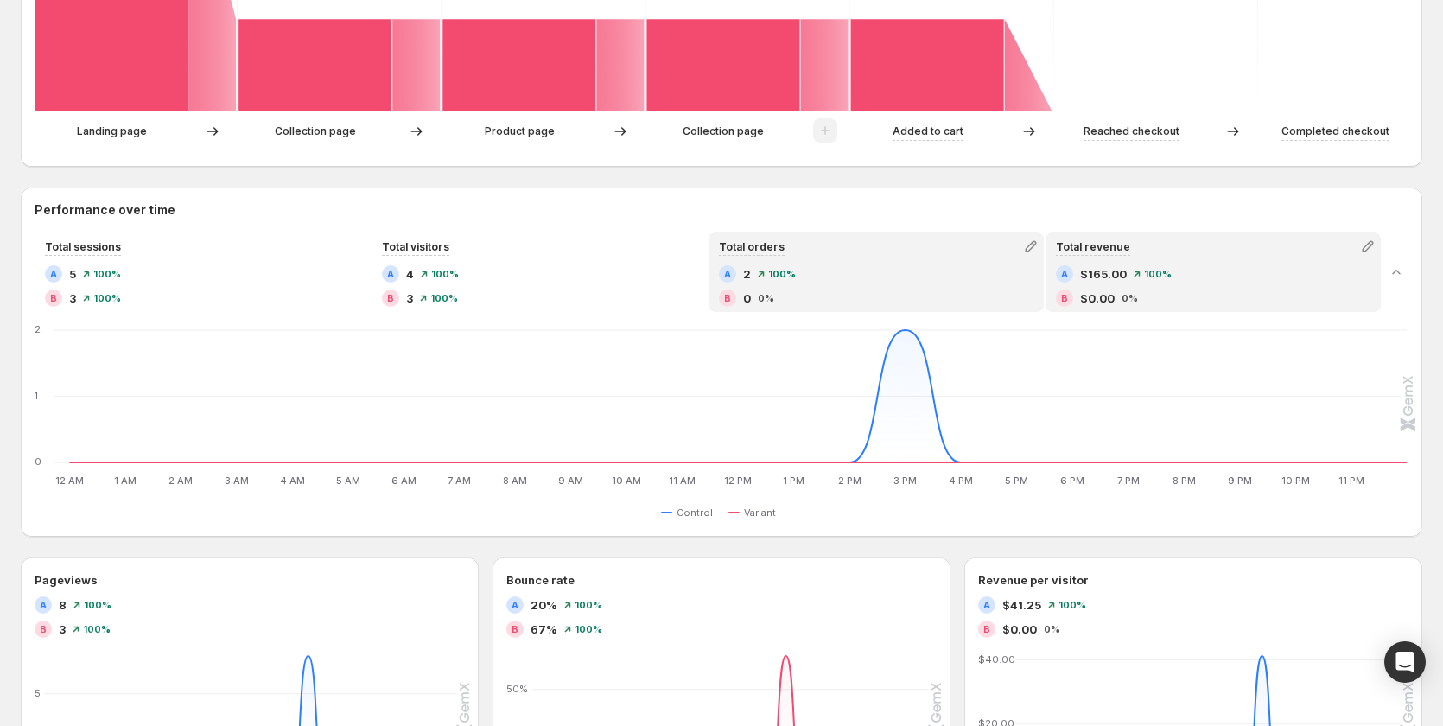
click at [1133, 290] on div "B $0.00 0%" at bounding box center [1213, 297] width 314 height 17
click at [815, 279] on div "A 2 100%" at bounding box center [876, 273] width 314 height 17
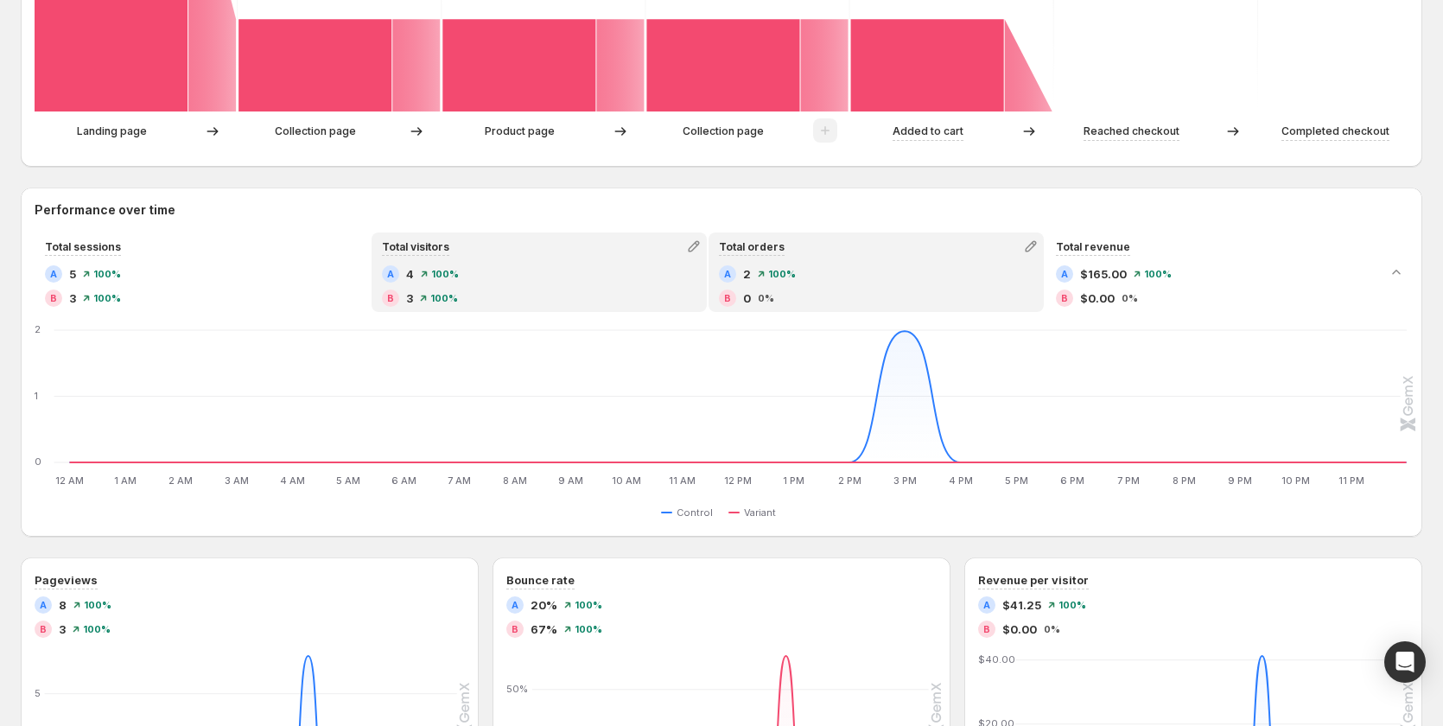
click at [591, 301] on div "B 3 100%" at bounding box center [539, 297] width 314 height 17
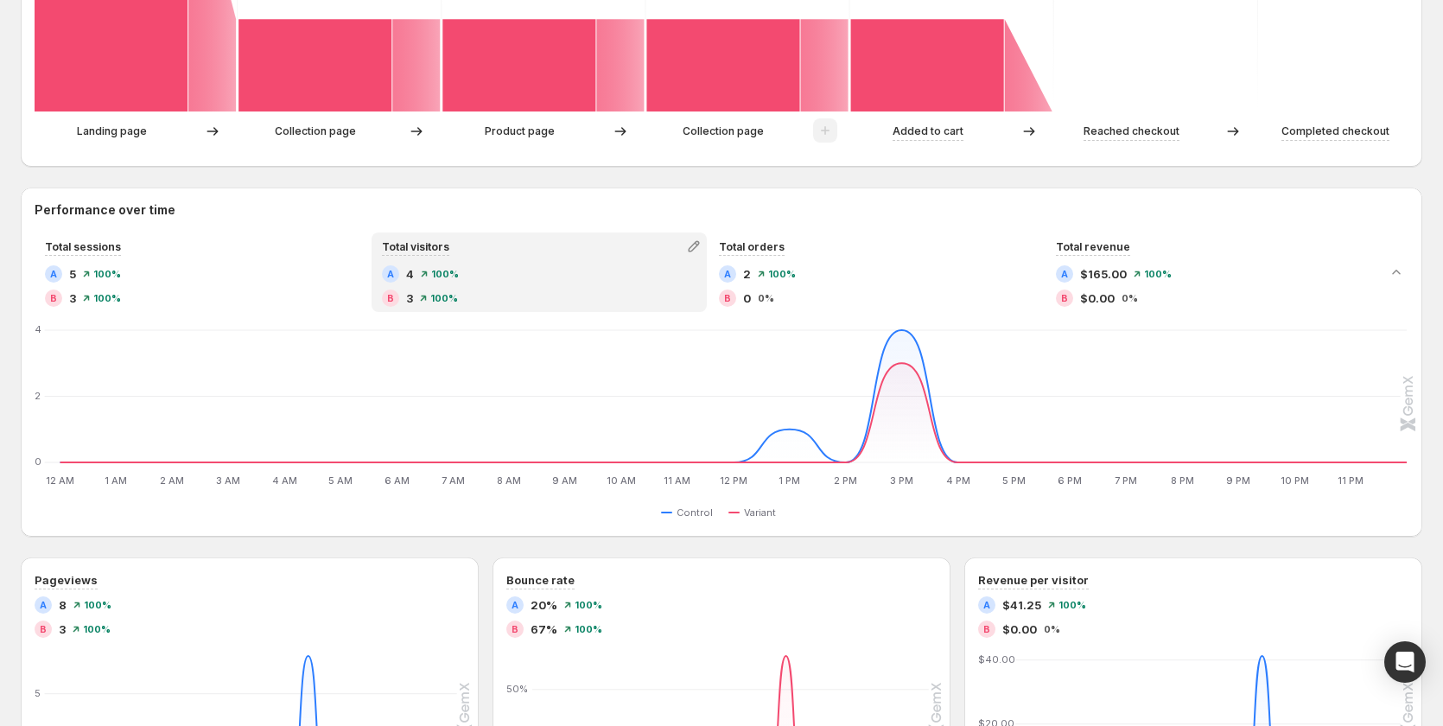
click at [458, 303] on span "100%" at bounding box center [444, 298] width 28 height 10
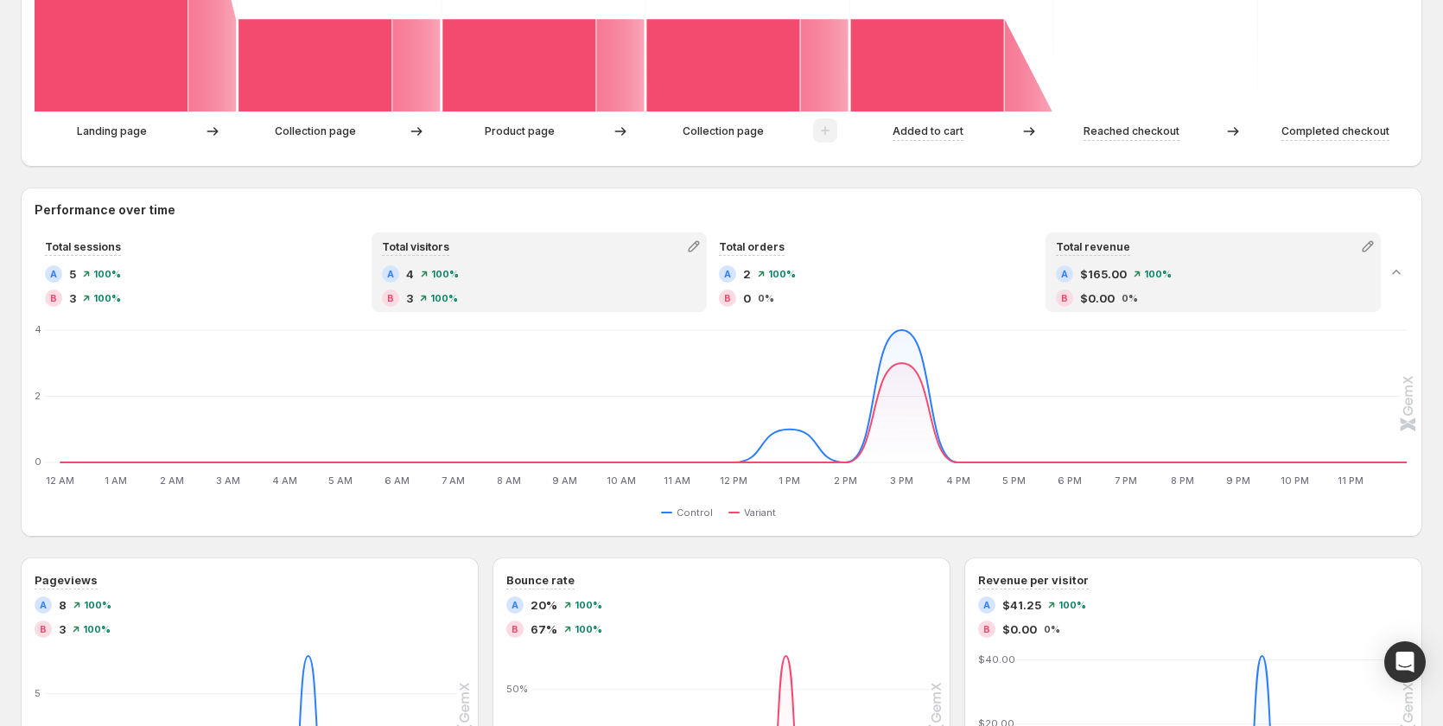
click at [1094, 277] on span "$165.00" at bounding box center [1103, 273] width 47 height 17
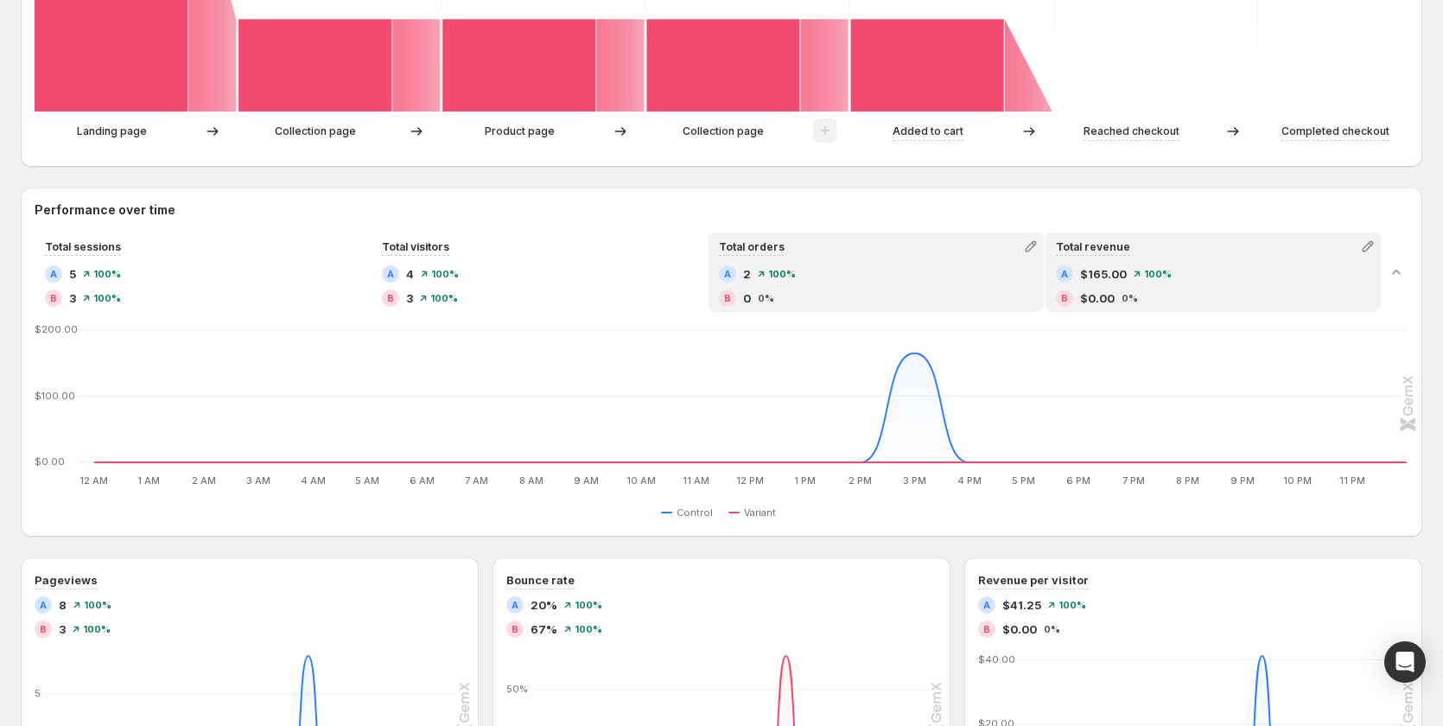
click at [813, 293] on div "B 0 0%" at bounding box center [876, 297] width 314 height 17
click at [1126, 279] on span "$165.00" at bounding box center [1103, 273] width 47 height 17
click at [856, 291] on div "B 0 0%" at bounding box center [876, 297] width 314 height 17
click at [1127, 290] on div "B $0.00 0%" at bounding box center [1213, 297] width 314 height 17
click at [904, 290] on div "B 0 0%" at bounding box center [876, 297] width 314 height 17
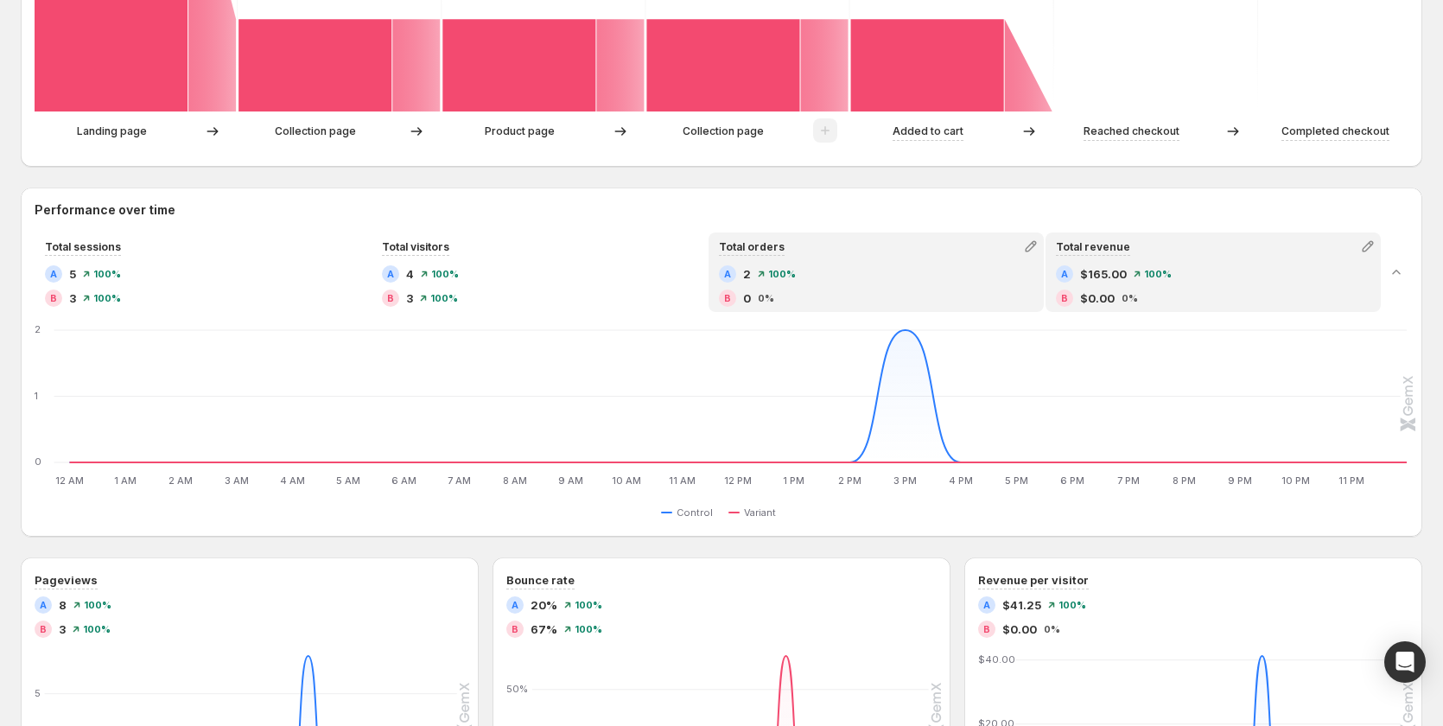
click at [1103, 288] on div "A $165.00 100% B $0.00 0%" at bounding box center [1213, 285] width 314 height 41
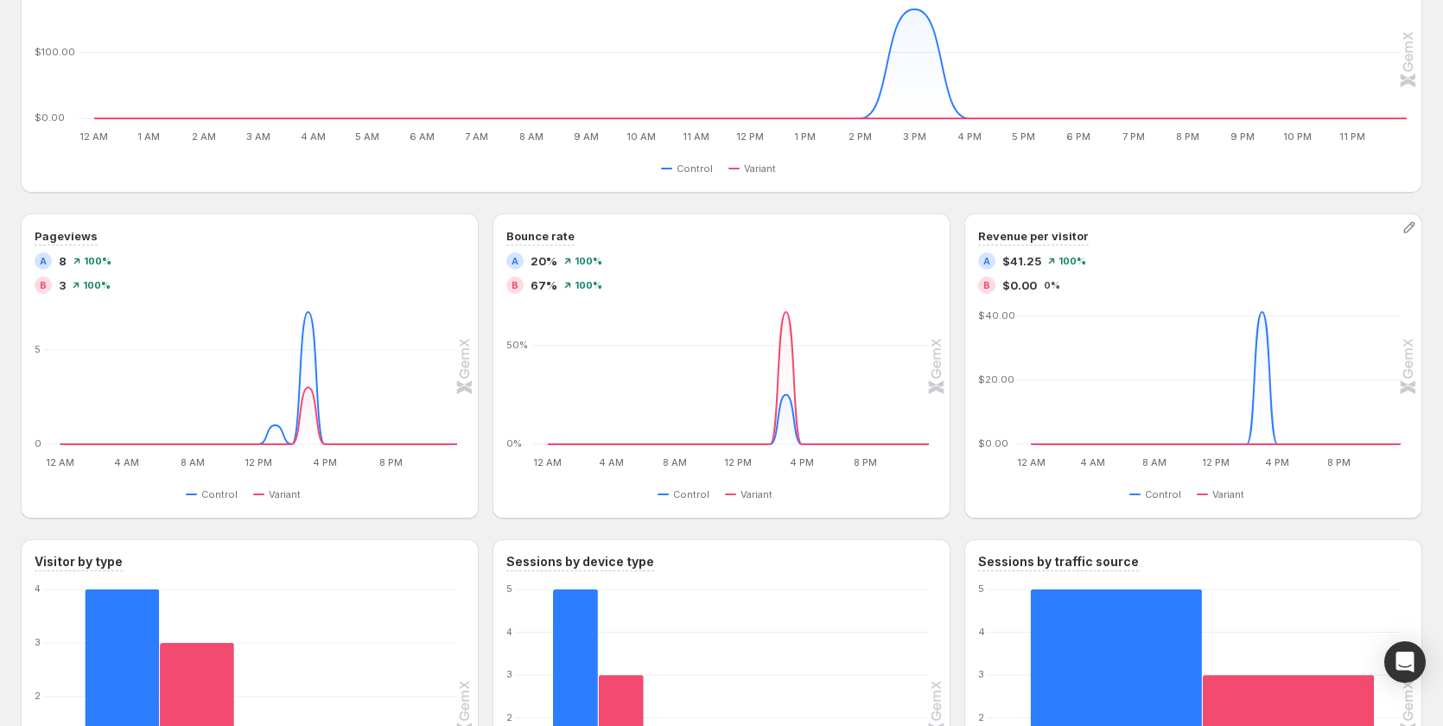
scroll to position [1037, 0]
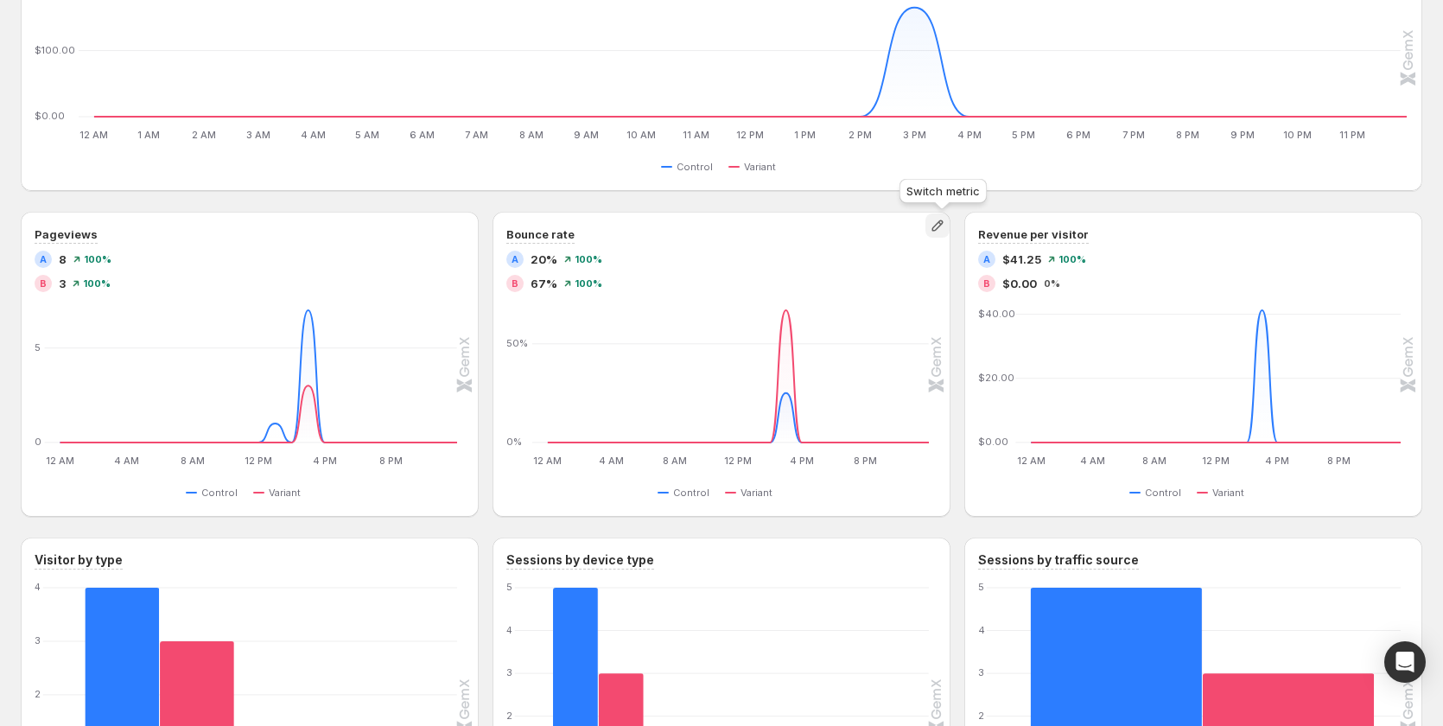
click at [942, 223] on icon "button" at bounding box center [936, 225] width 11 height 11
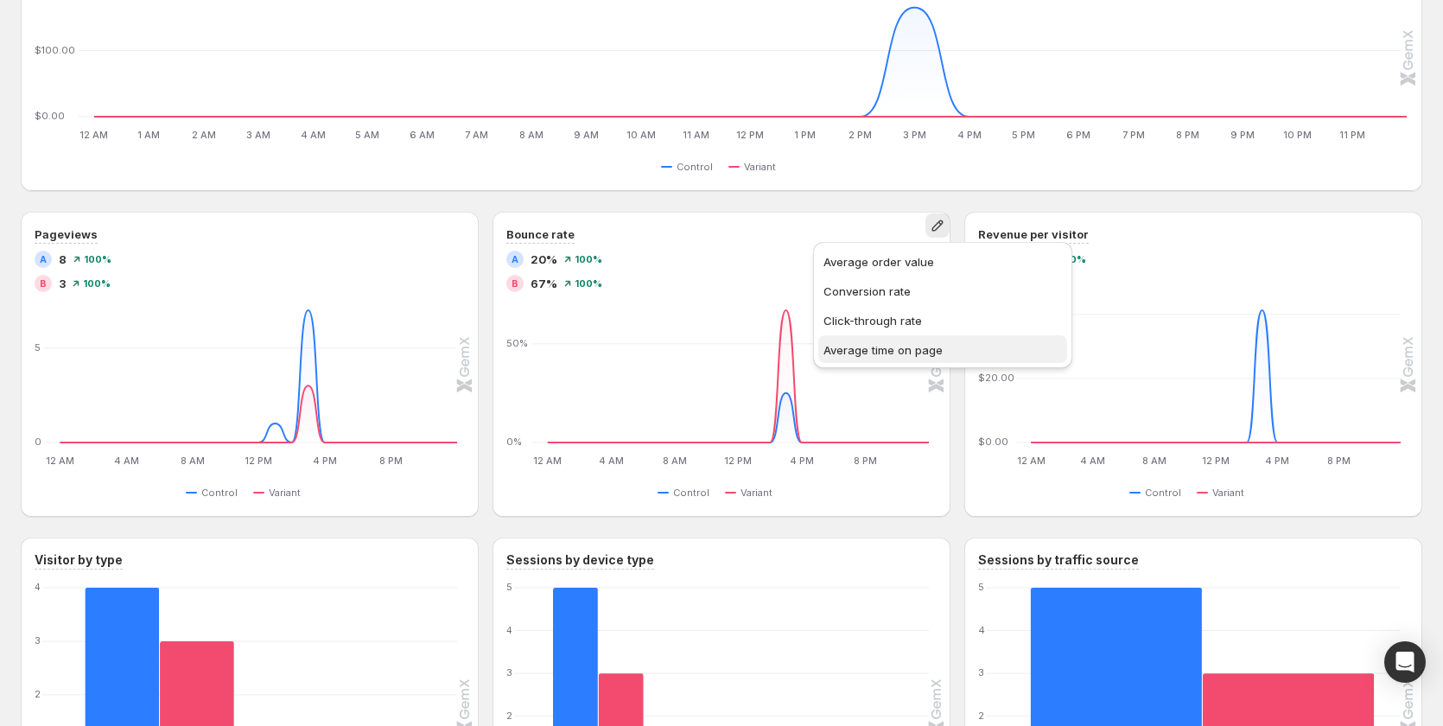
click at [927, 339] on button "Average time on page" at bounding box center [942, 349] width 249 height 28
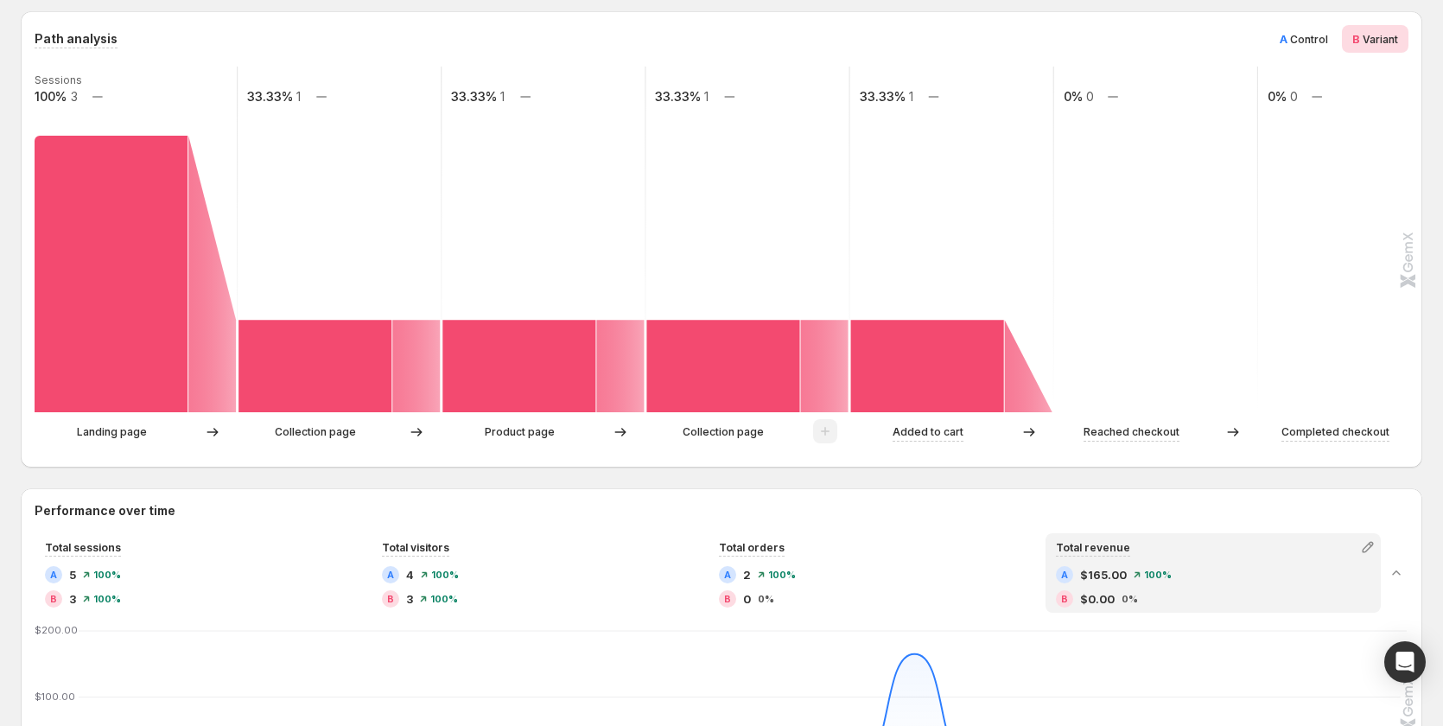
scroll to position [157, 0]
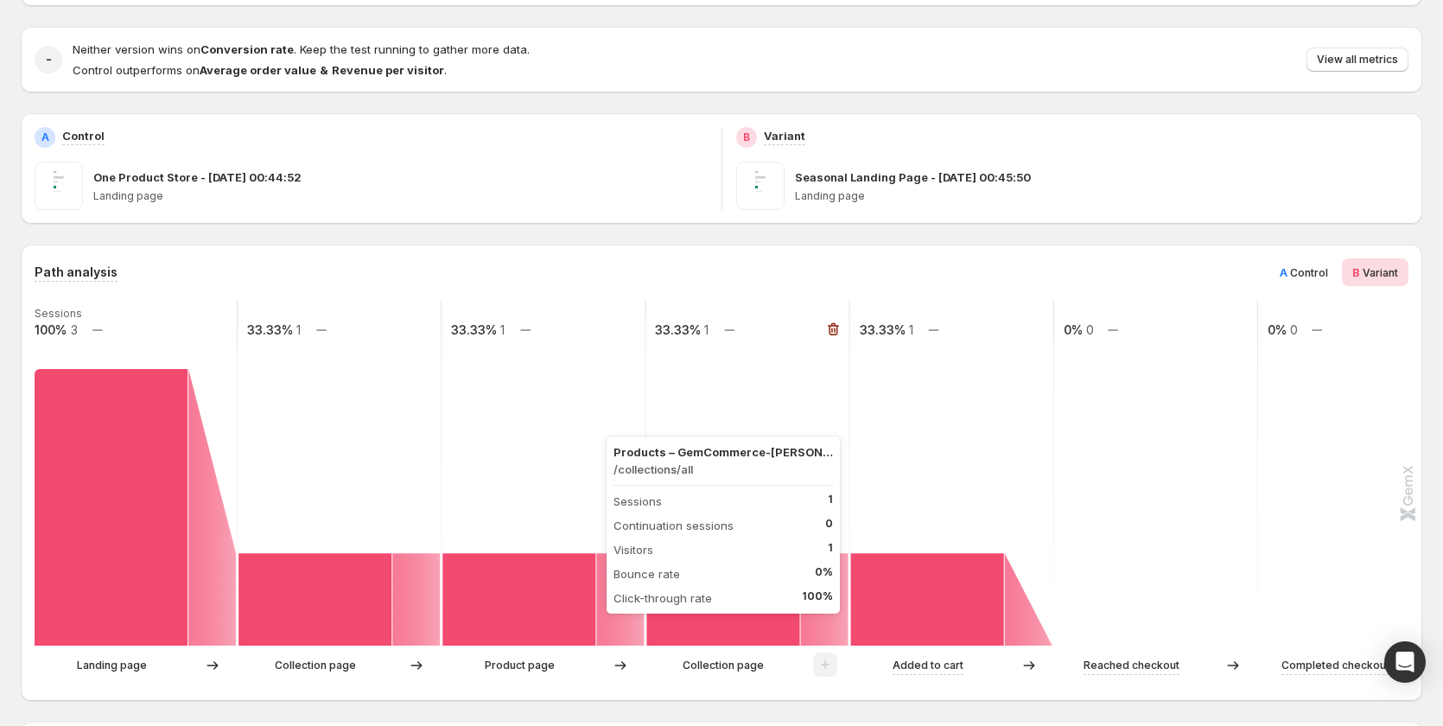
click at [721, 573] on rect at bounding box center [722, 599] width 153 height 92
click at [779, 586] on rect at bounding box center [722, 599] width 153 height 92
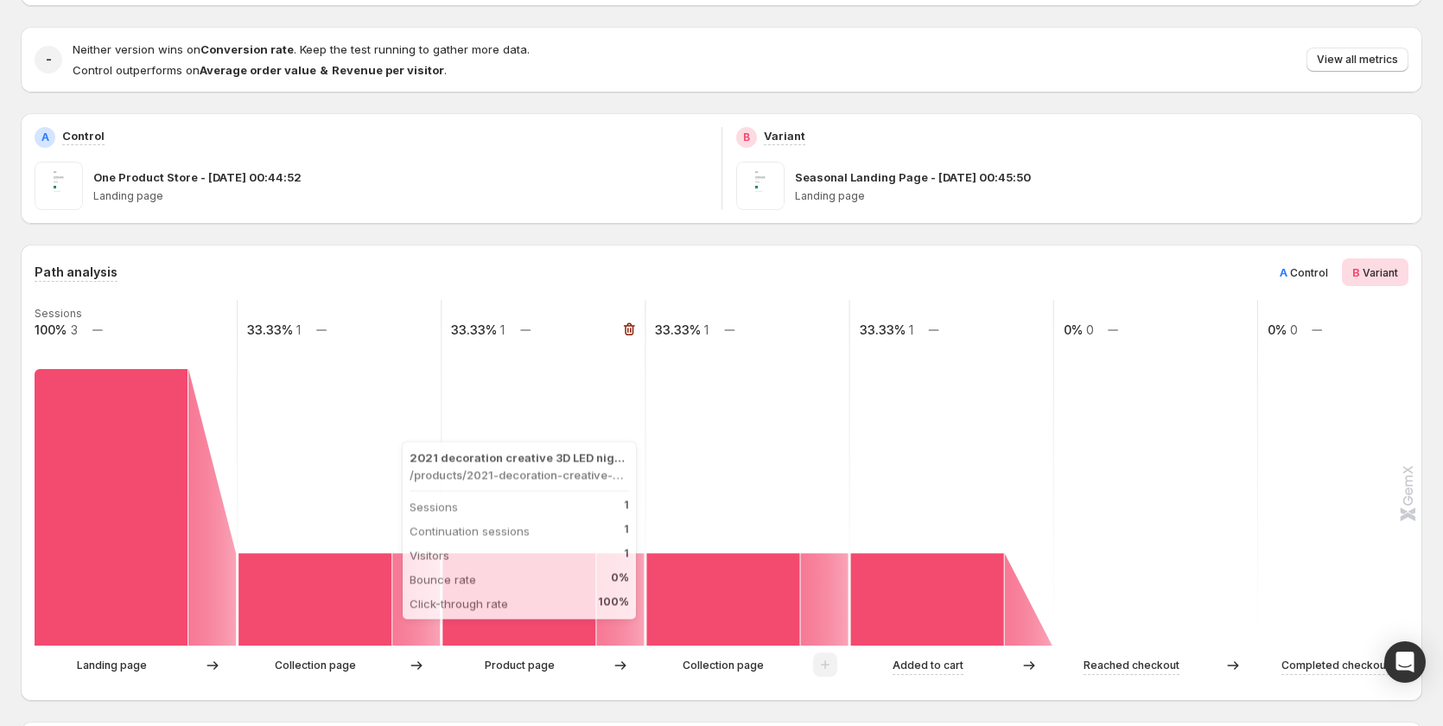
click at [516, 582] on rect at bounding box center [518, 599] width 153 height 92
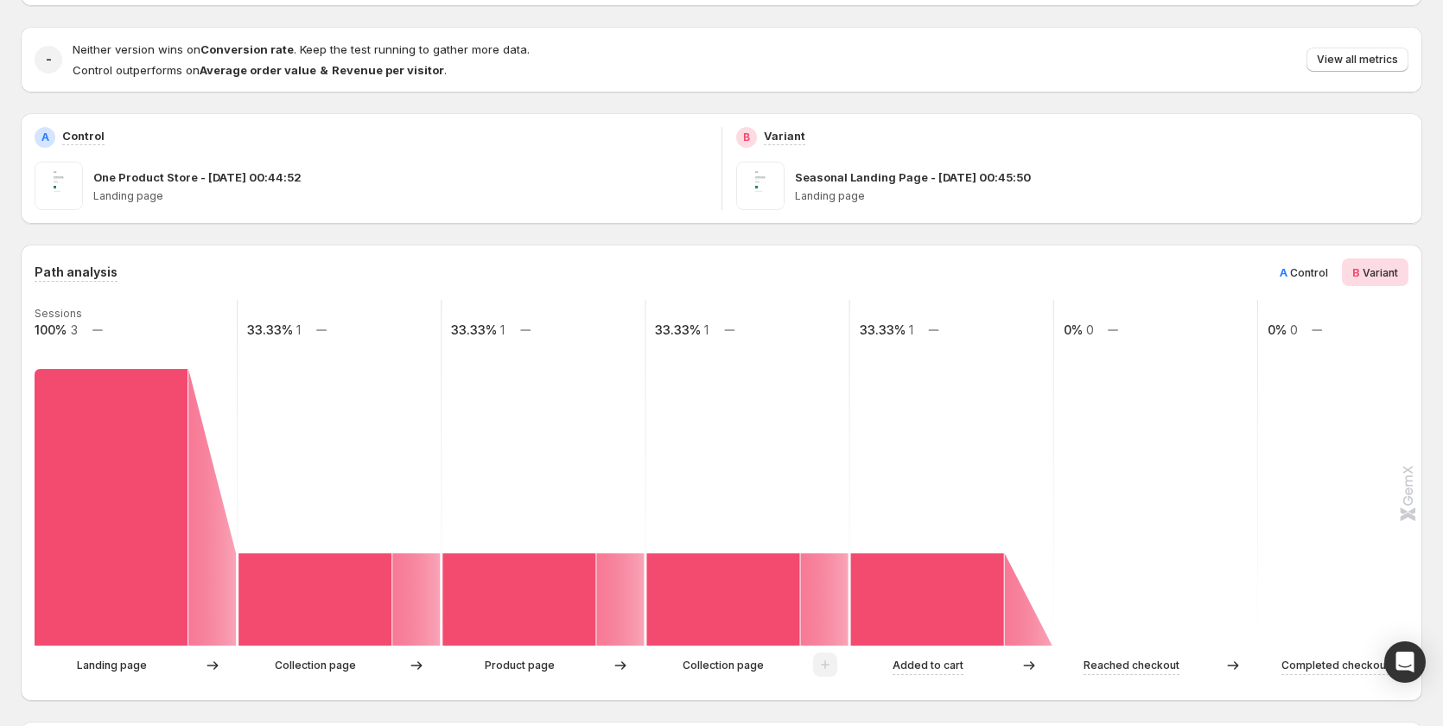
click at [871, 264] on div "Path analysis A Control B Variant" at bounding box center [721, 272] width 1373 height 28
click at [1340, 62] on span "View all metrics" at bounding box center [1356, 60] width 81 height 14
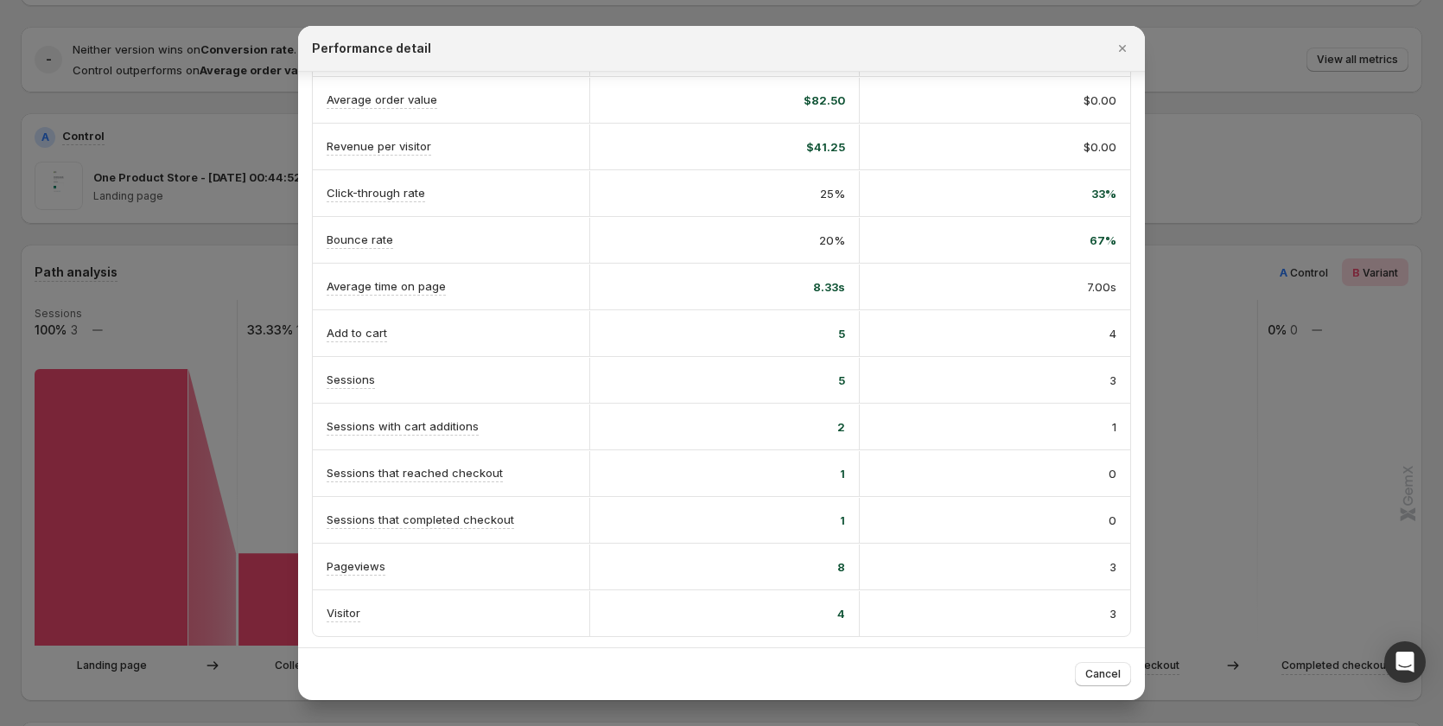
scroll to position [201, 0]
click at [1096, 677] on span "Cancel" at bounding box center [1102, 674] width 35 height 14
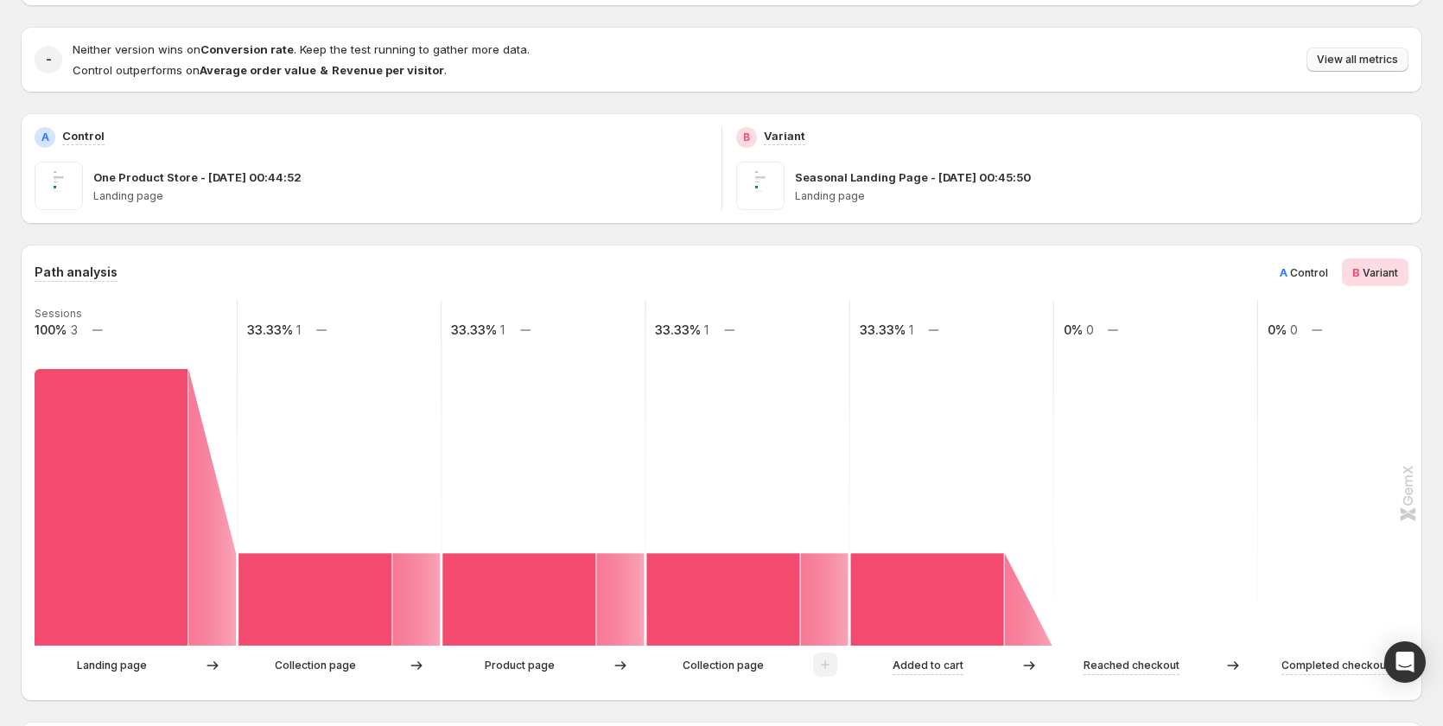
click at [1344, 60] on span "View all metrics" at bounding box center [1356, 60] width 81 height 14
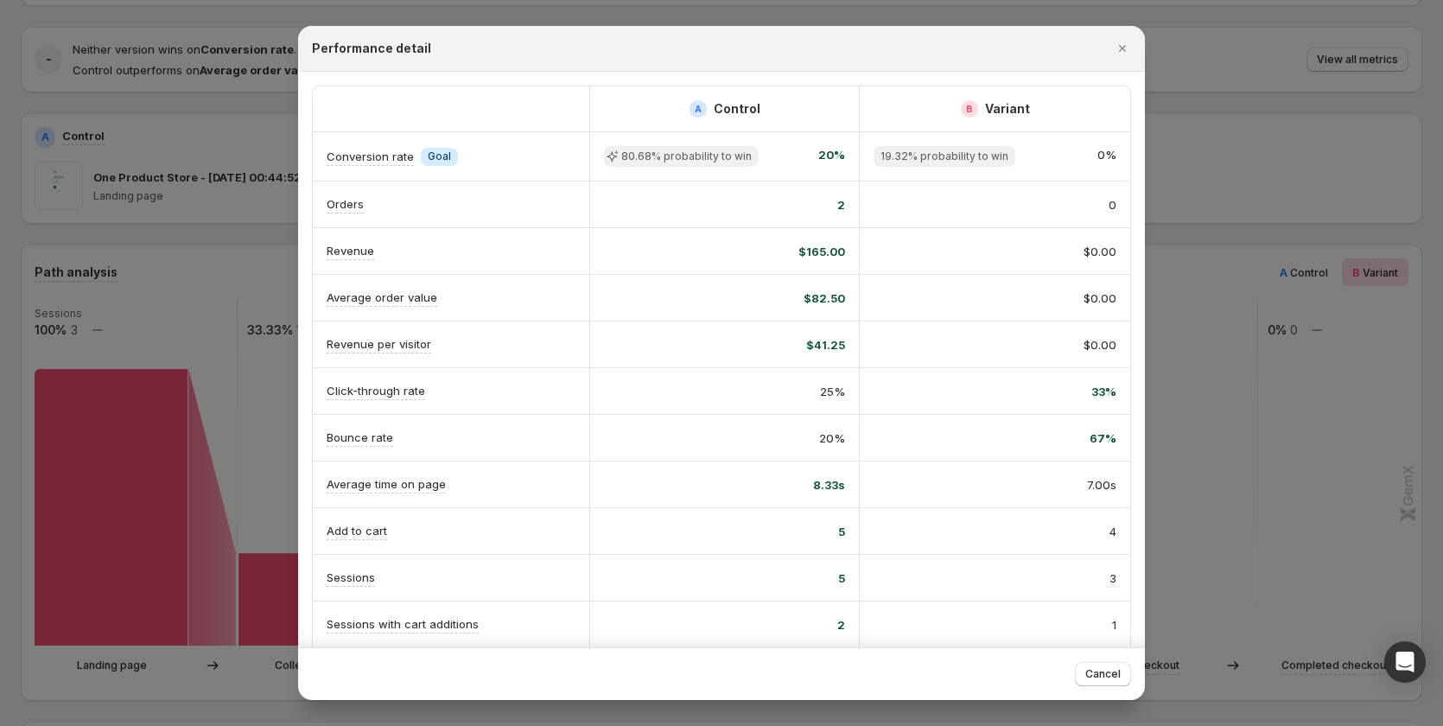
click at [1251, 521] on div at bounding box center [721, 363] width 1443 height 726
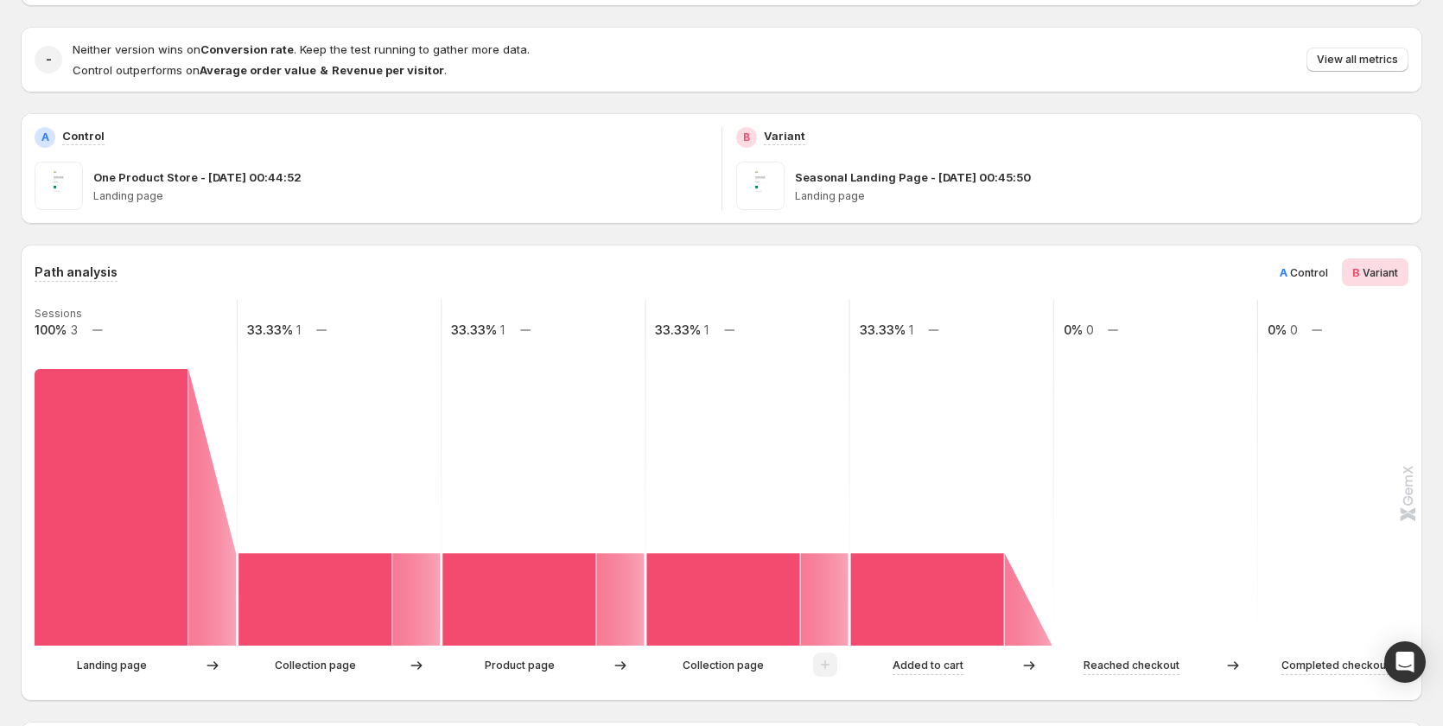
click at [827, 661] on div at bounding box center [825, 665] width 24 height 26
click at [977, 587] on rect at bounding box center [927, 599] width 153 height 92
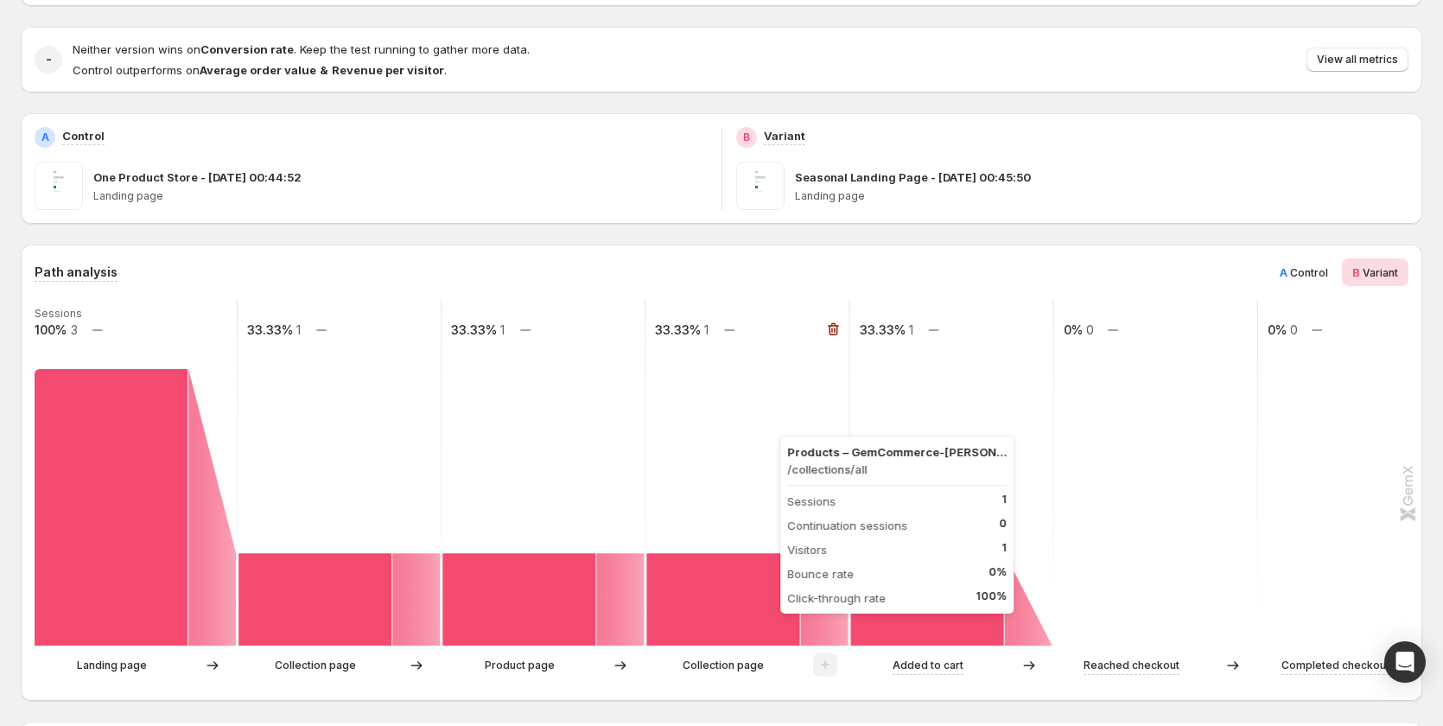
drag, startPoint x: 638, startPoint y: 600, endPoint x: 620, endPoint y: 605, distance: 18.6
click at [631, 601] on icon at bounding box center [620, 599] width 48 height 92
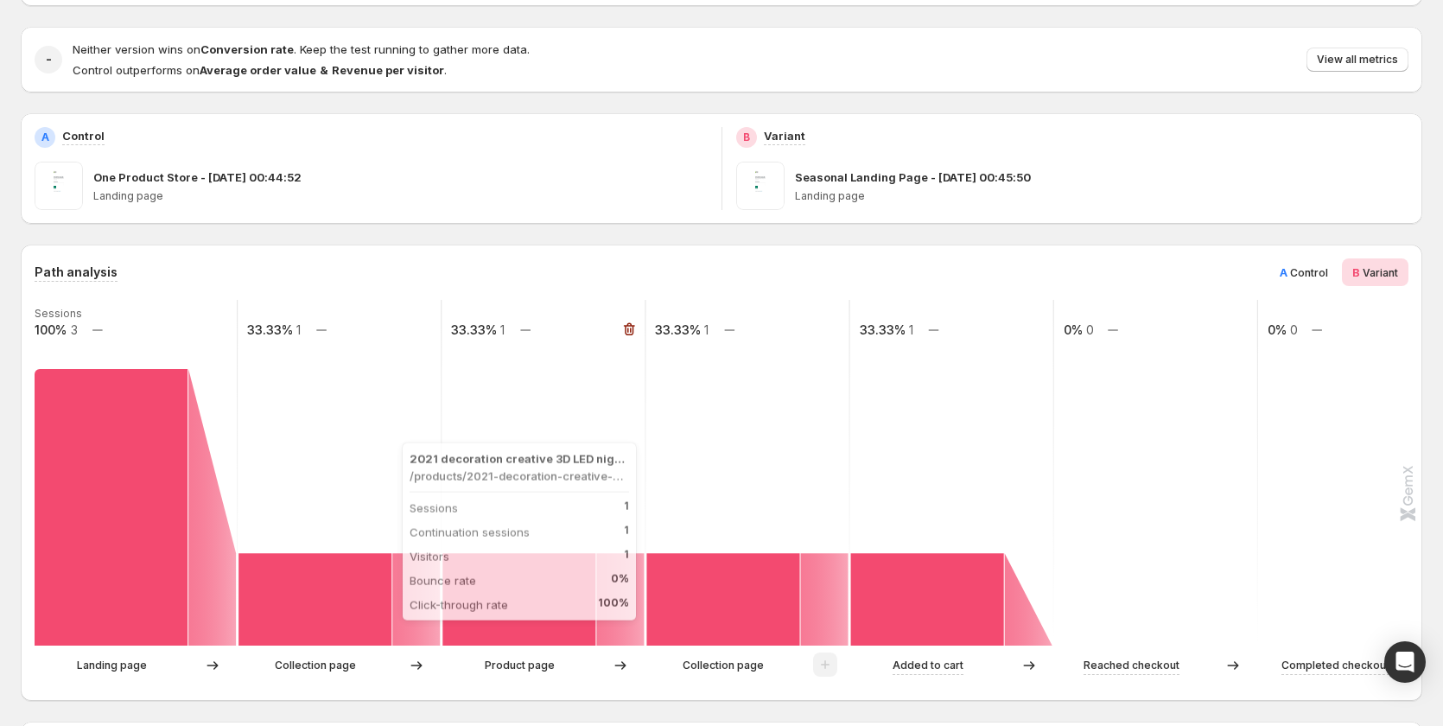
drag, startPoint x: 490, startPoint y: 610, endPoint x: 358, endPoint y: 621, distance: 132.6
click at [460, 618] on rect at bounding box center [518, 599] width 153 height 92
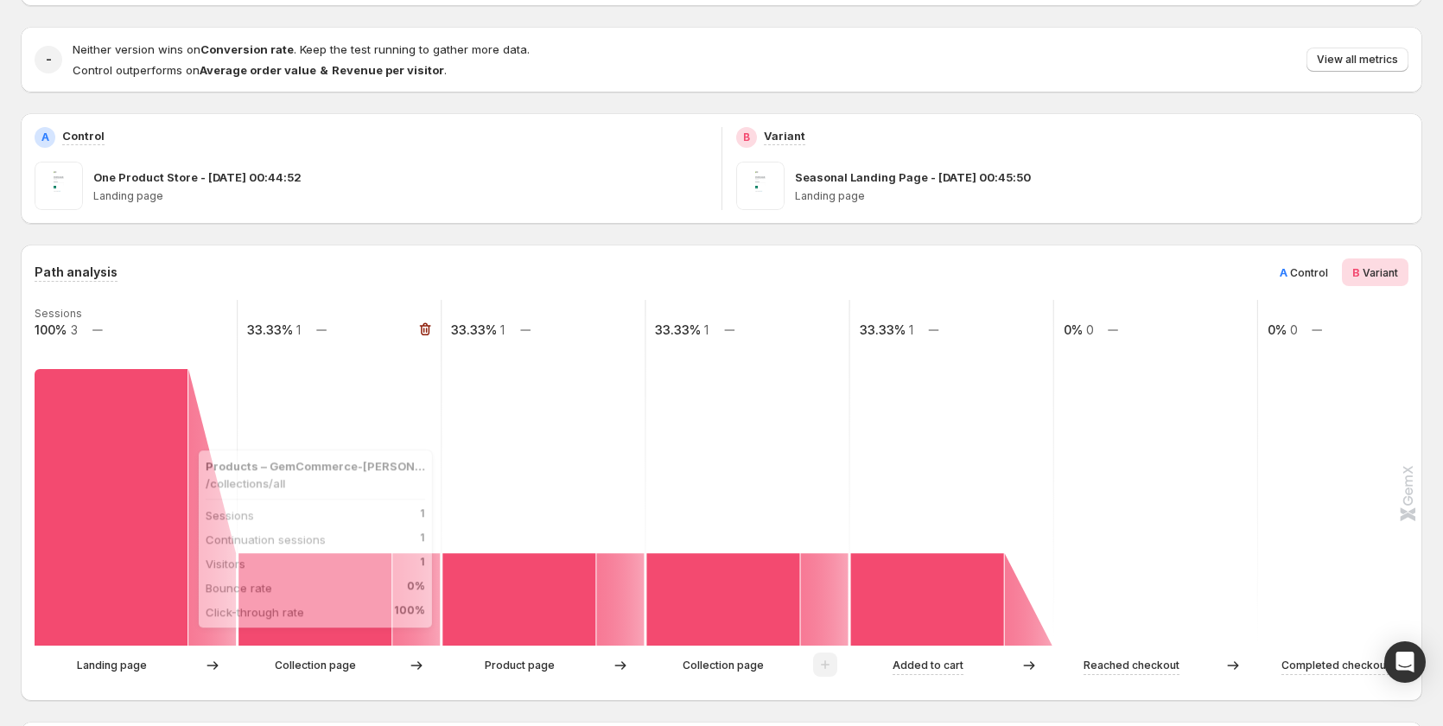
drag, startPoint x: 353, startPoint y: 621, endPoint x: 249, endPoint y: 610, distance: 105.1
click at [346, 624] on rect at bounding box center [314, 599] width 153 height 92
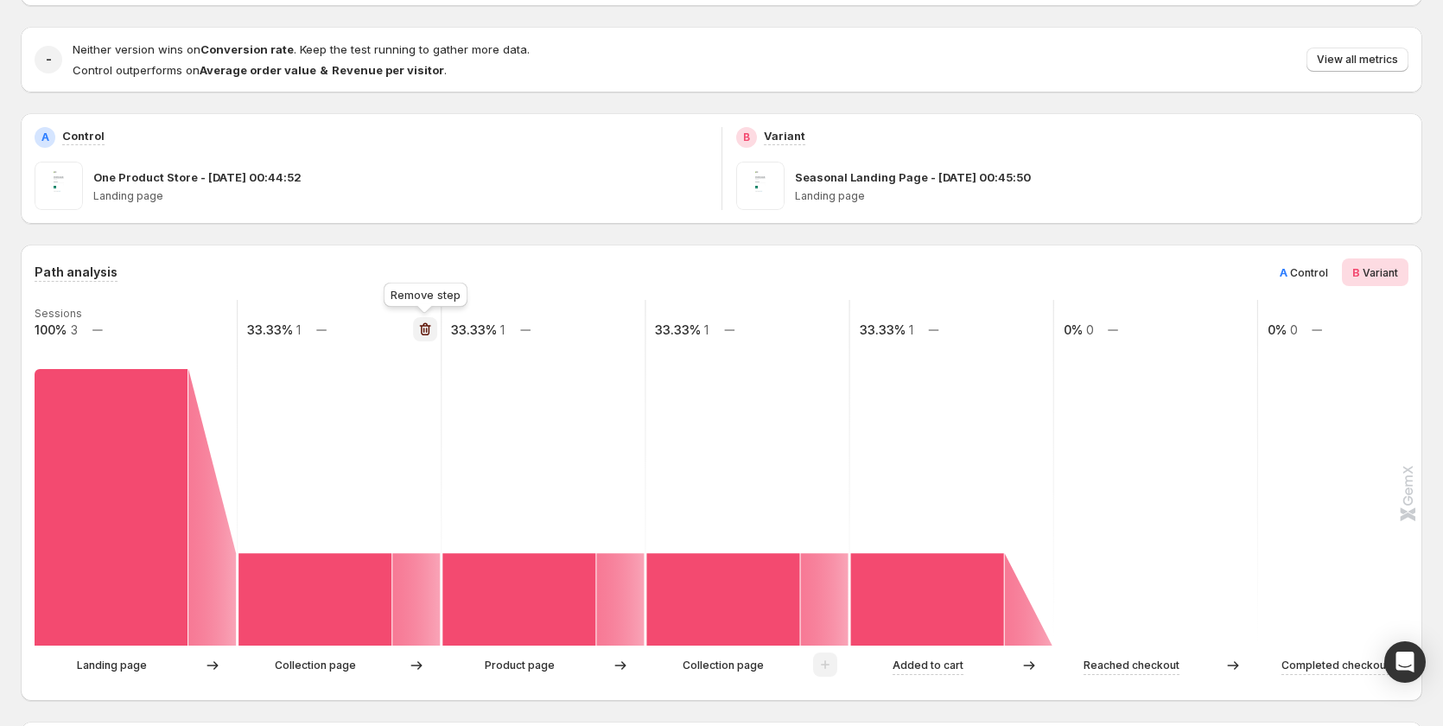
click at [424, 326] on icon "button" at bounding box center [425, 329] width 11 height 13
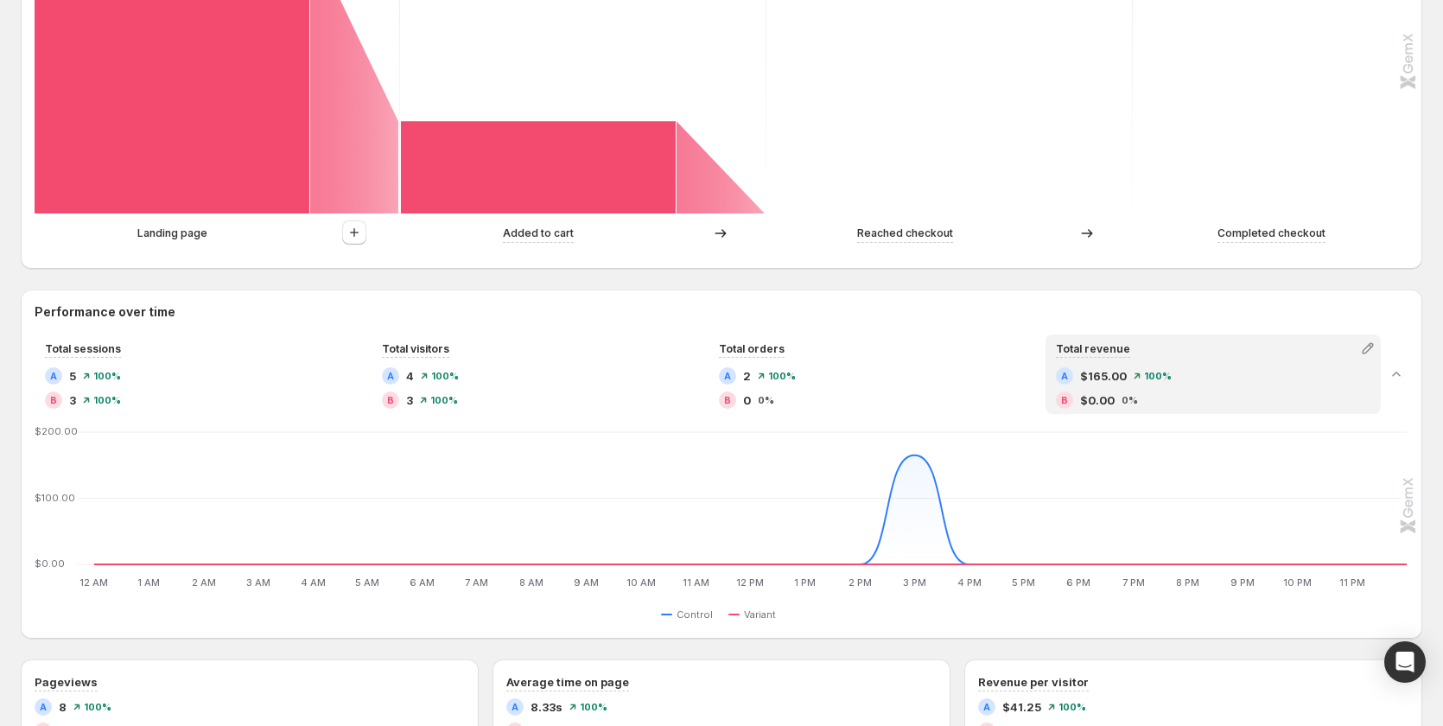
scroll to position [0, 0]
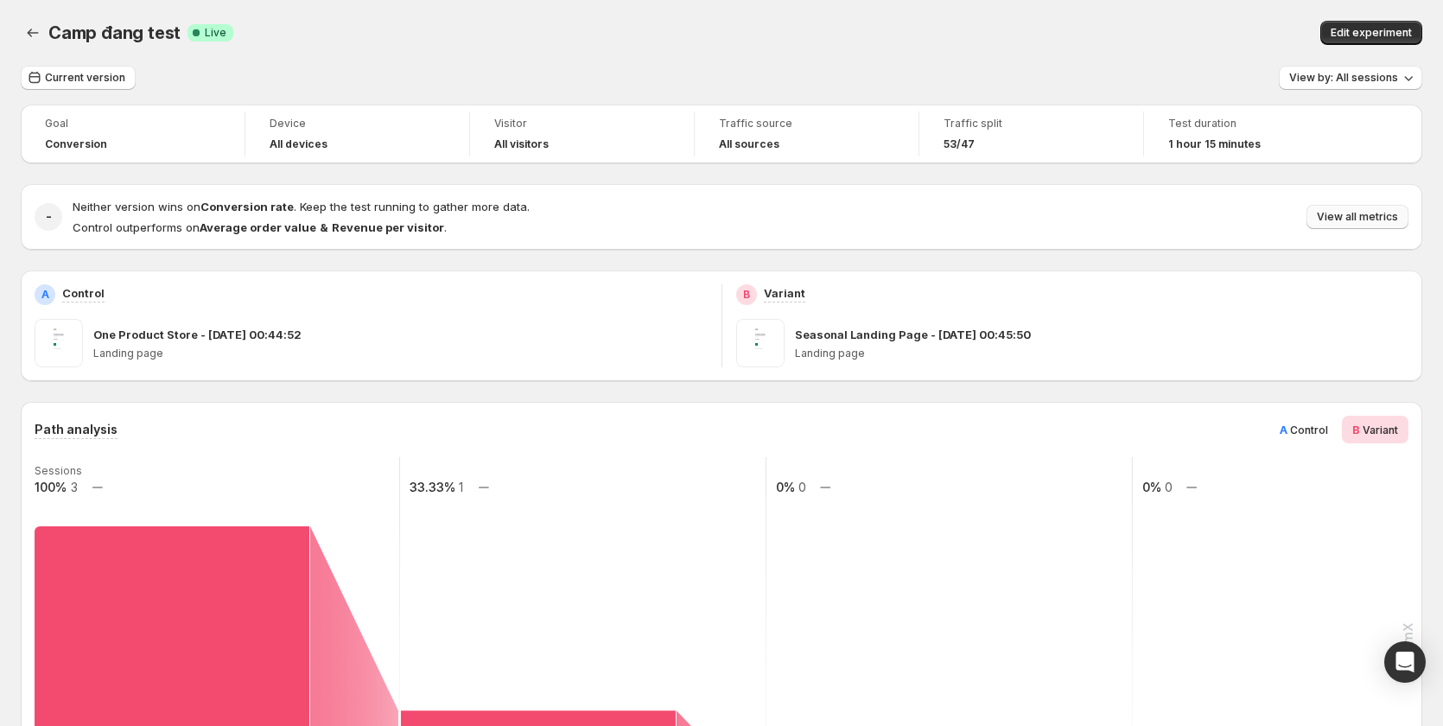
click at [1362, 222] on span "View all metrics" at bounding box center [1356, 217] width 81 height 14
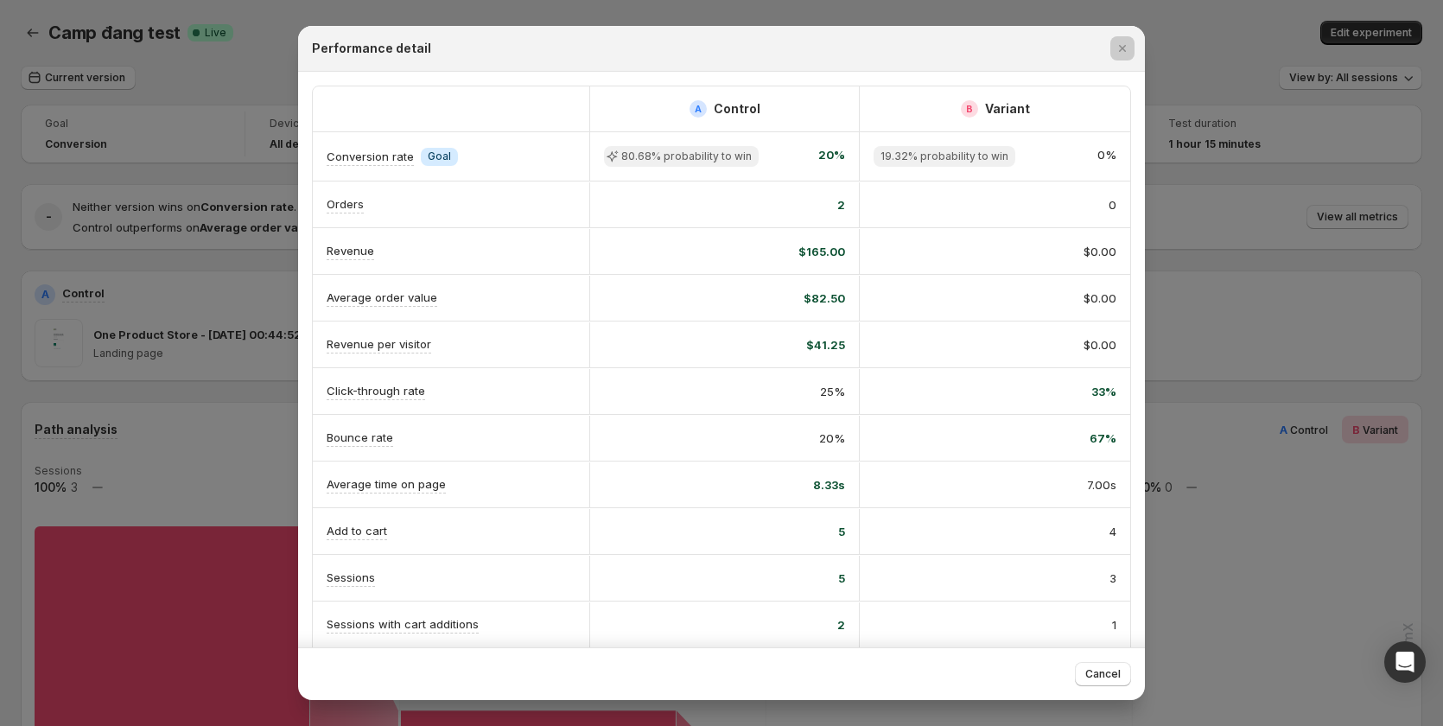
click at [1245, 450] on div at bounding box center [721, 363] width 1443 height 726
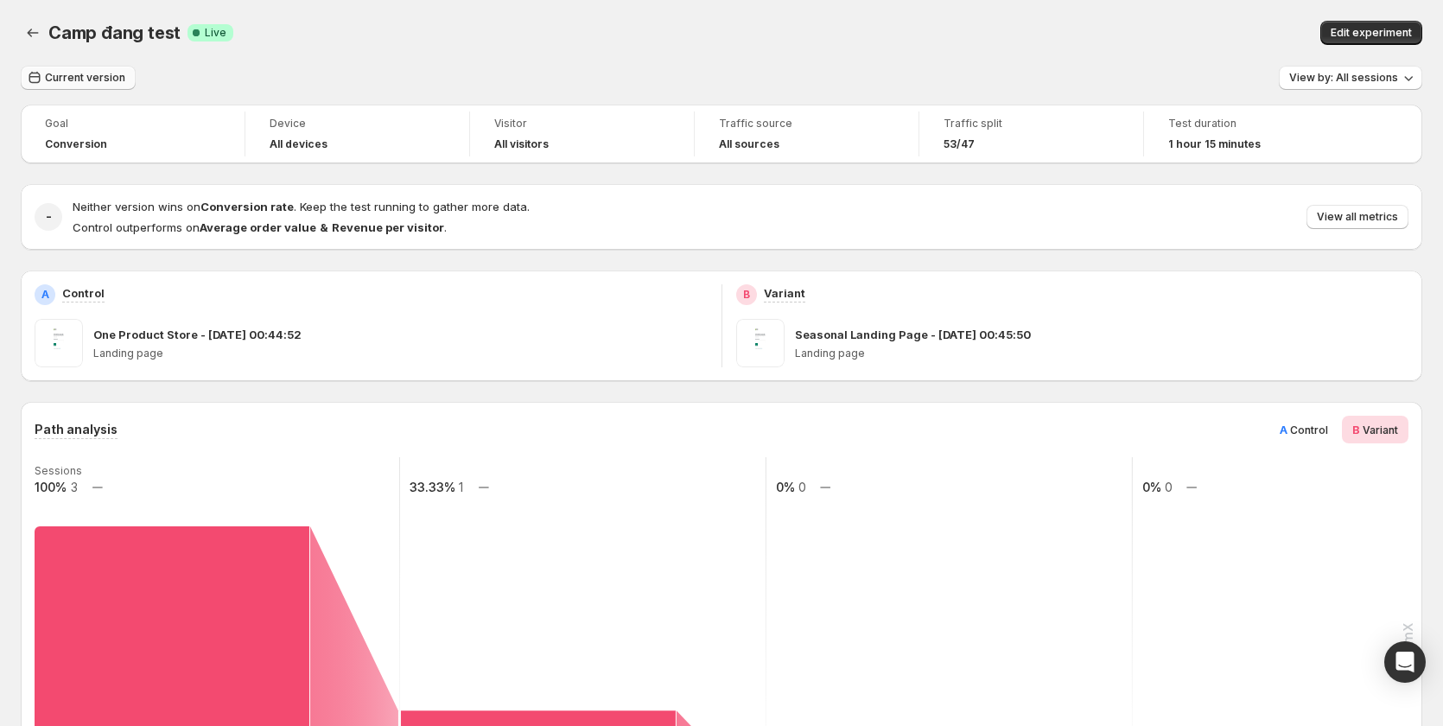
click at [97, 80] on span "Current version" at bounding box center [85, 78] width 80 height 14
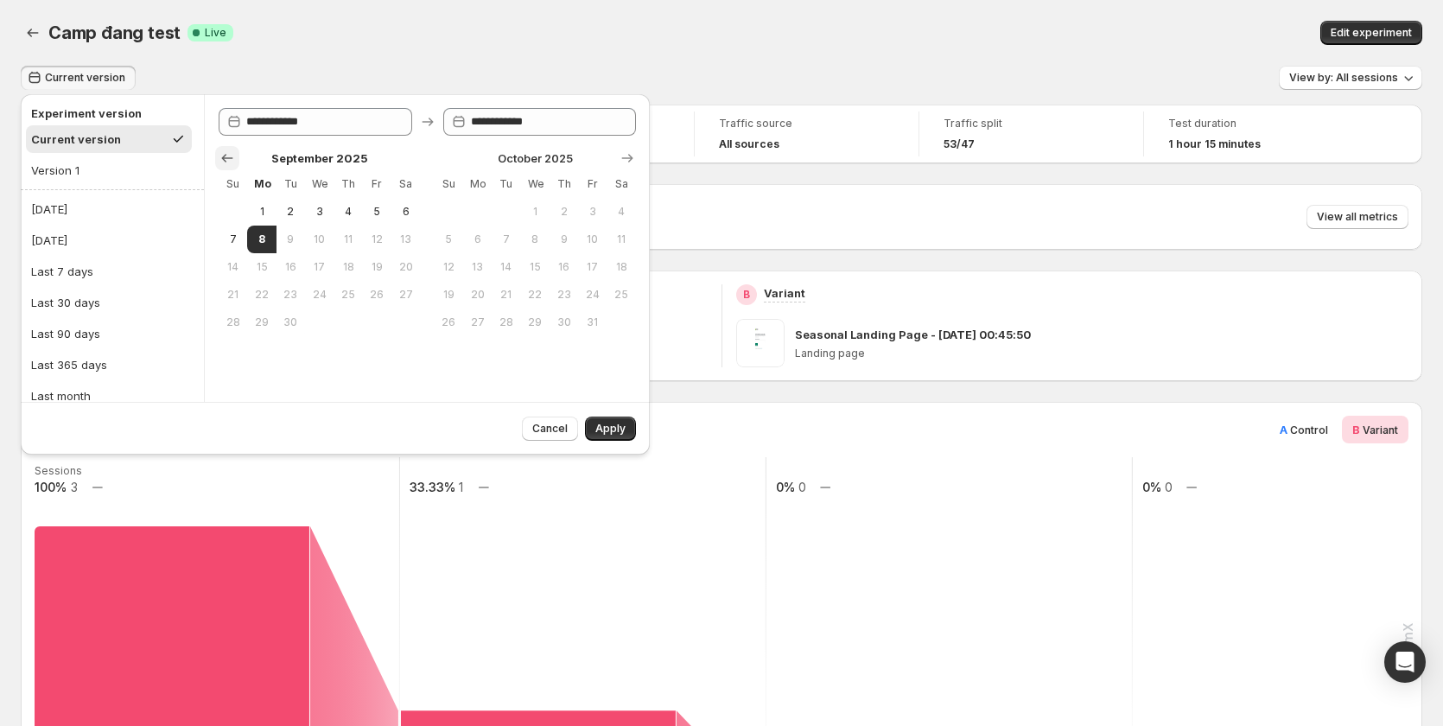
click at [228, 160] on icon "Show previous month, August 2025" at bounding box center [227, 157] width 17 height 17
click at [149, 173] on button "Version 1" at bounding box center [109, 170] width 166 height 28
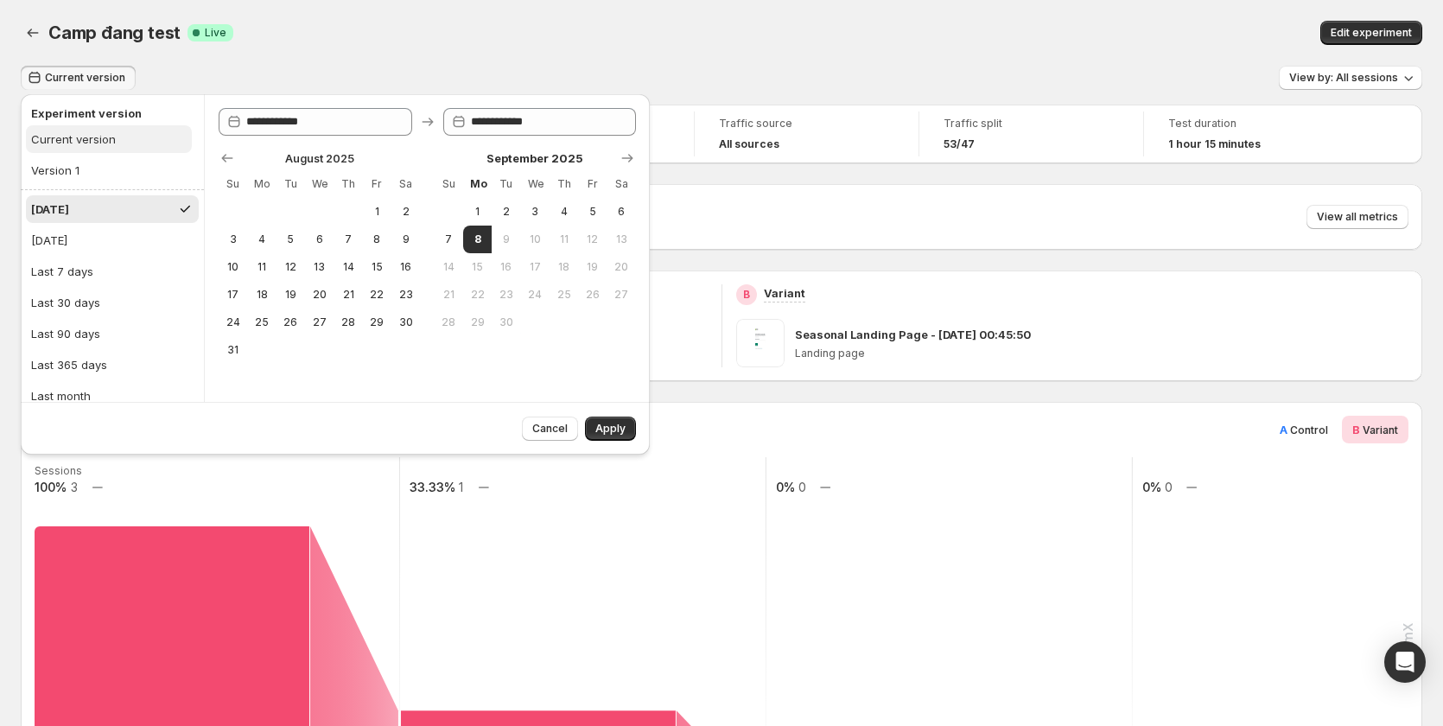
click at [152, 143] on button "Current version" at bounding box center [109, 139] width 166 height 28
click at [134, 172] on button "Version 1" at bounding box center [109, 170] width 166 height 28
click at [139, 142] on button "Current version" at bounding box center [109, 139] width 166 height 28
click at [454, 38] on div "Camp đang test Success Complete Live" at bounding box center [407, 33] width 718 height 24
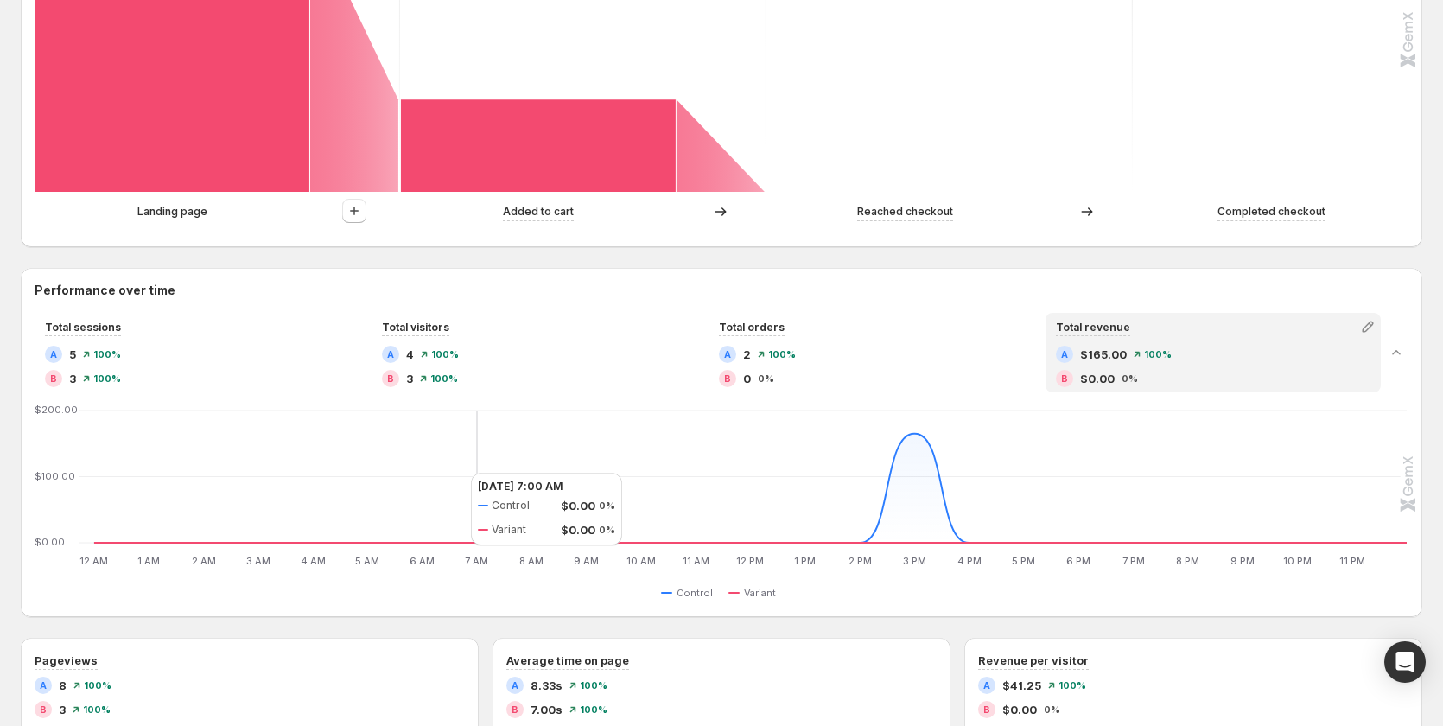
scroll to position [605, 0]
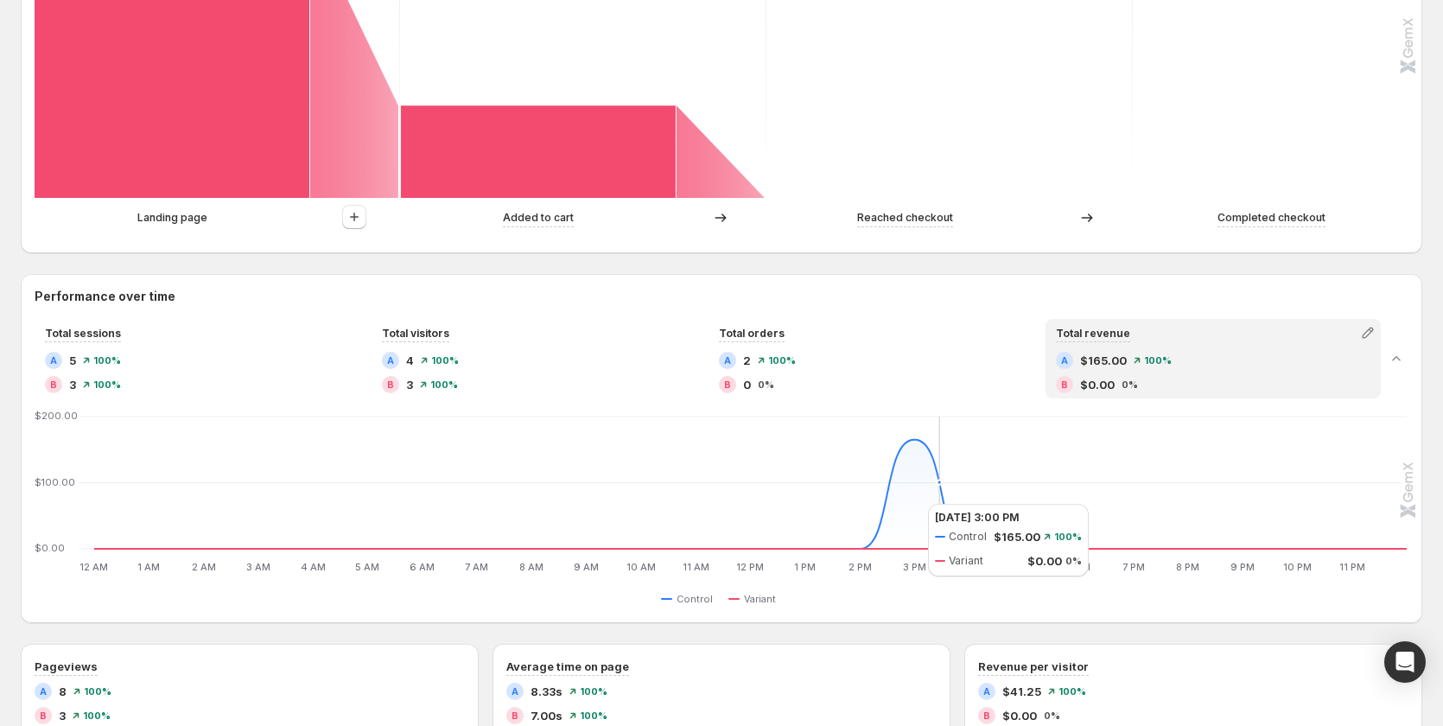
click at [910, 504] on icon "12 AM 12 AM 1 AM 1 AM 2 AM 2 AM 3 AM 3 AM 4 AM 4 AM 5 AM 5 AM 6 AM 6 AM 7 AM 7 …" at bounding box center [721, 493] width 1370 height 162
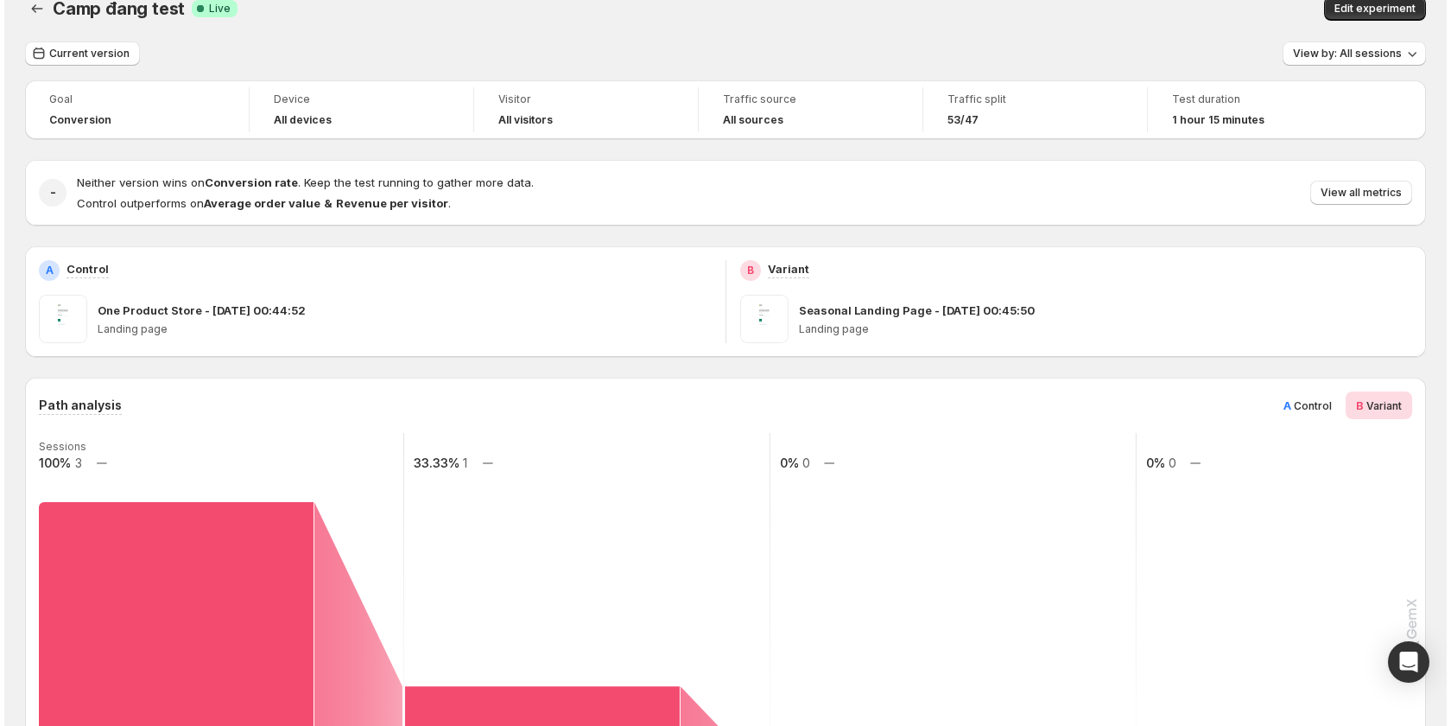
scroll to position [0, 0]
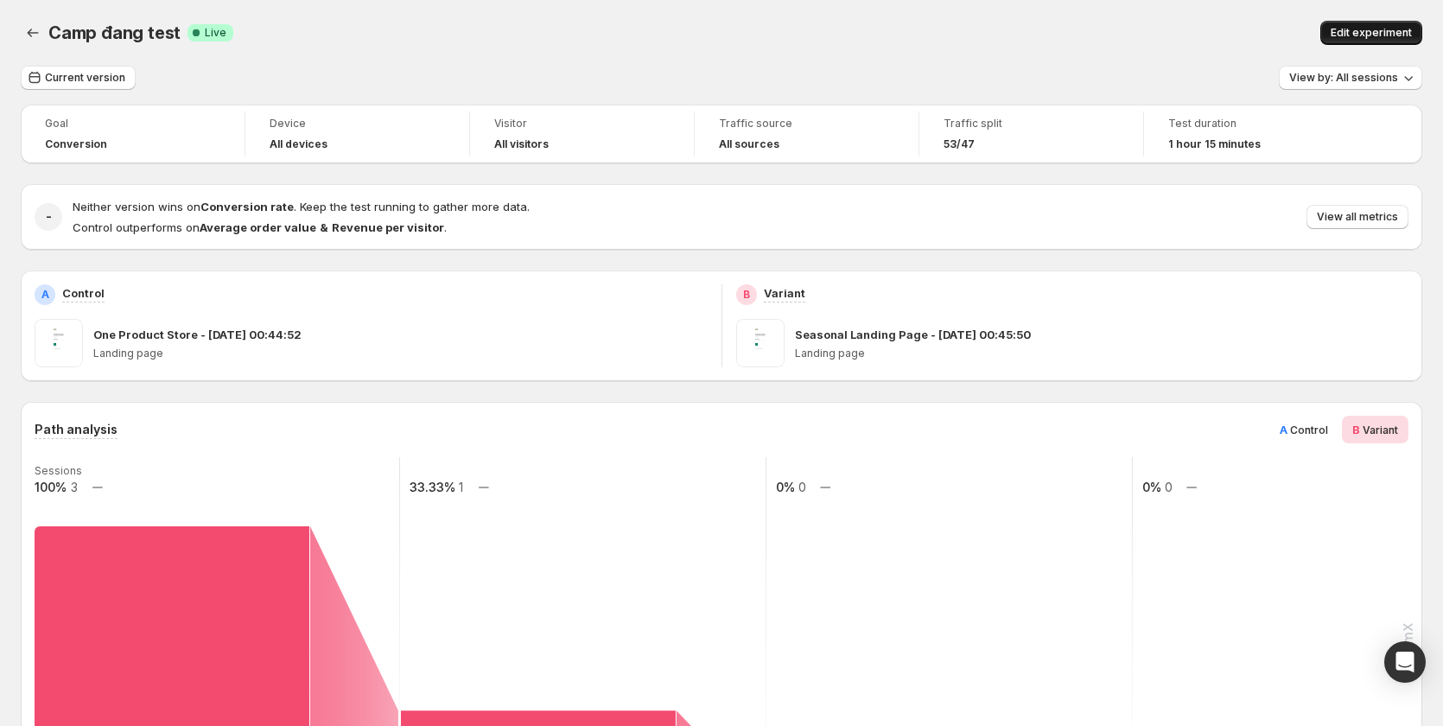
click at [1361, 31] on span "Edit experiment" at bounding box center [1370, 33] width 81 height 14
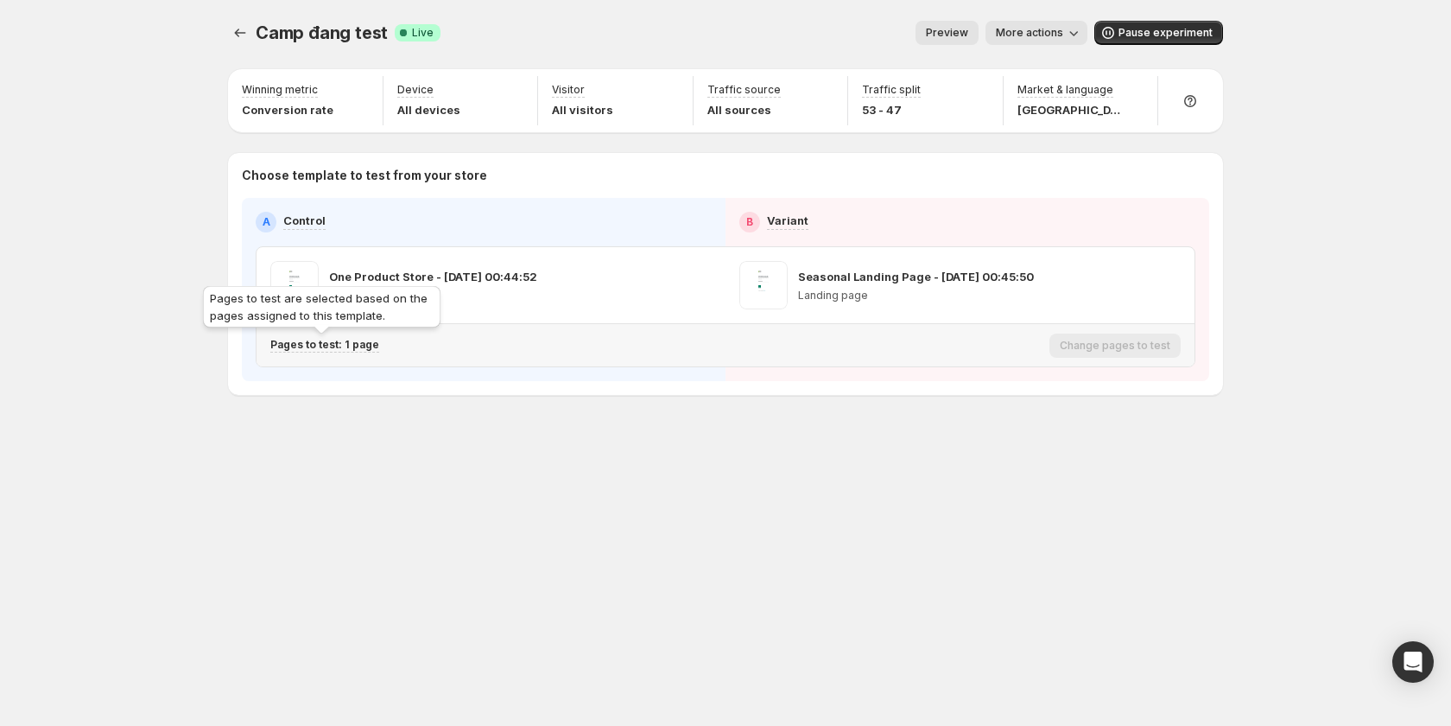
click at [360, 351] on p "Pages to test: 1 page" at bounding box center [324, 345] width 109 height 14
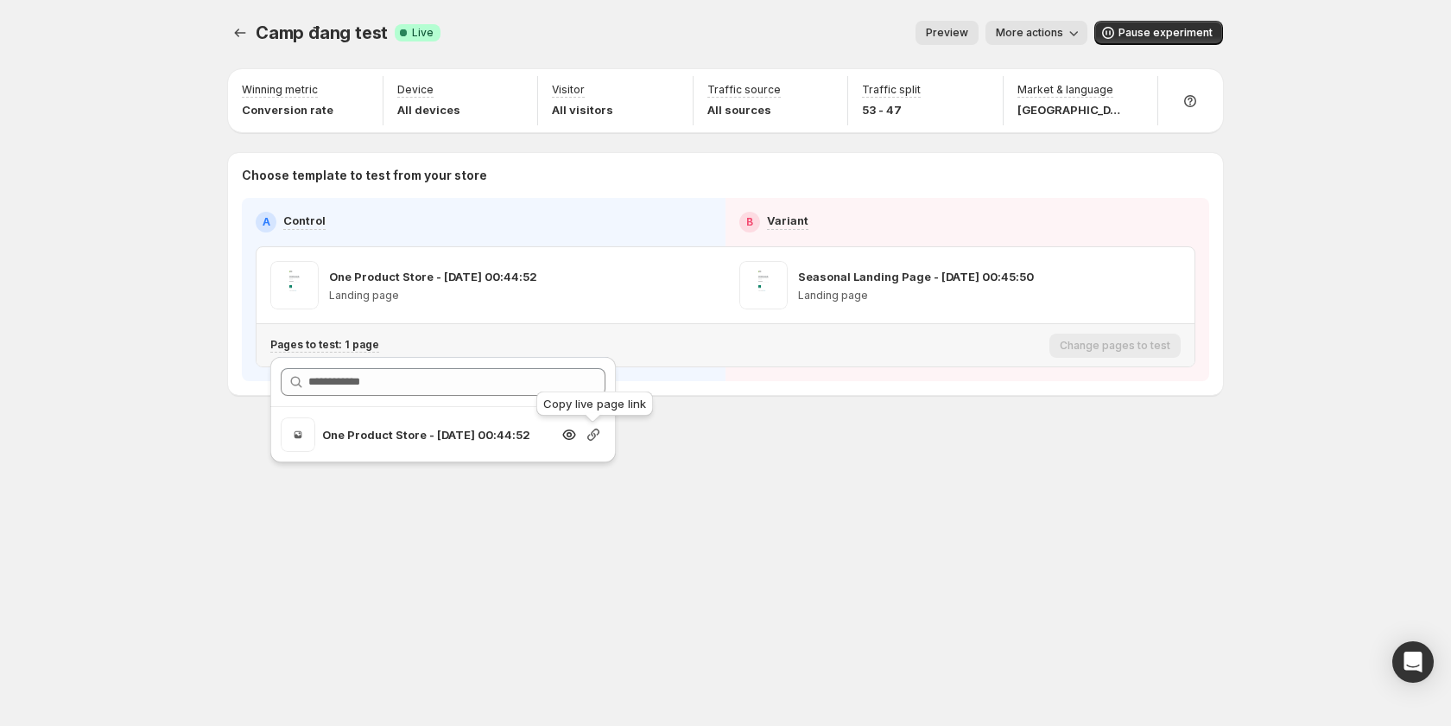
click at [589, 428] on icon "button" at bounding box center [593, 434] width 17 height 17
